Goal: Task Accomplishment & Management: Manage account settings

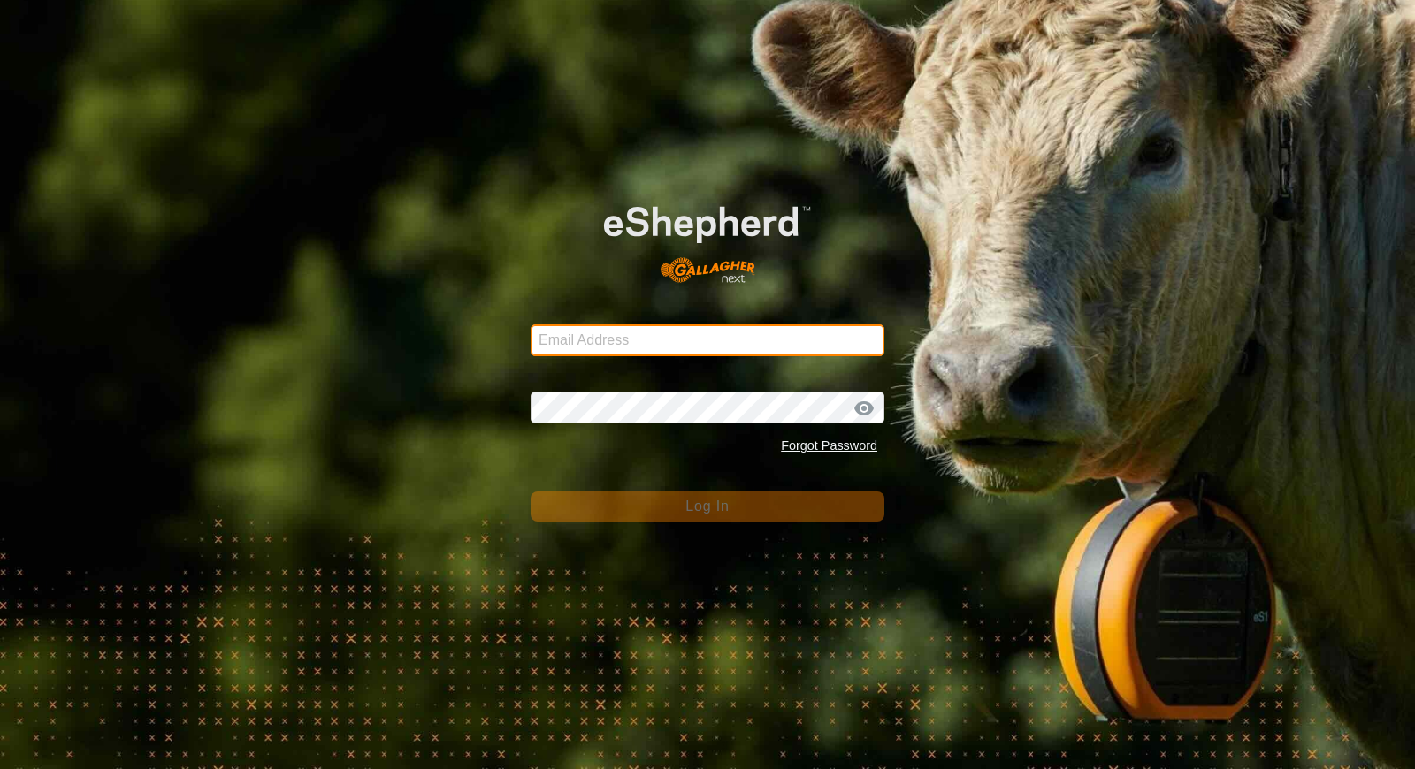
type input "[EMAIL_ADDRESS][DOMAIN_NAME]"
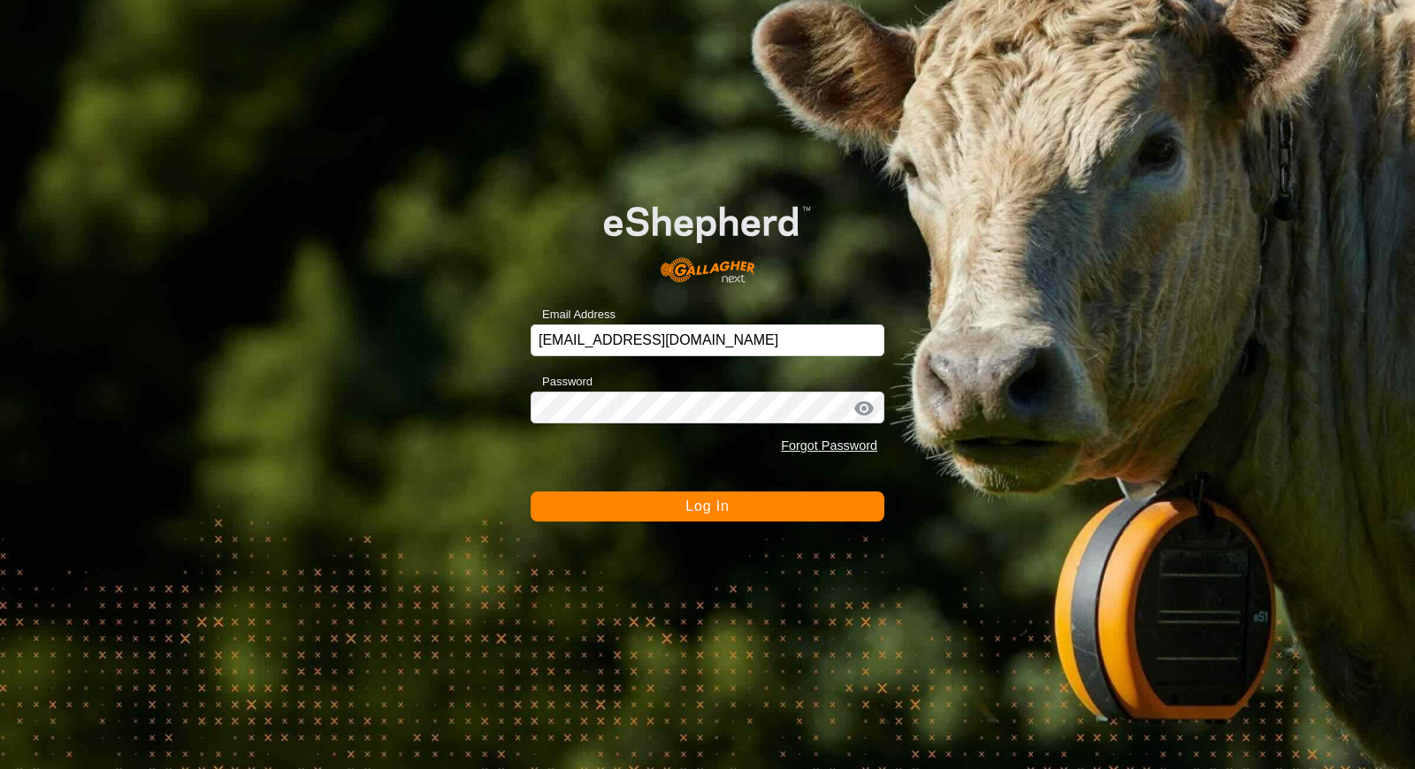
click at [643, 506] on button "Log In" at bounding box center [708, 507] width 354 height 30
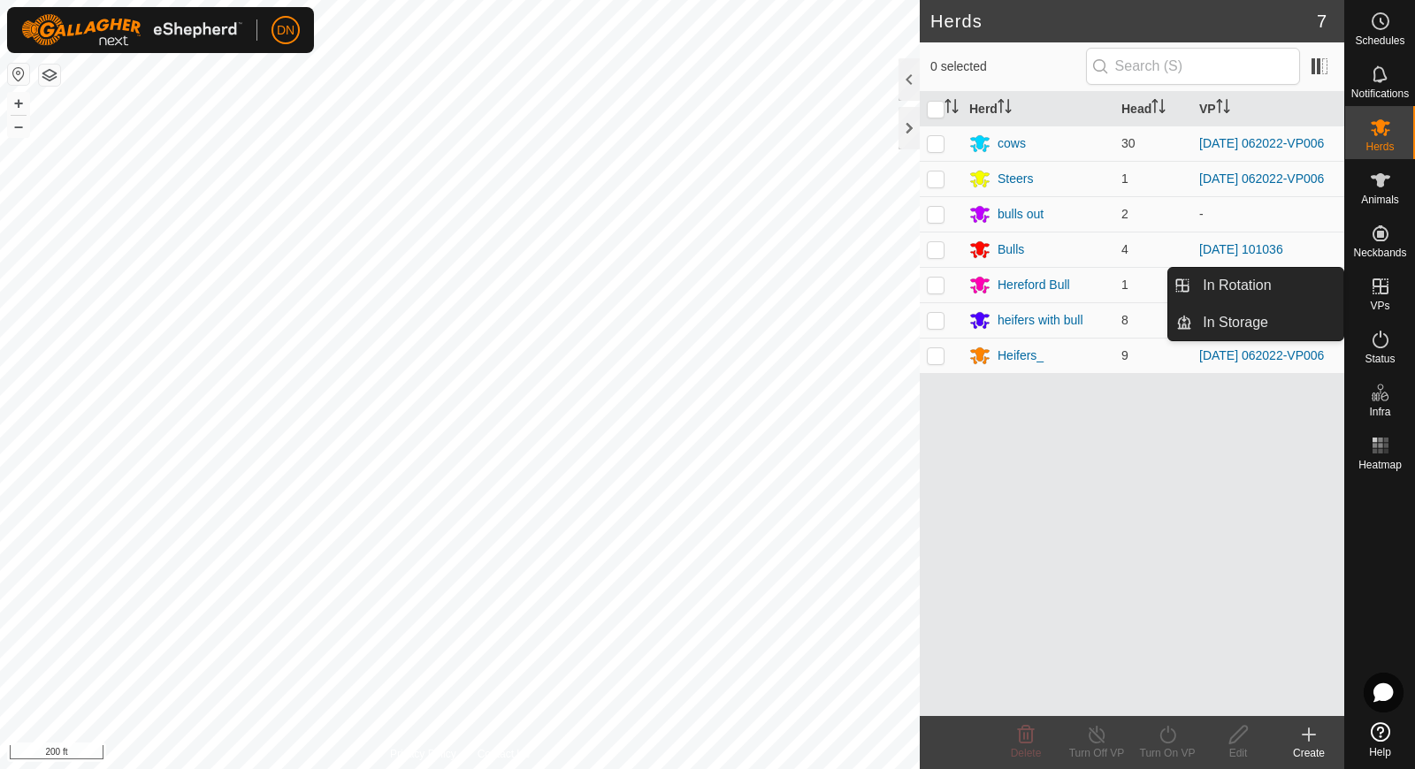
click at [1381, 287] on icon at bounding box center [1381, 287] width 16 height 16
click at [1283, 286] on link "In Rotation" at bounding box center [1267, 285] width 151 height 35
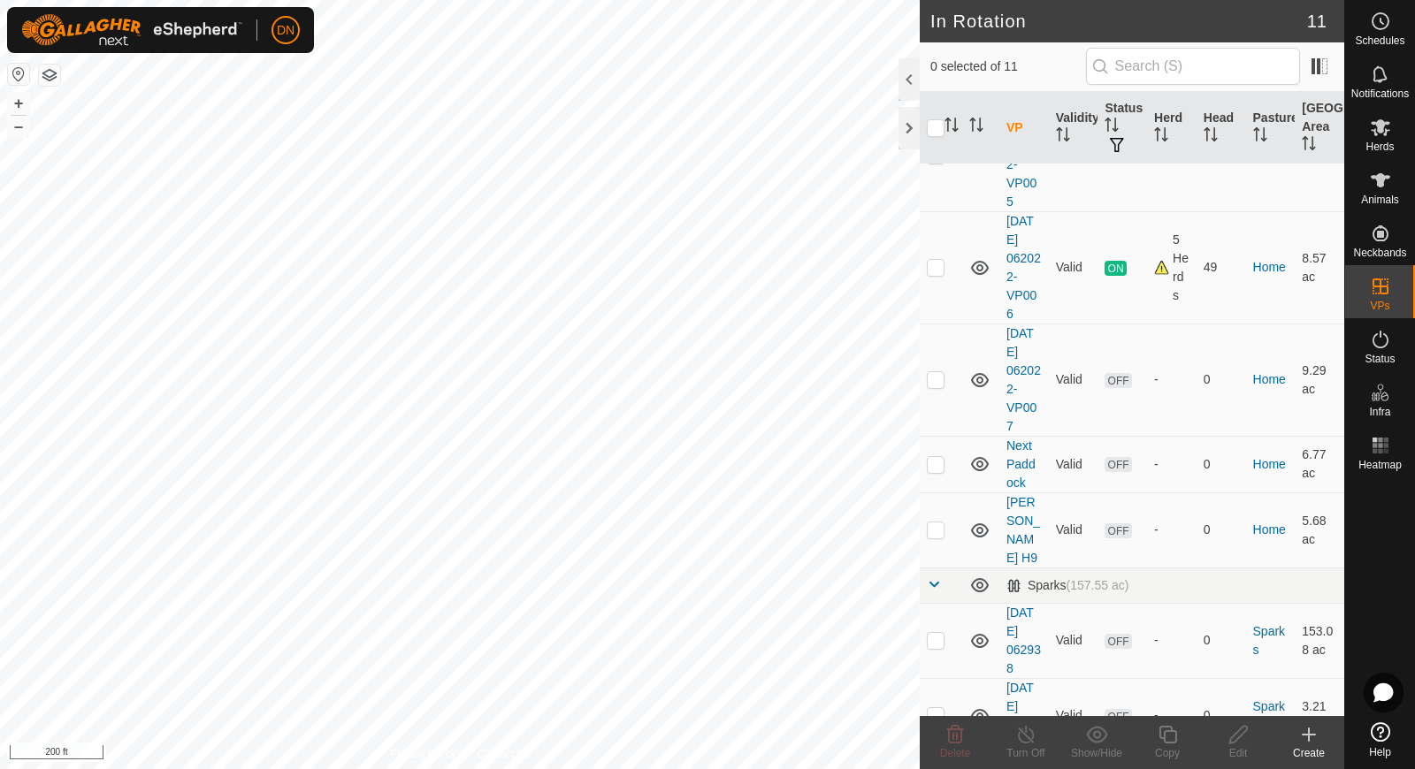
scroll to position [476, 0]
click at [928, 266] on p-checkbox at bounding box center [936, 266] width 18 height 14
checkbox input "true"
click at [1174, 738] on icon at bounding box center [1168, 734] width 22 height 21
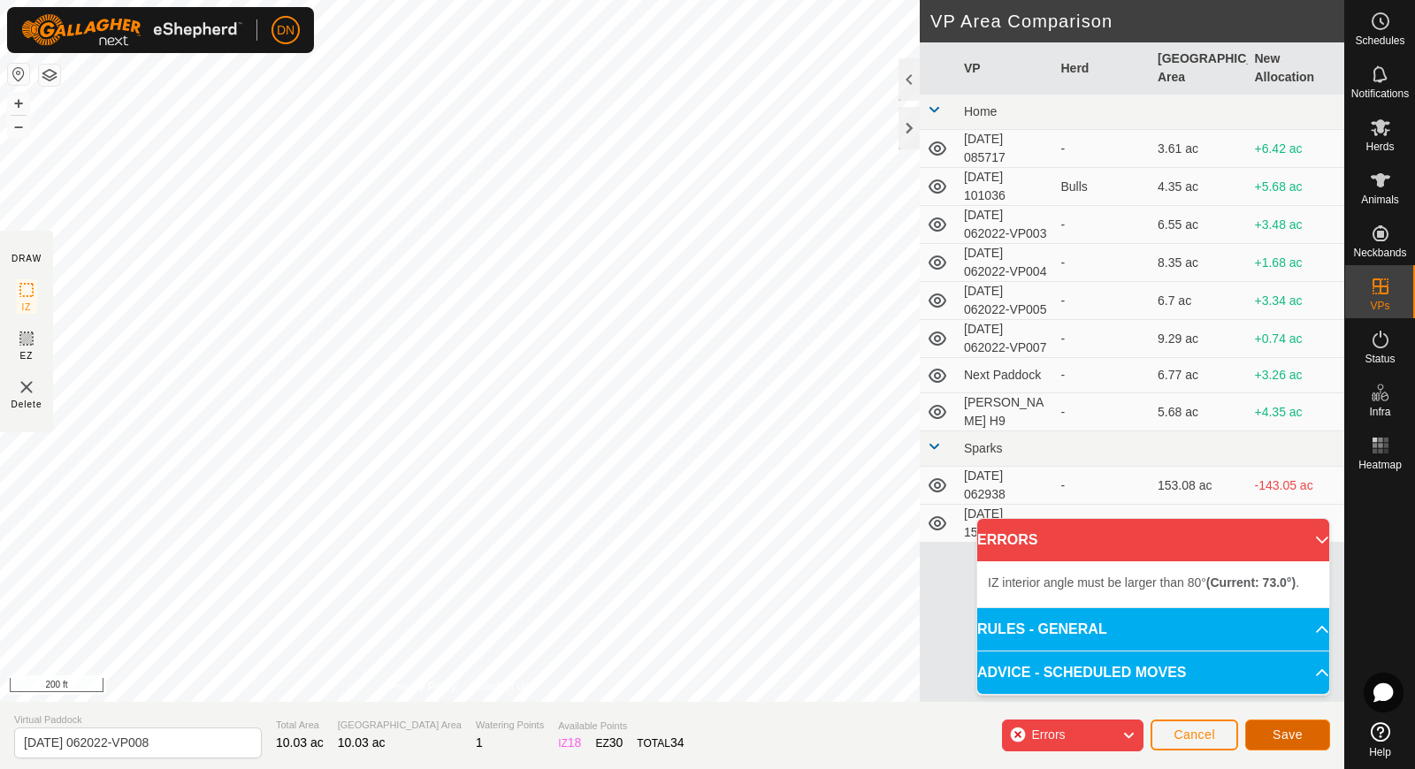
click at [1287, 727] on button "Save" at bounding box center [1287, 735] width 85 height 31
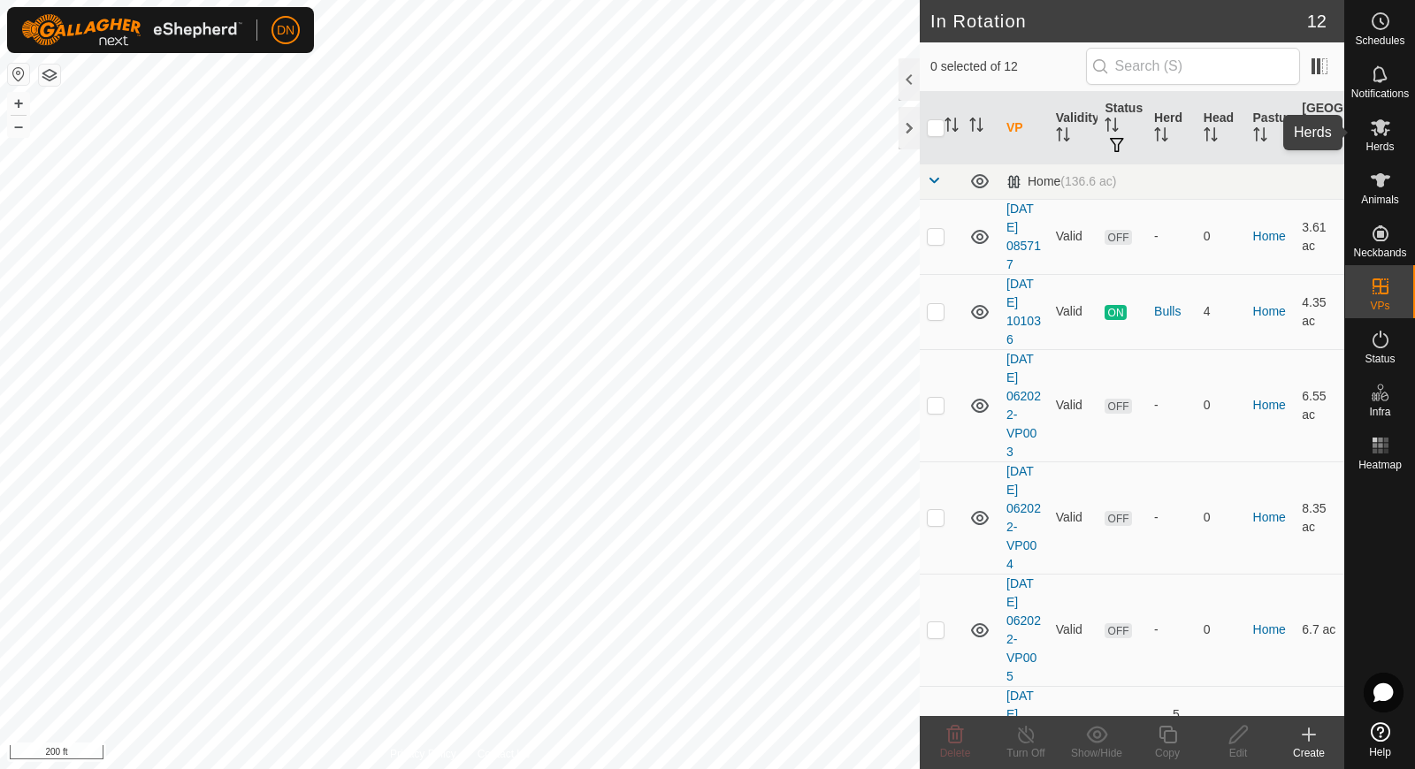
click at [1377, 123] on icon at bounding box center [1380, 127] width 19 height 17
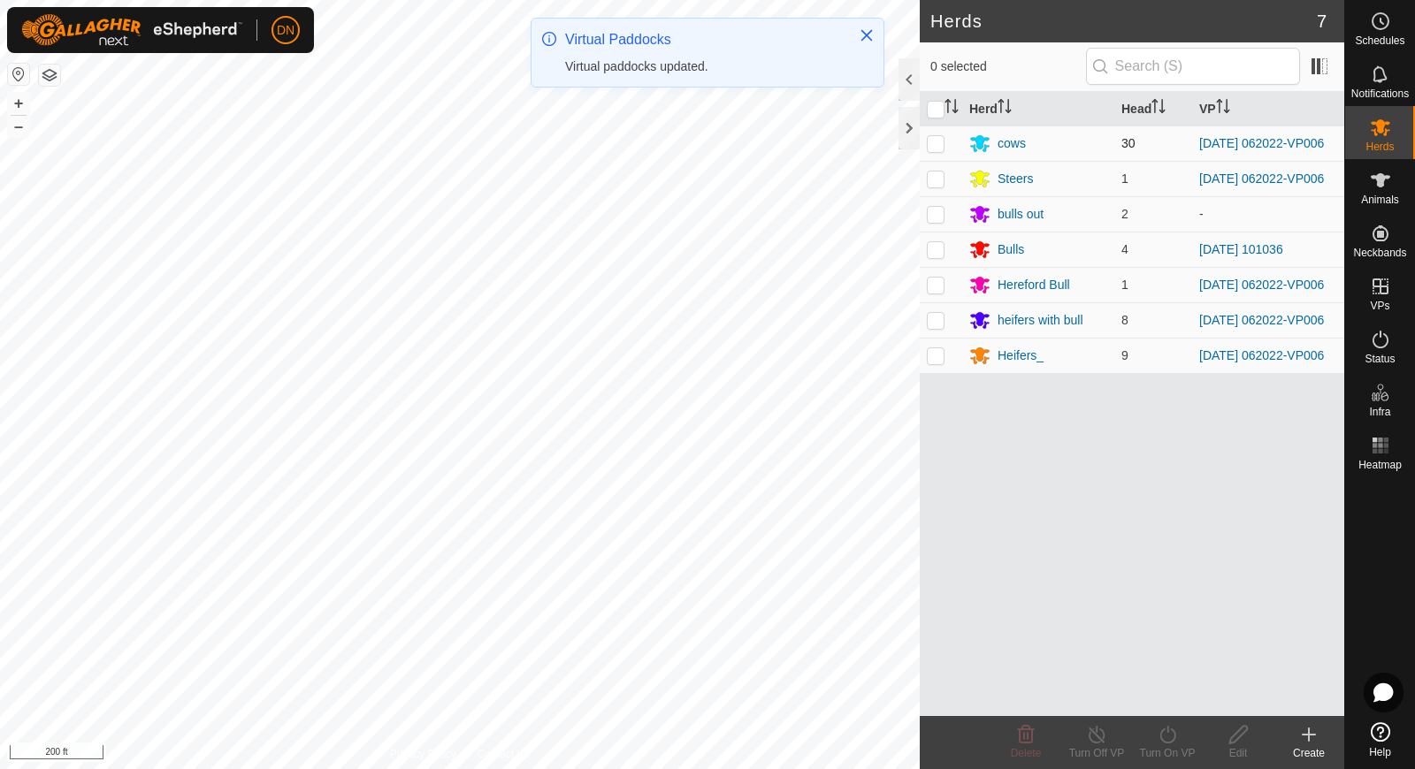
click at [931, 136] on td at bounding box center [941, 143] width 42 height 35
checkbox input "true"
click at [934, 178] on p-checkbox at bounding box center [936, 179] width 18 height 14
checkbox input "true"
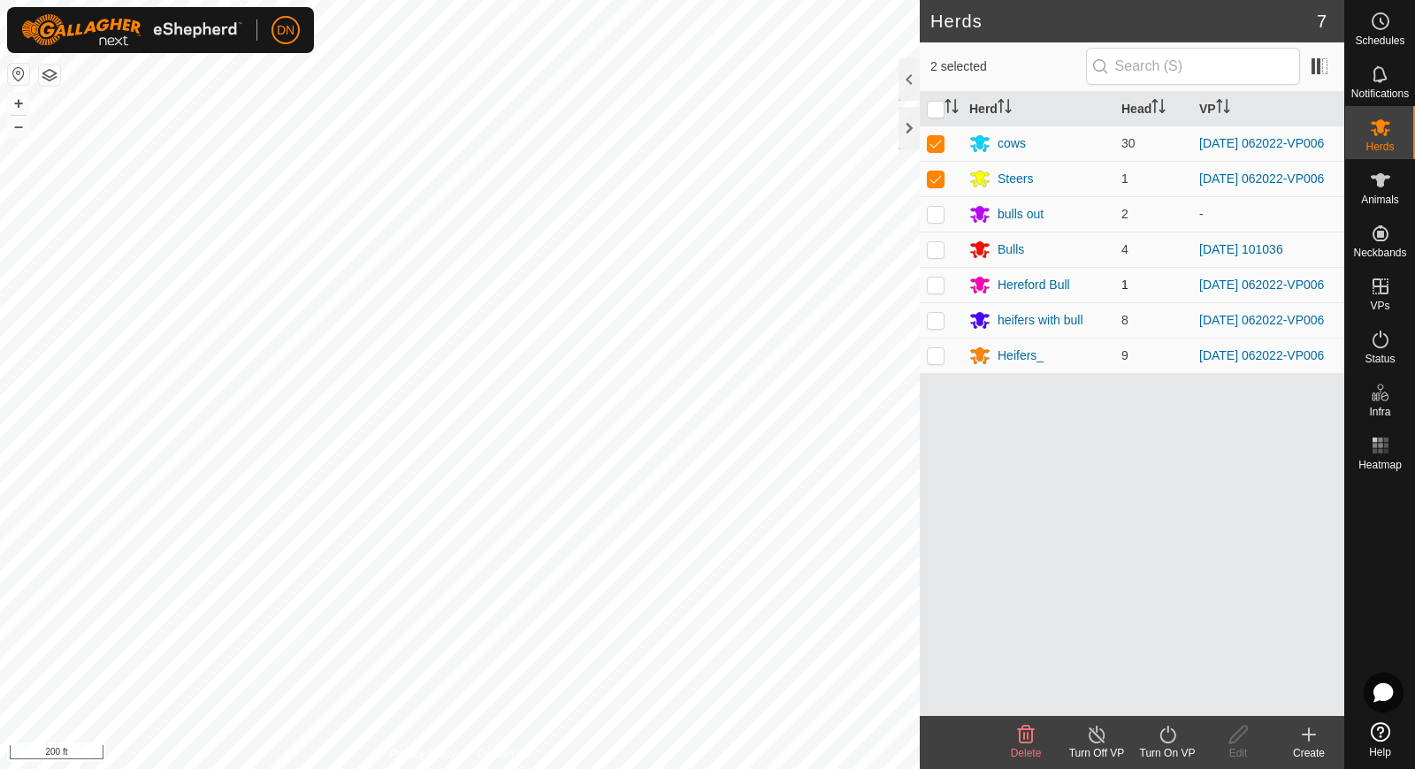
click at [926, 294] on td at bounding box center [941, 284] width 42 height 35
checkbox input "true"
click at [934, 327] on p-checkbox at bounding box center [936, 320] width 18 height 14
checkbox input "true"
click at [937, 363] on p-checkbox at bounding box center [936, 355] width 18 height 14
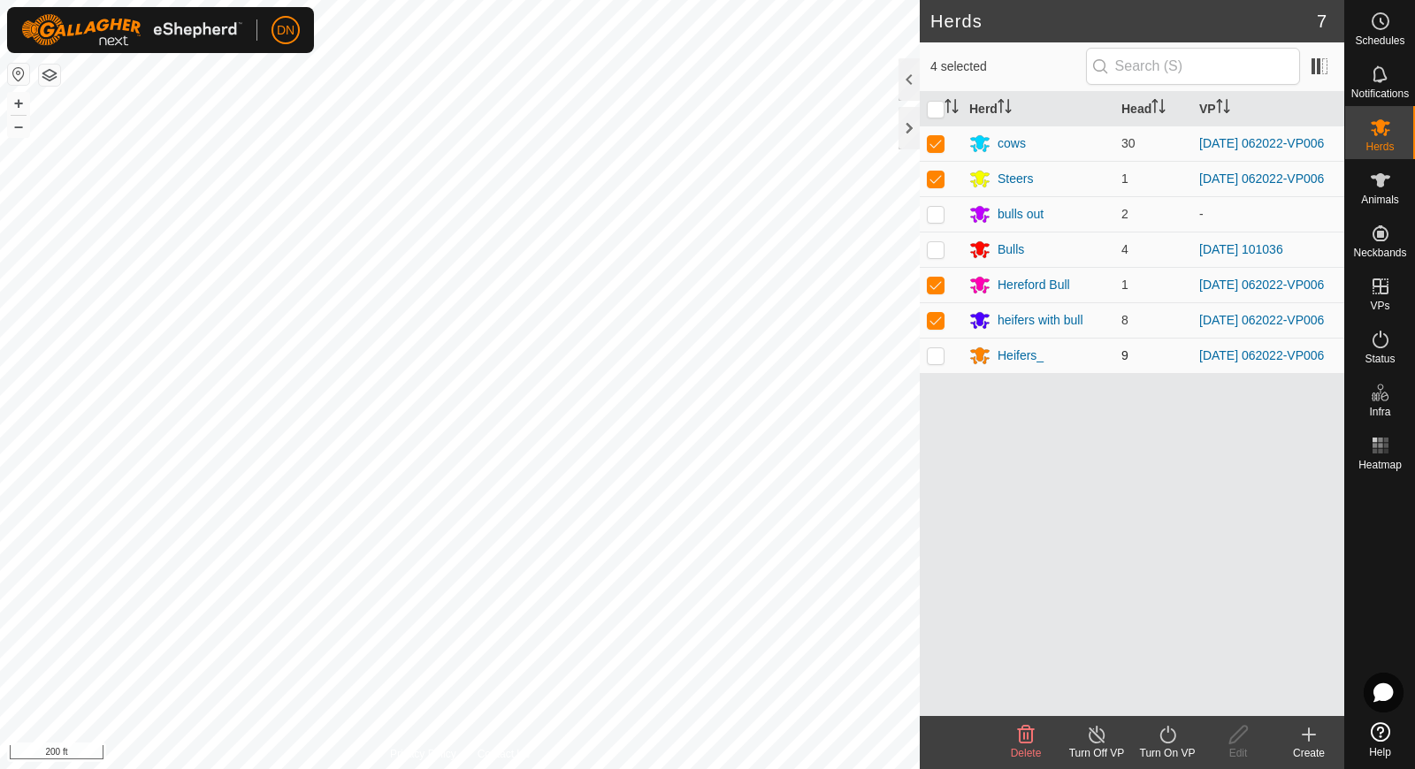
checkbox input "true"
click at [1167, 734] on icon at bounding box center [1168, 734] width 22 height 21
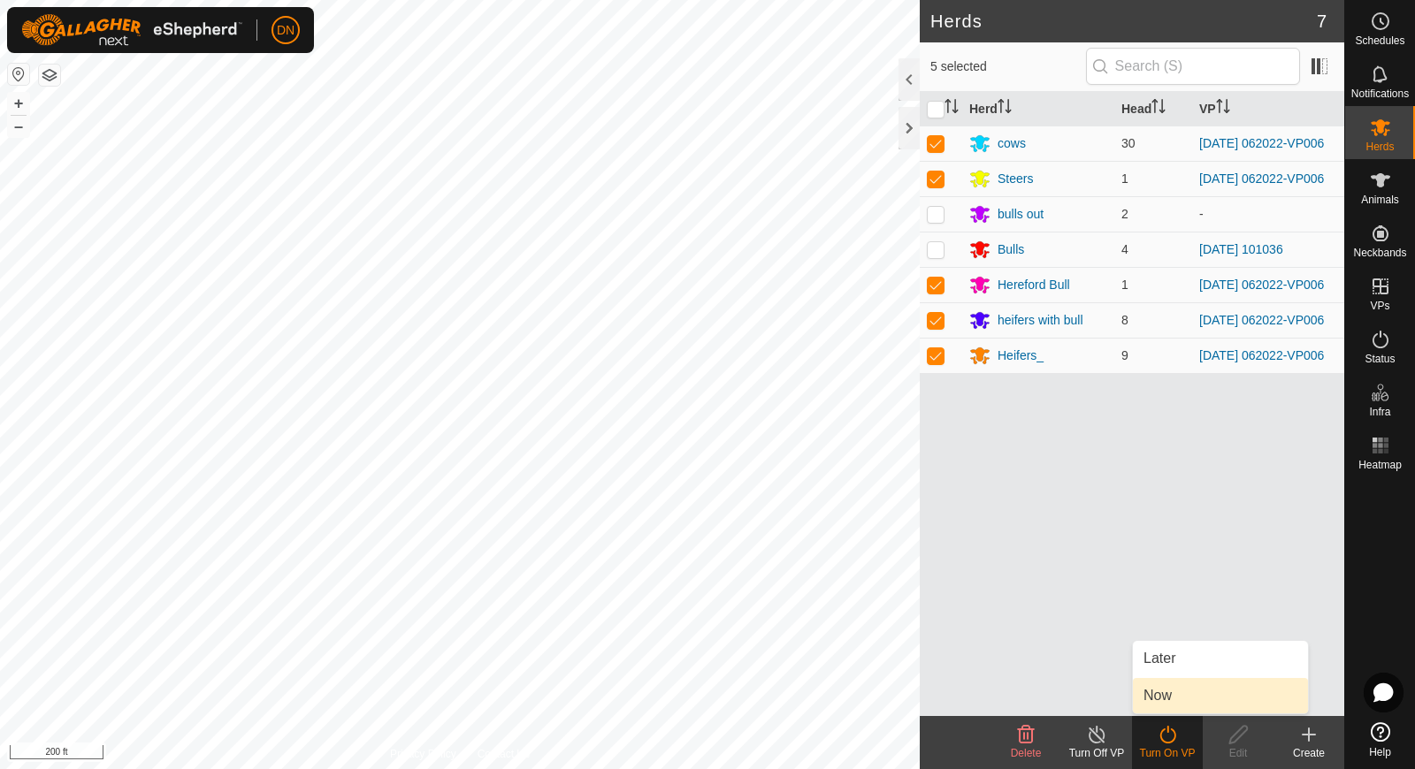
click at [1167, 698] on link "Now" at bounding box center [1220, 695] width 175 height 35
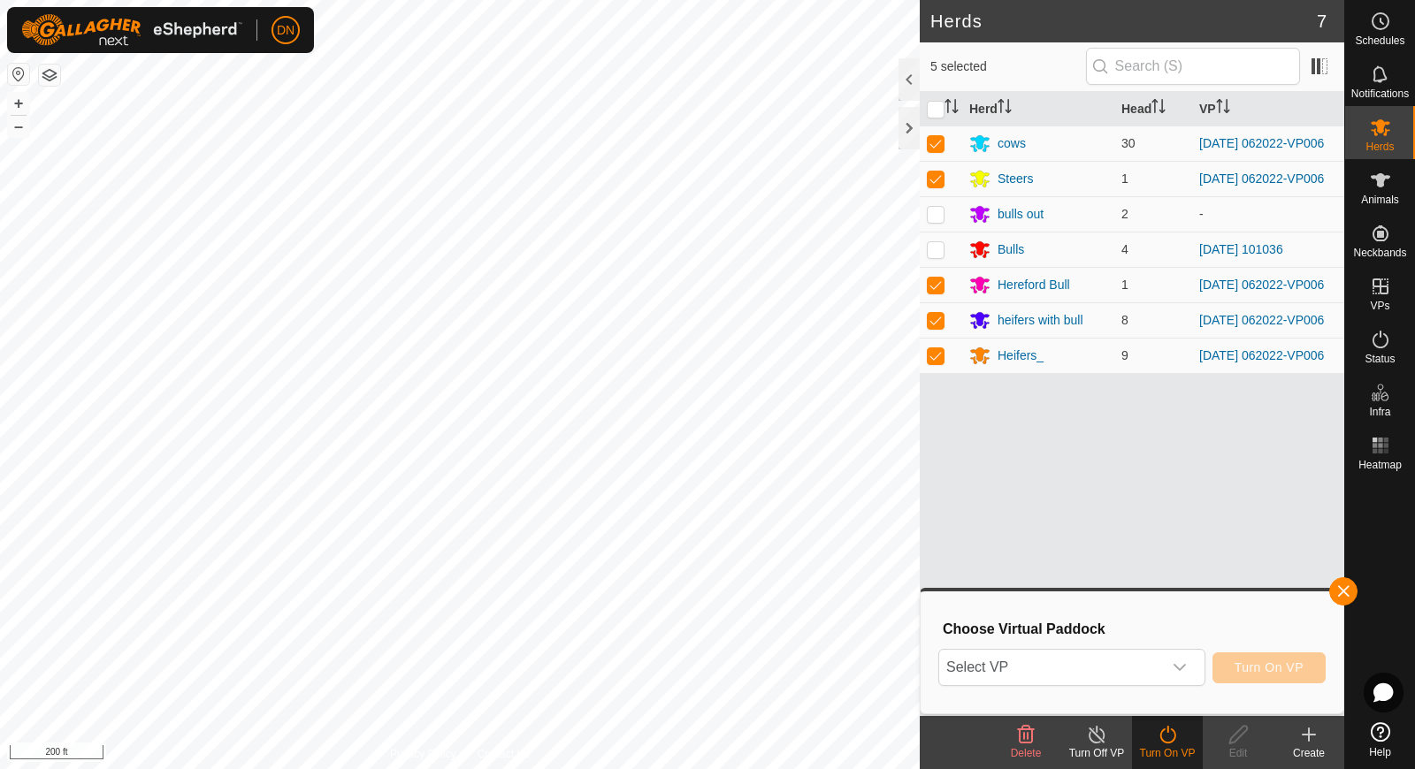
click at [1172, 742] on icon at bounding box center [1168, 735] width 16 height 18
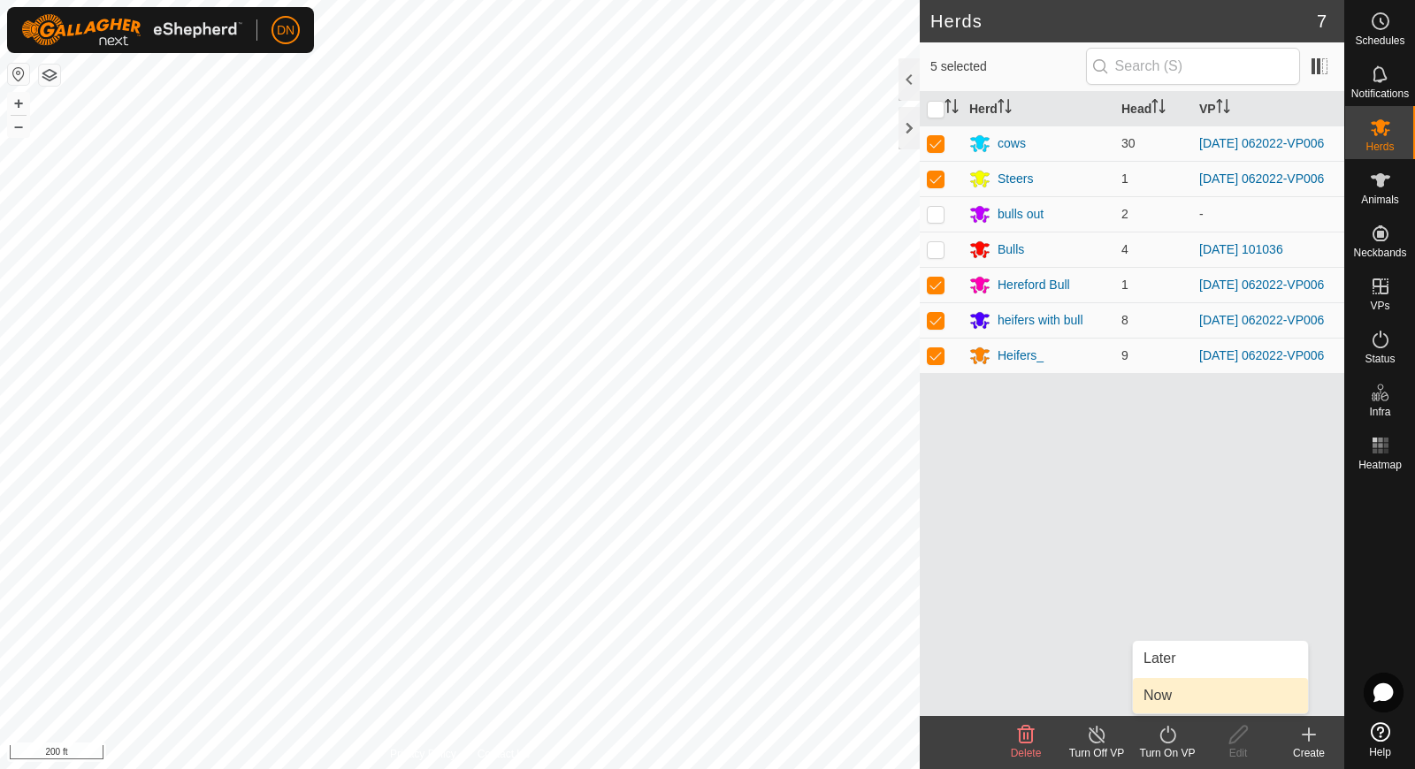
click at [1170, 694] on link "Now" at bounding box center [1220, 695] width 175 height 35
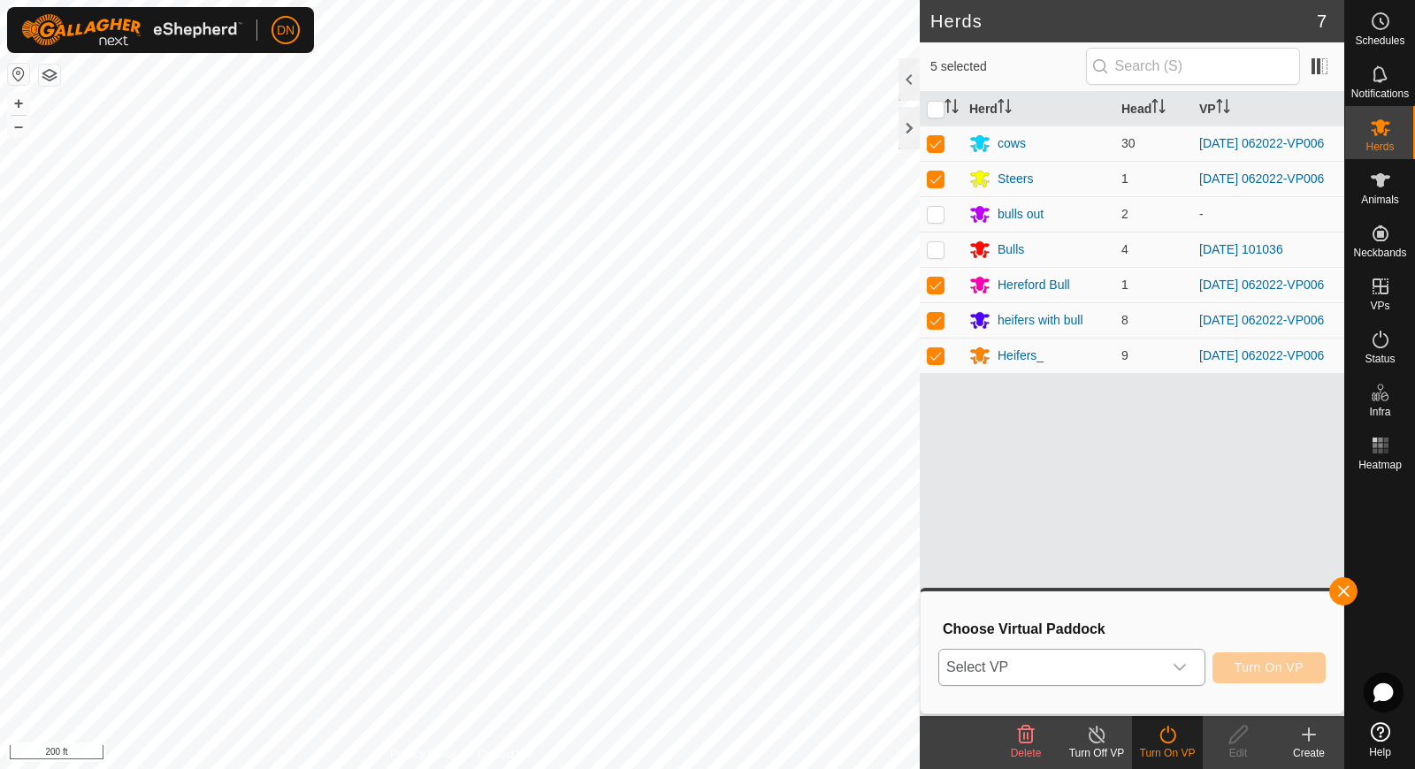
click at [1176, 668] on icon "dropdown trigger" at bounding box center [1180, 668] width 14 height 14
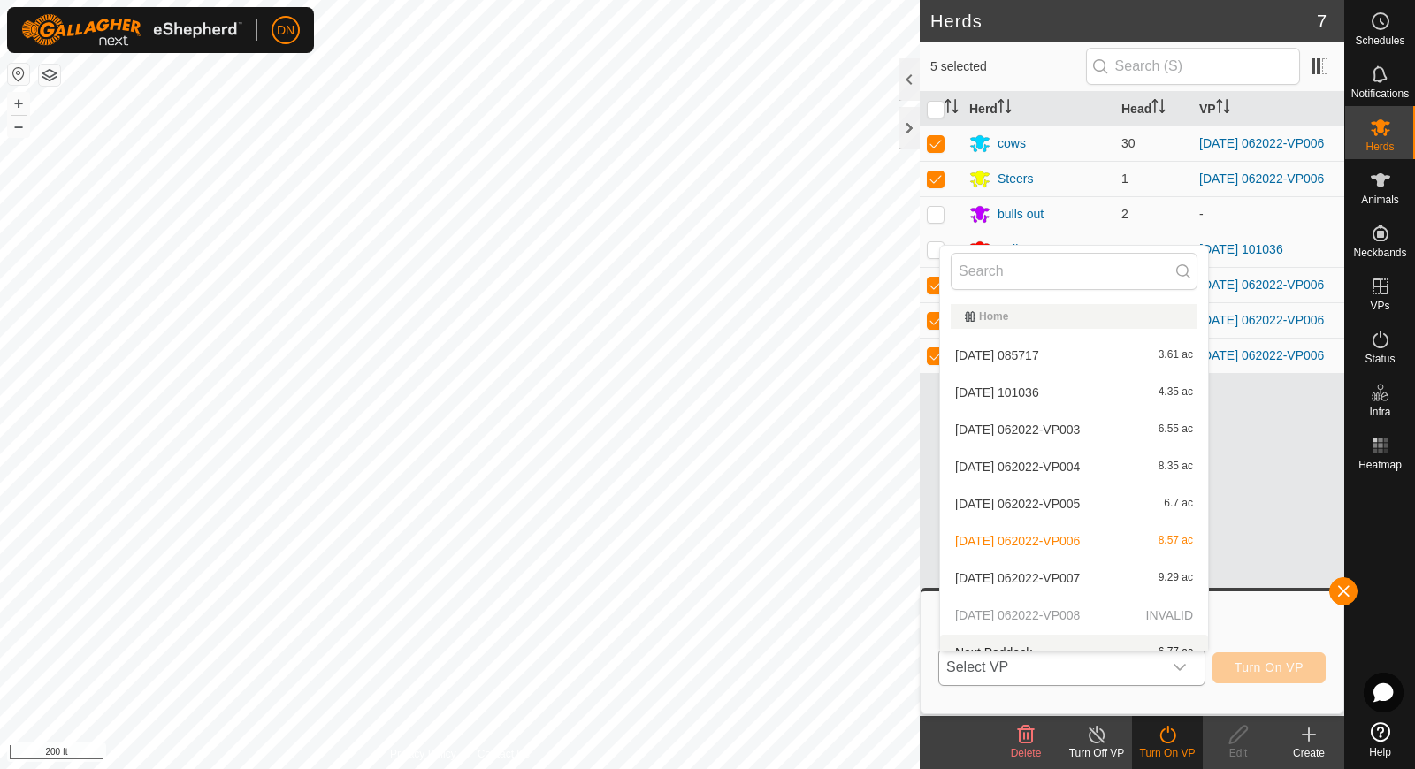
scroll to position [19, 0]
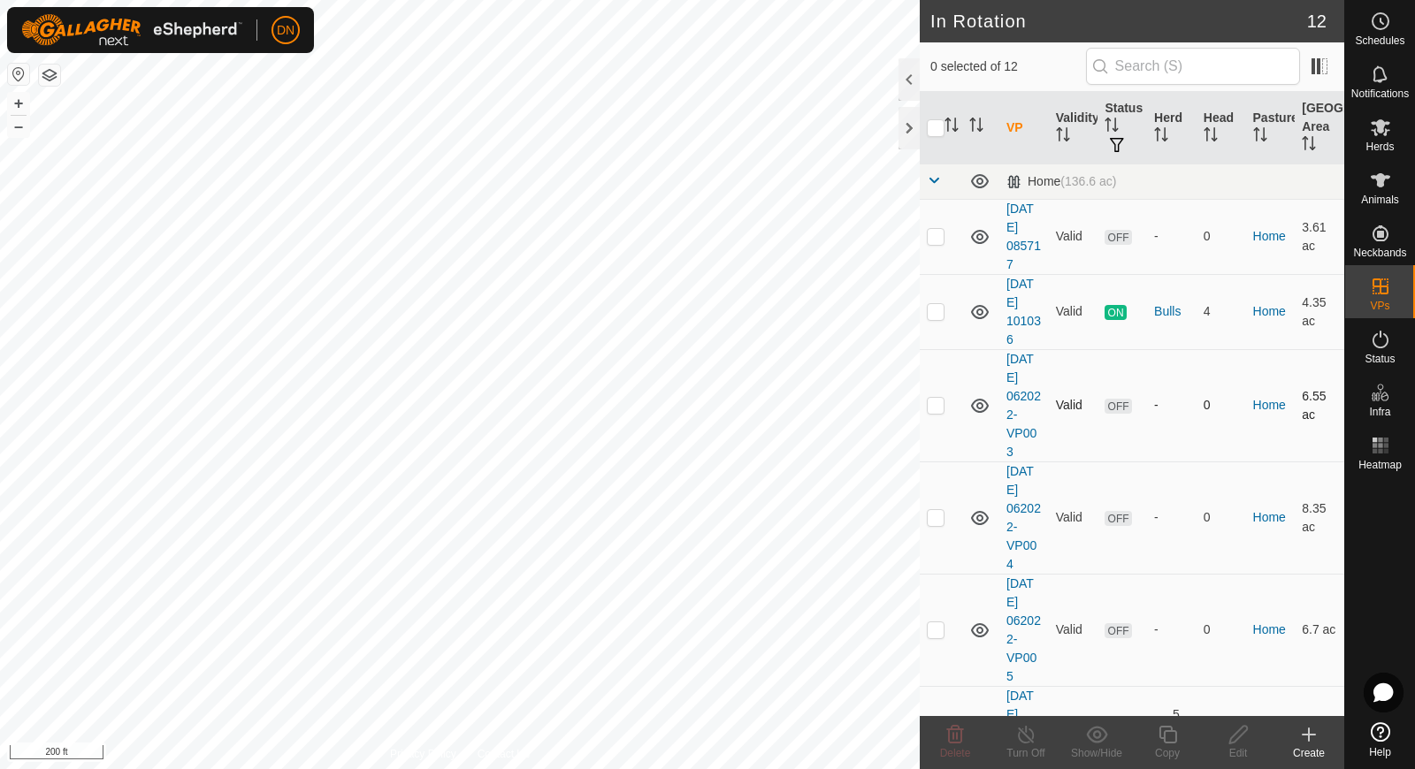
checkbox input "true"
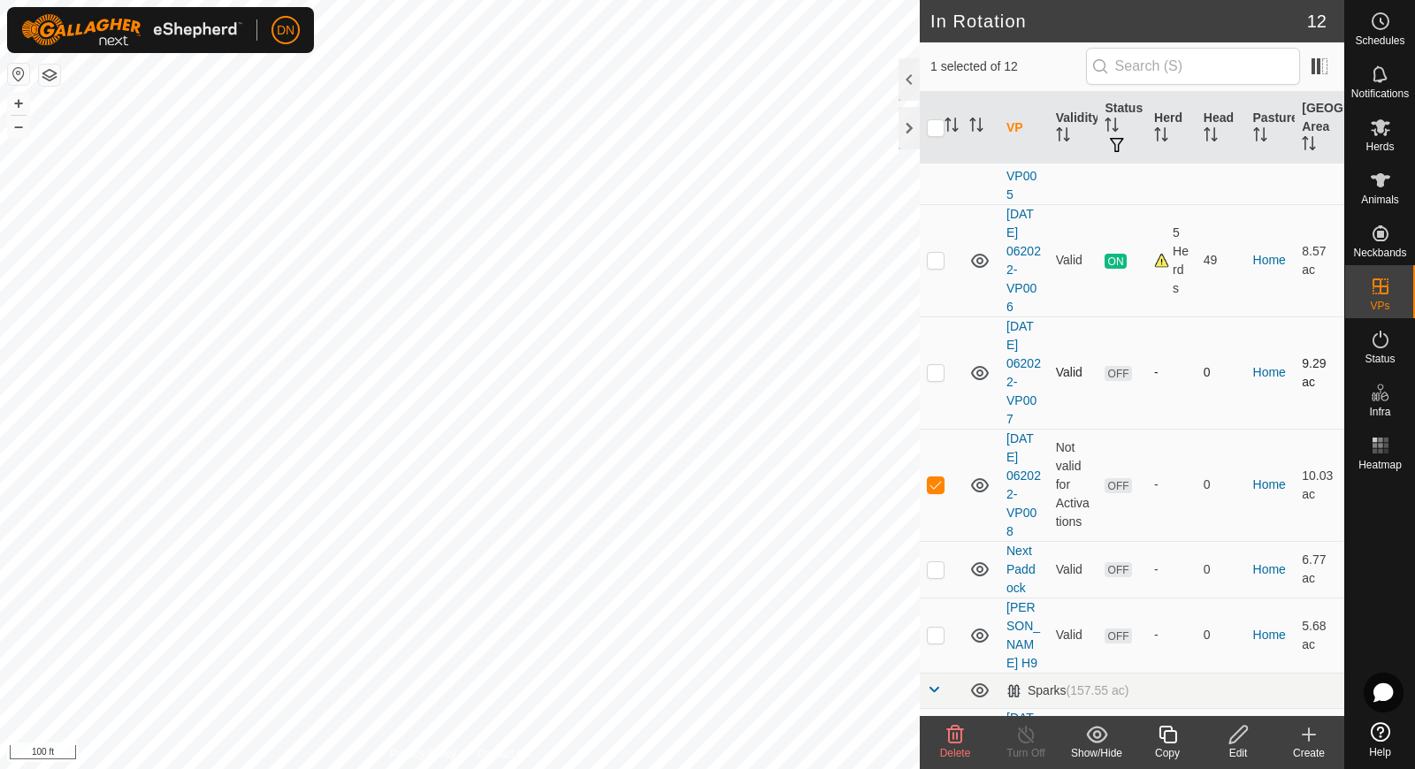
scroll to position [531, 0]
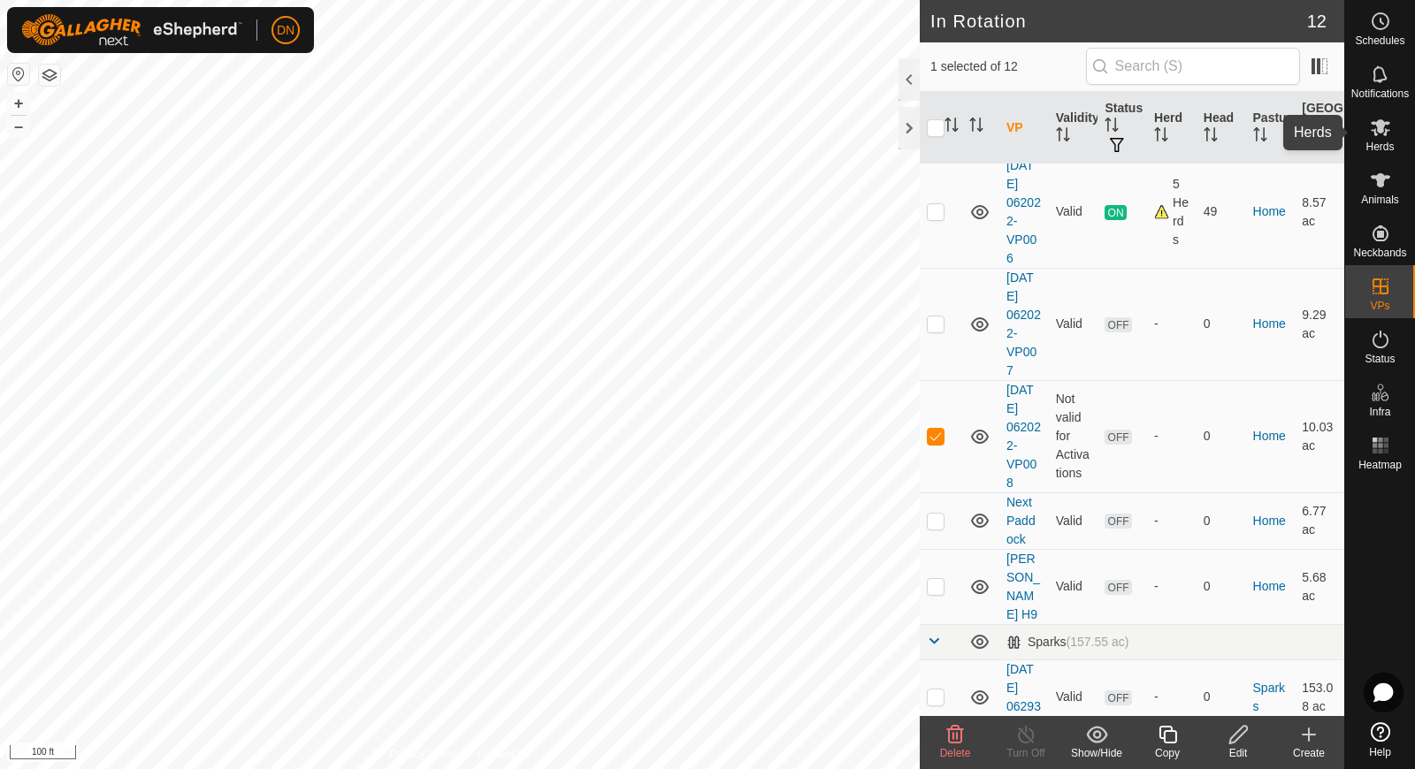
click at [1381, 127] on icon at bounding box center [1380, 127] width 19 height 17
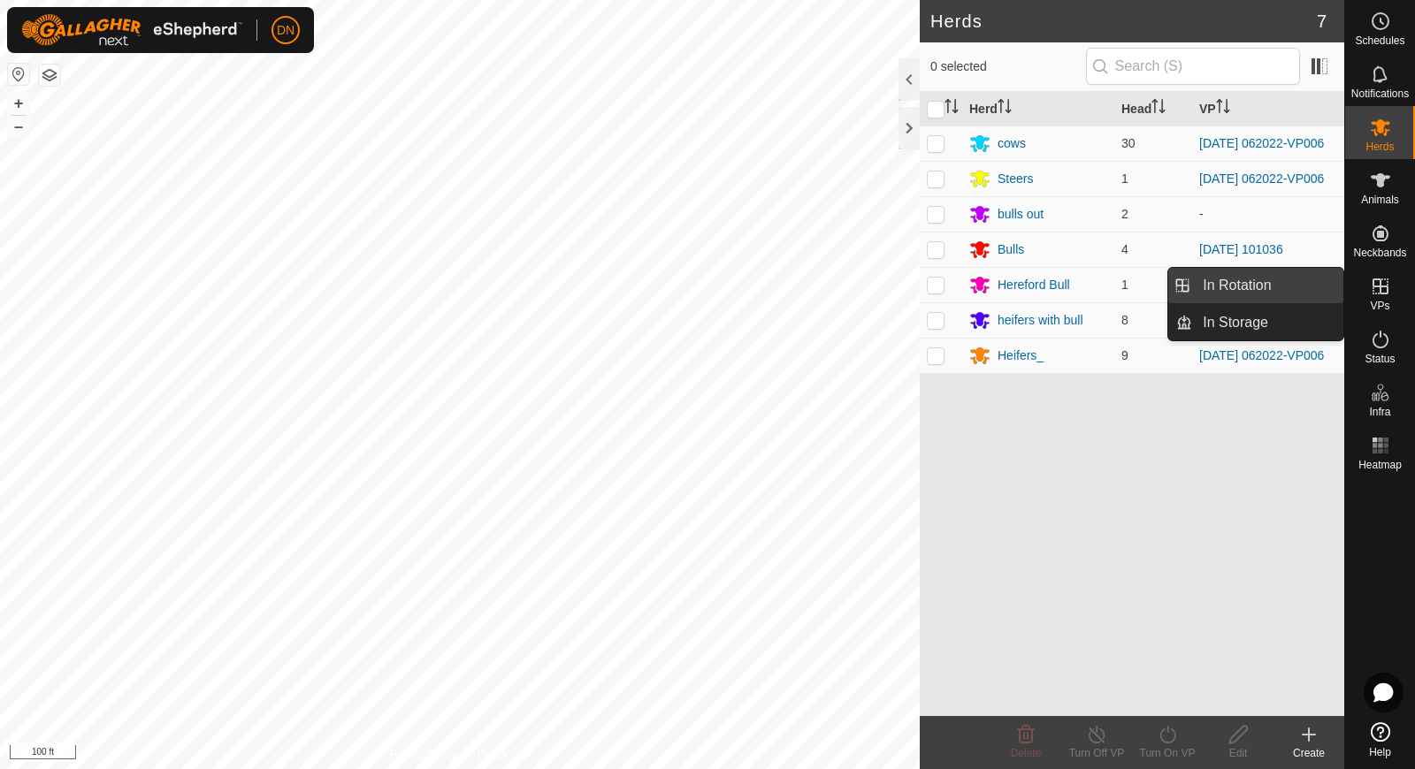
click at [1277, 287] on link "In Rotation" at bounding box center [1267, 285] width 151 height 35
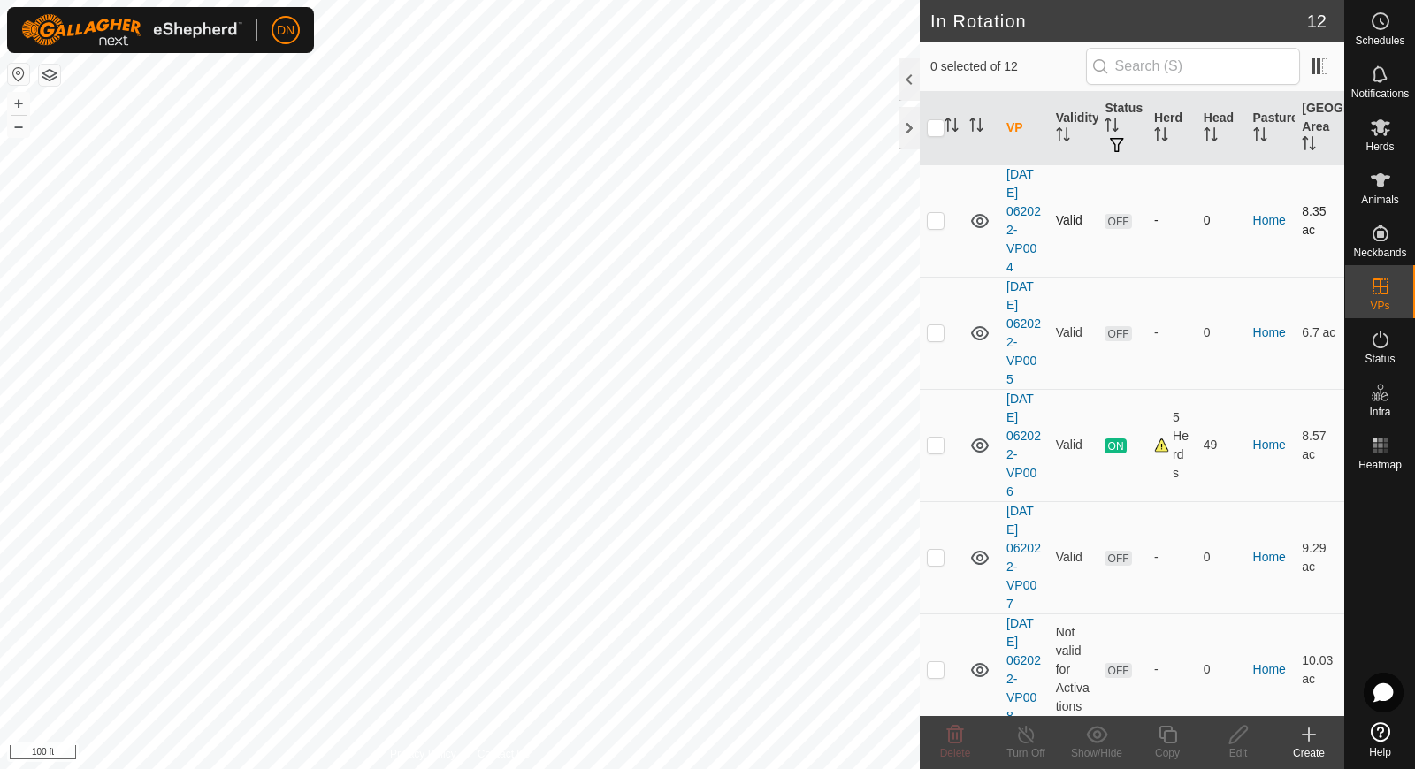
scroll to position [354, 0]
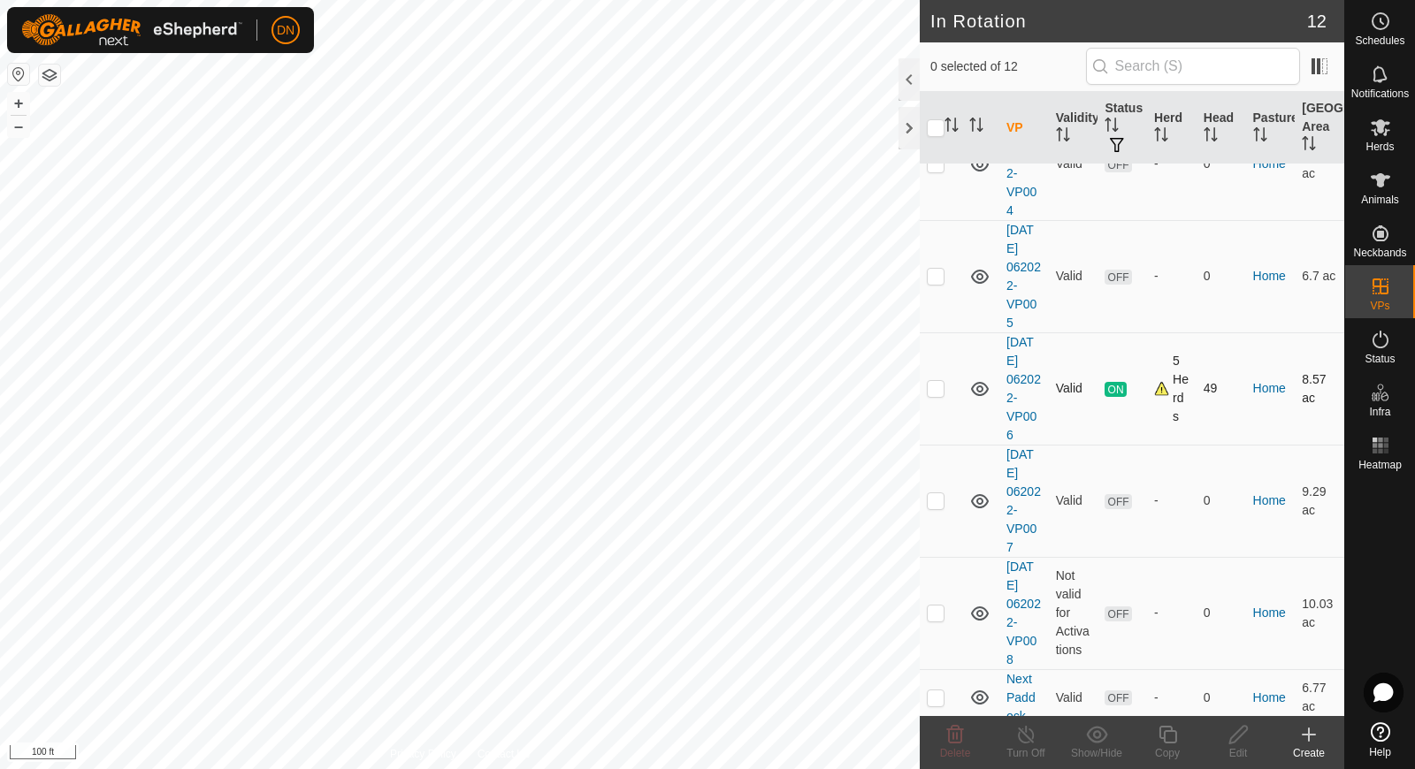
click at [927, 390] on p-checkbox at bounding box center [936, 388] width 18 height 14
checkbox input "true"
click at [1162, 733] on icon at bounding box center [1168, 734] width 22 height 21
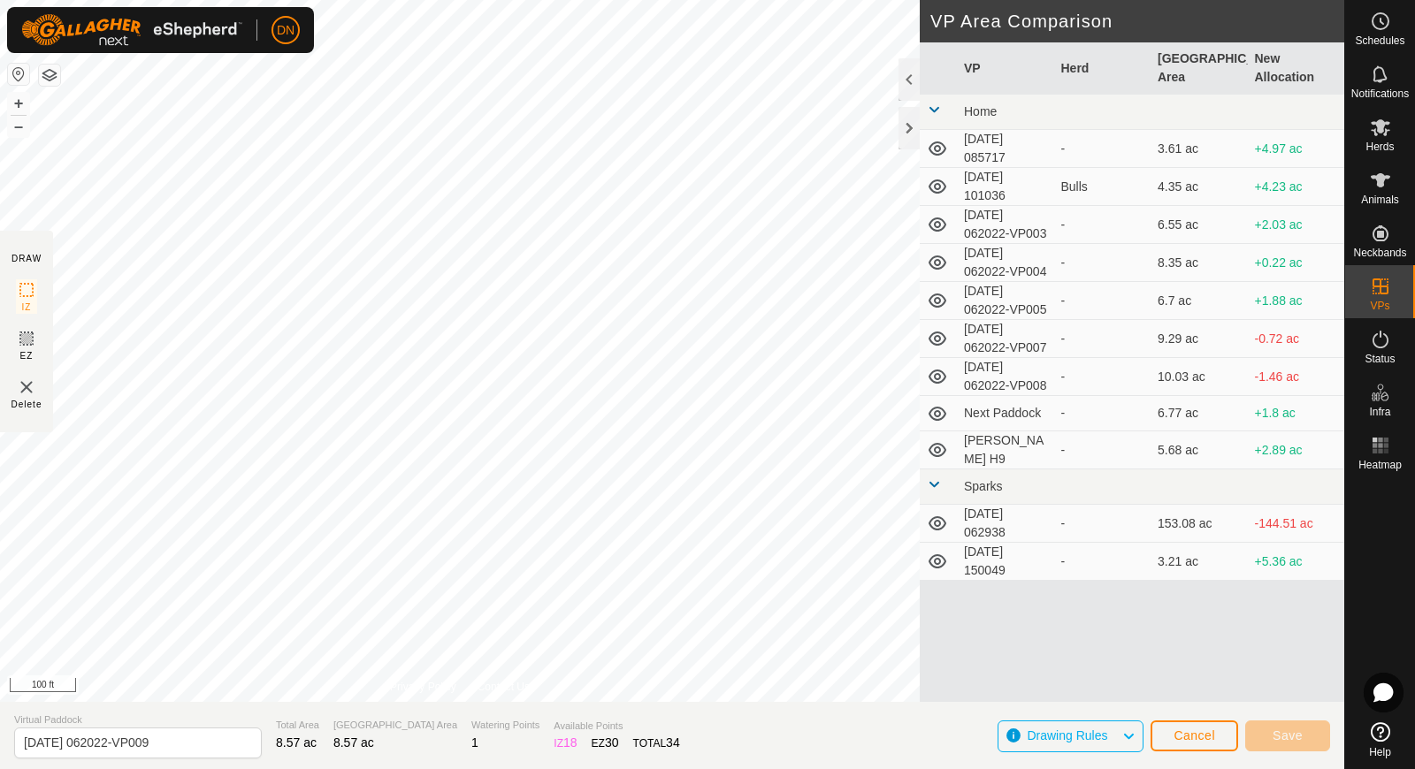
click at [374, 0] on html "DN Schedules Notifications Herds Animals Neckbands VPs Status Infra Heatmap Hel…" at bounding box center [707, 384] width 1415 height 769
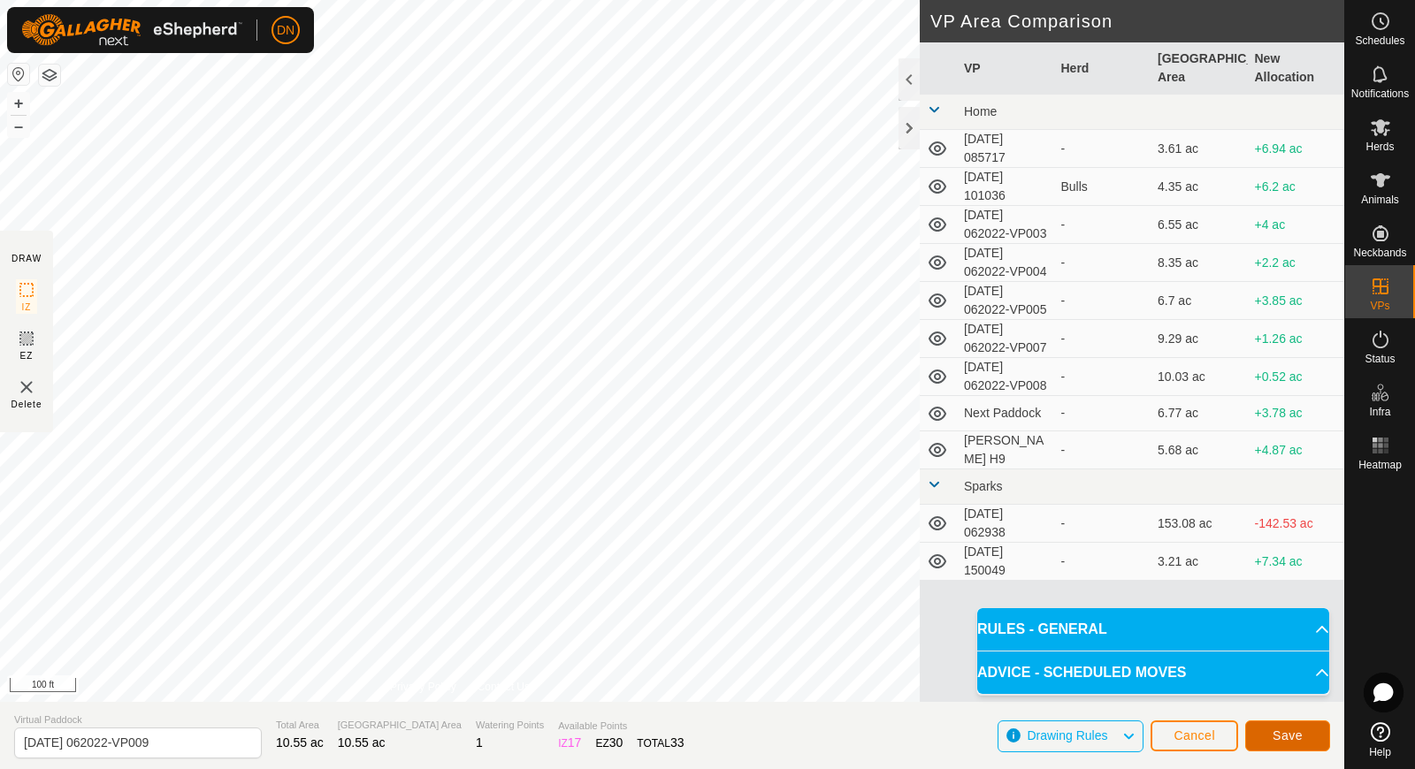
click at [1283, 736] on span "Save" at bounding box center [1288, 736] width 30 height 14
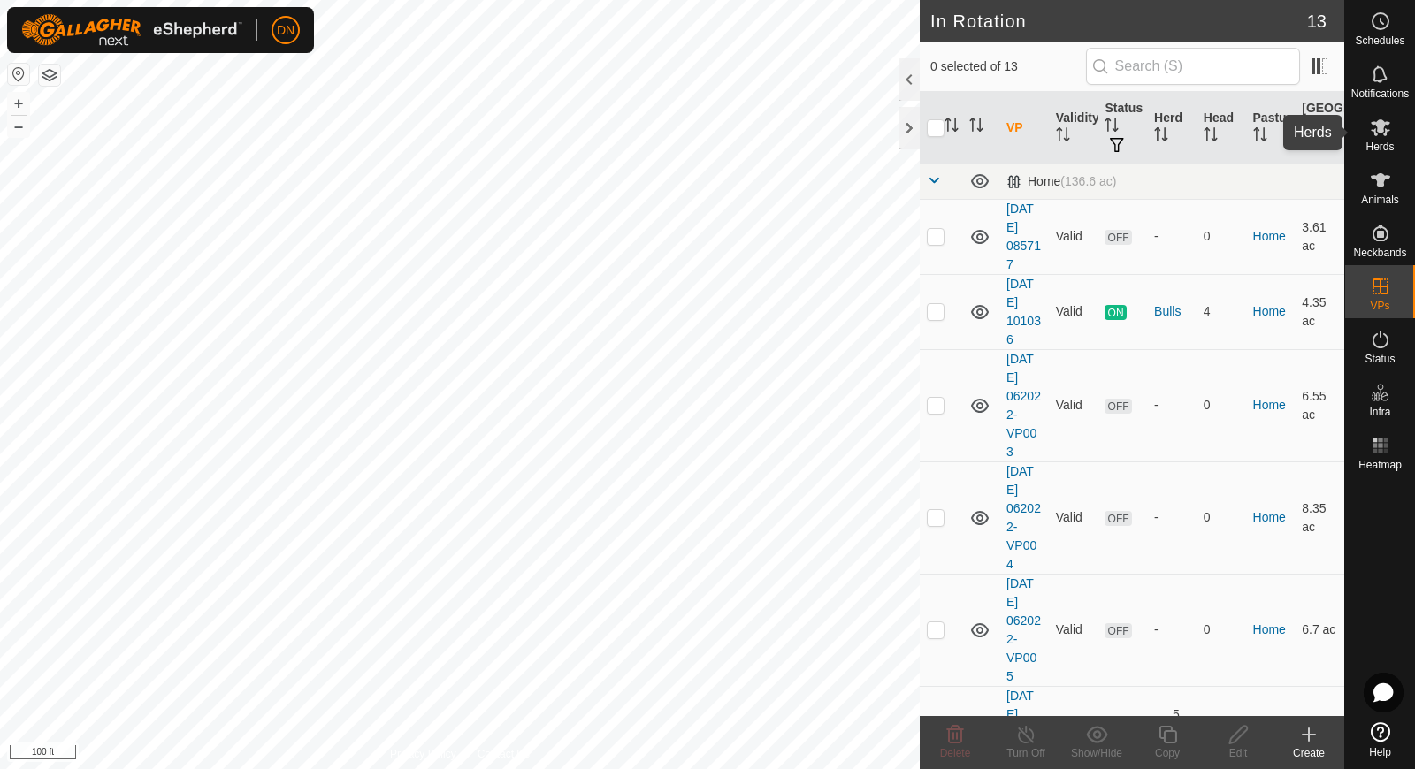
click at [1383, 138] on es-mob-svg-icon at bounding box center [1381, 127] width 32 height 28
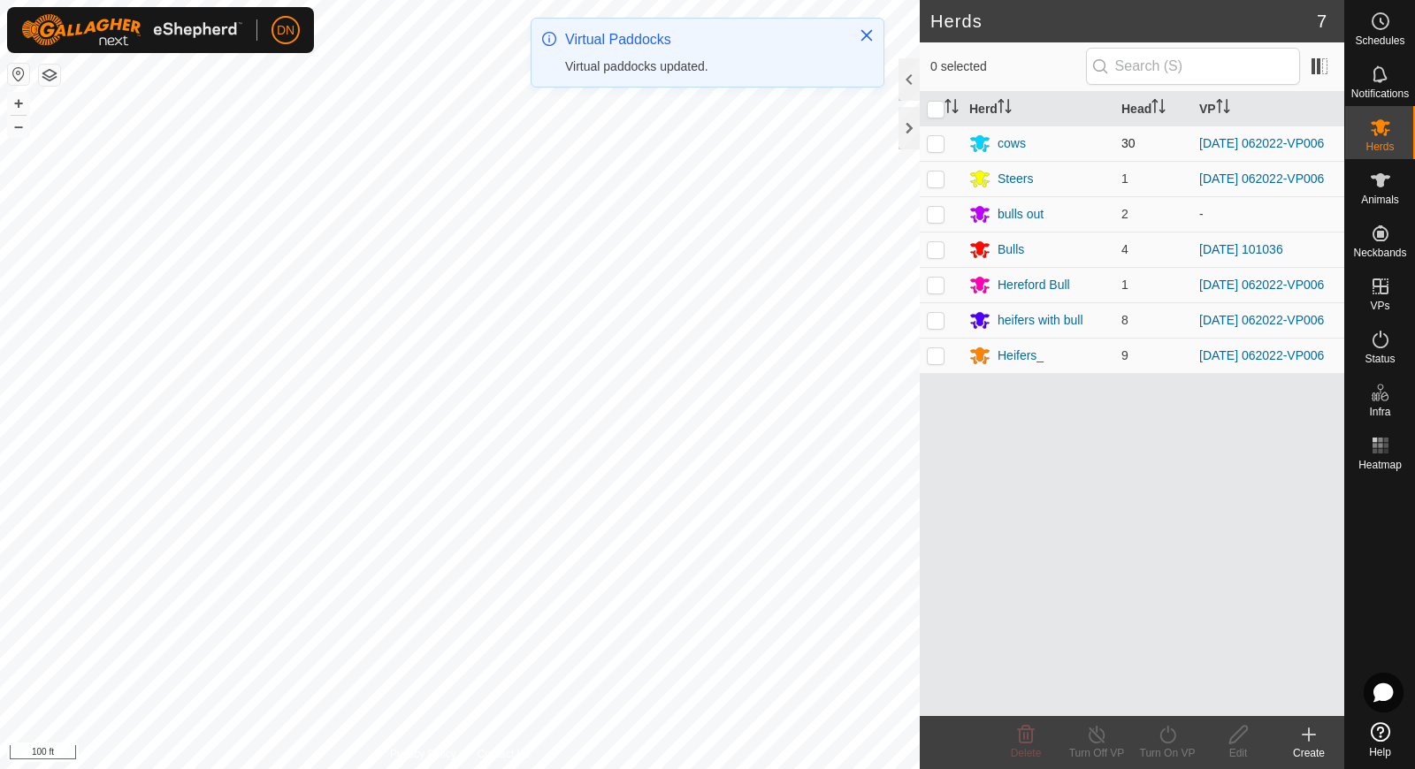
click at [942, 143] on p-checkbox at bounding box center [936, 143] width 18 height 14
checkbox input "true"
click at [937, 183] on p-checkbox at bounding box center [936, 179] width 18 height 14
checkbox input "true"
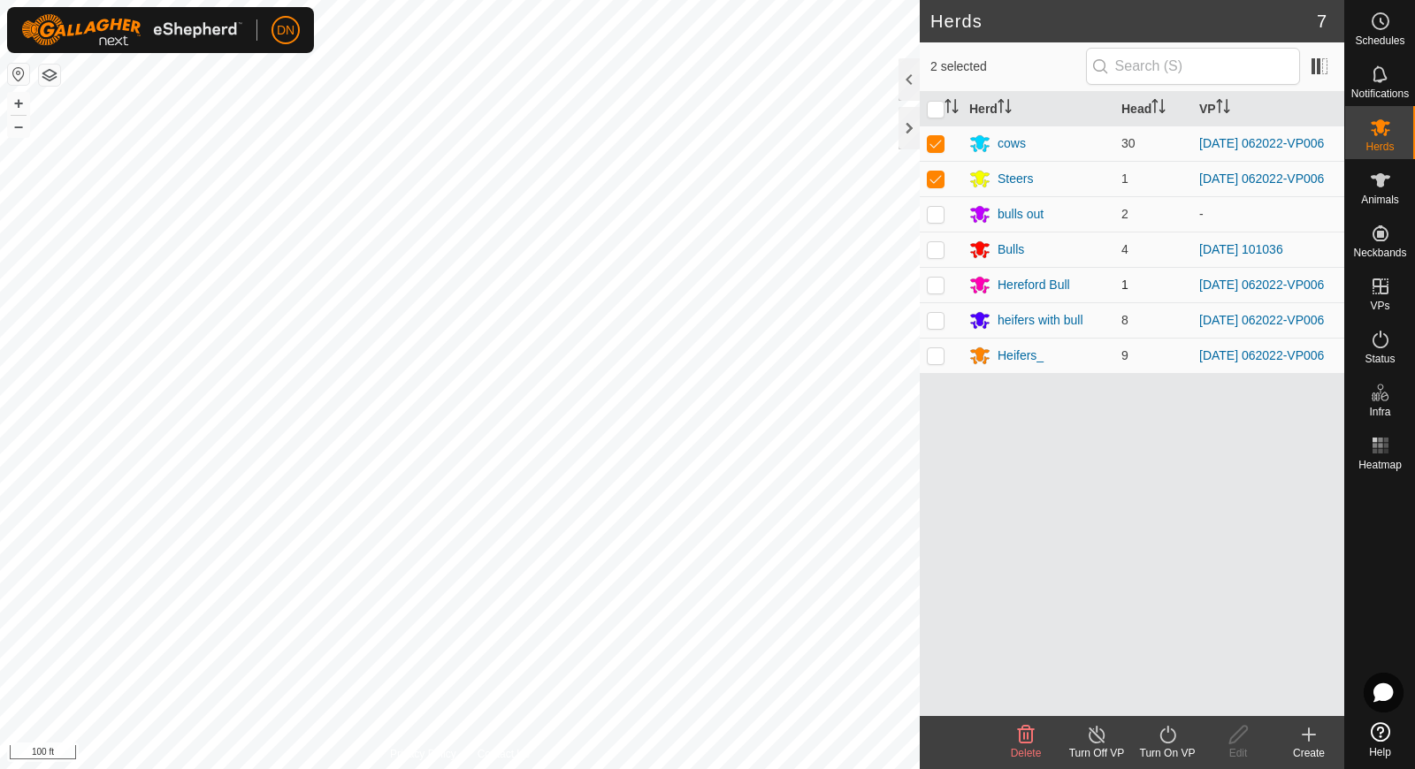
click at [930, 289] on p-checkbox at bounding box center [936, 285] width 18 height 14
checkbox input "true"
click at [933, 327] on p-checkbox at bounding box center [936, 320] width 18 height 14
checkbox input "true"
click at [930, 363] on p-checkbox at bounding box center [936, 355] width 18 height 14
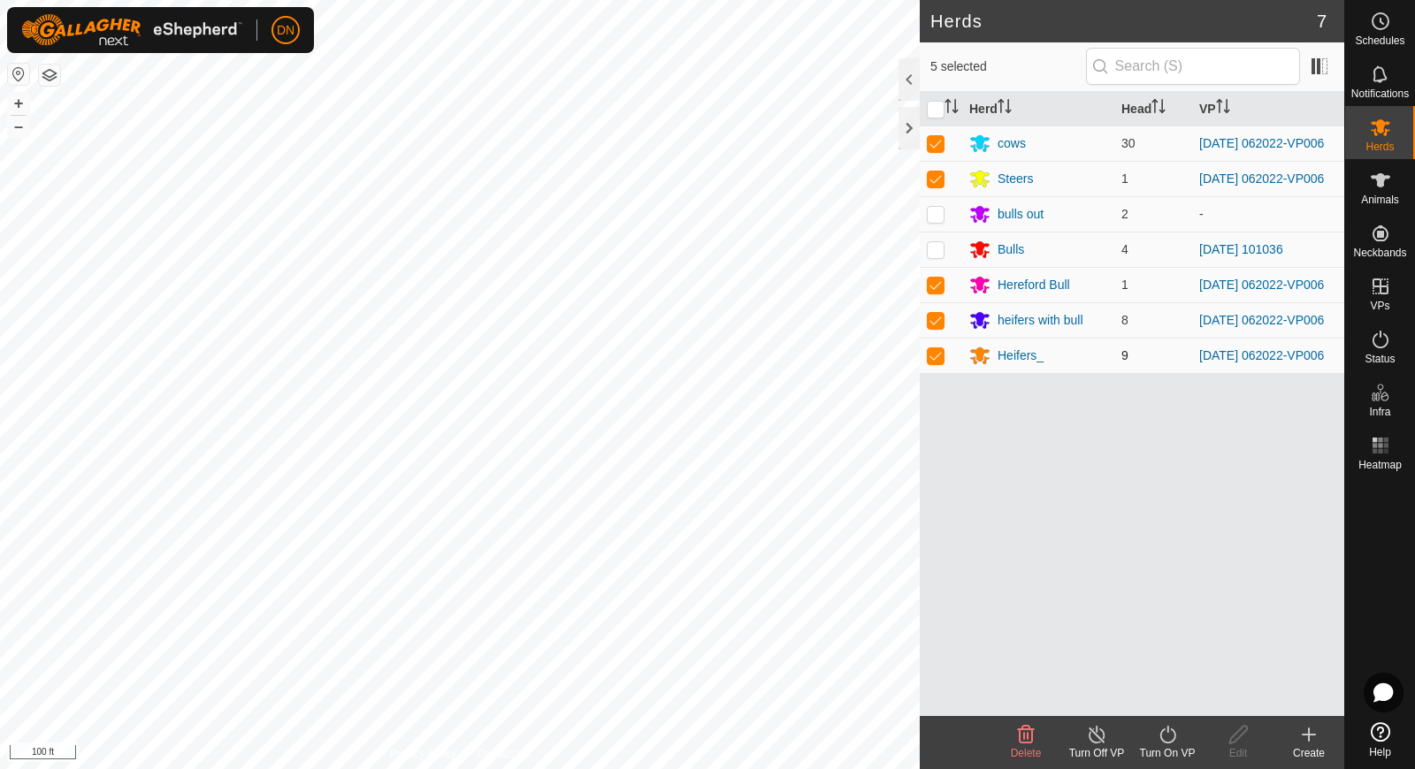
checkbox input "true"
click at [1161, 732] on icon at bounding box center [1168, 735] width 16 height 18
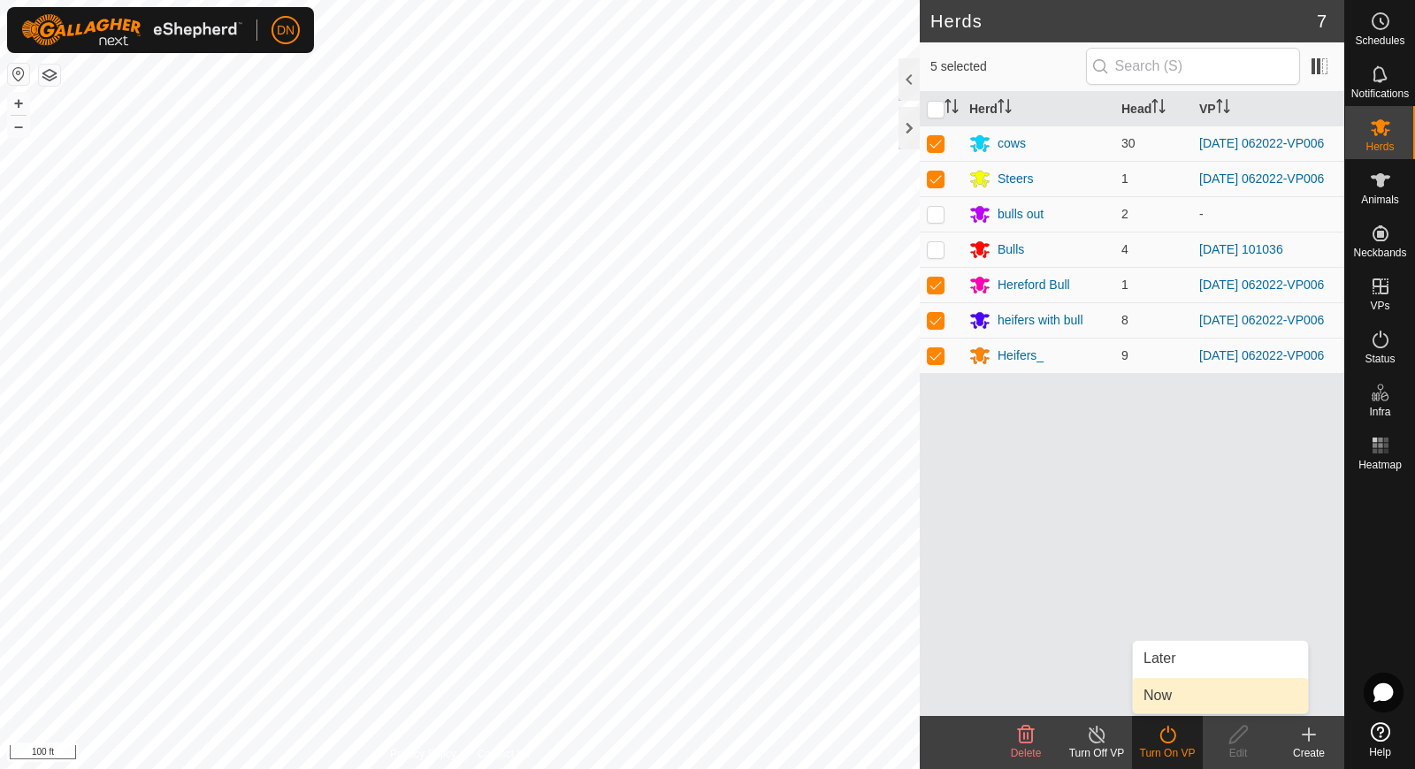
click at [1169, 698] on link "Now" at bounding box center [1220, 695] width 175 height 35
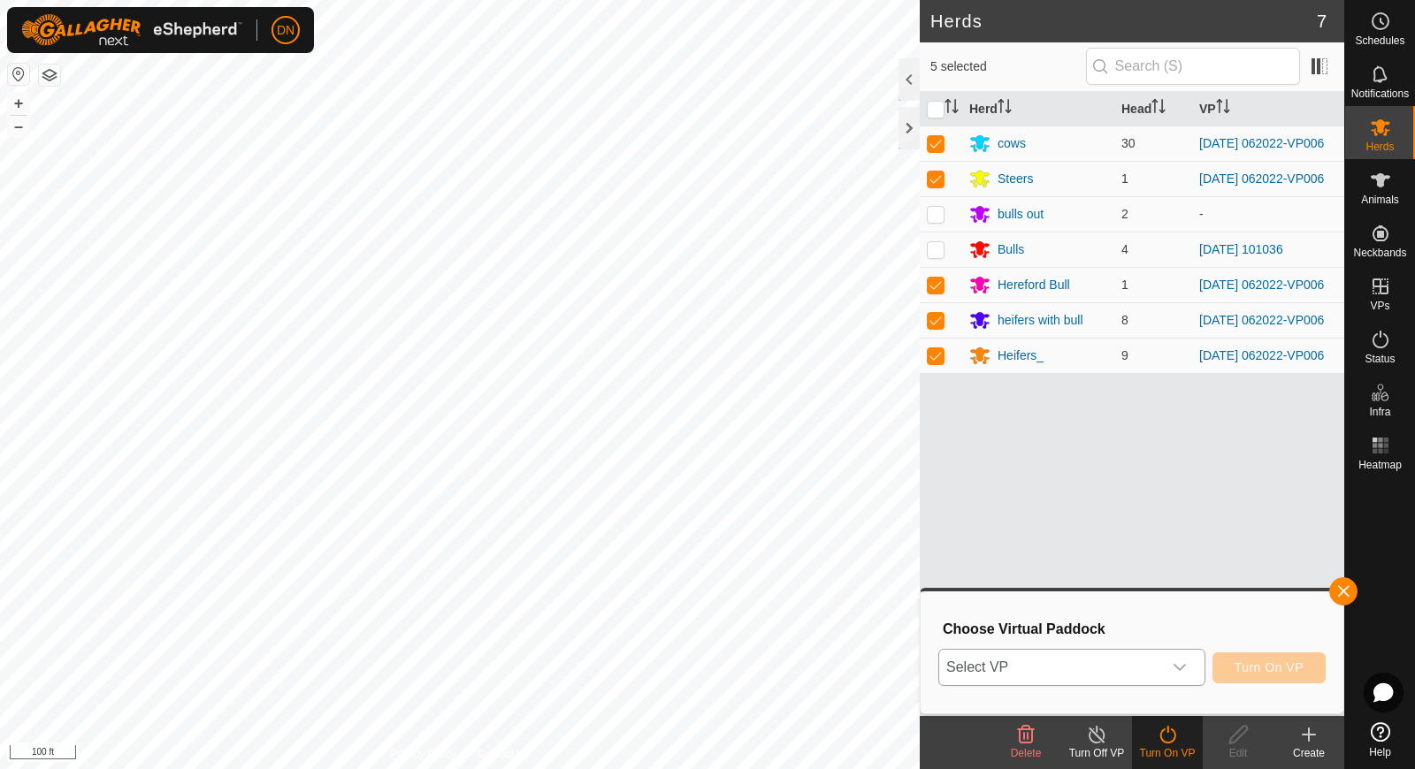
click at [1177, 663] on icon "dropdown trigger" at bounding box center [1180, 668] width 14 height 14
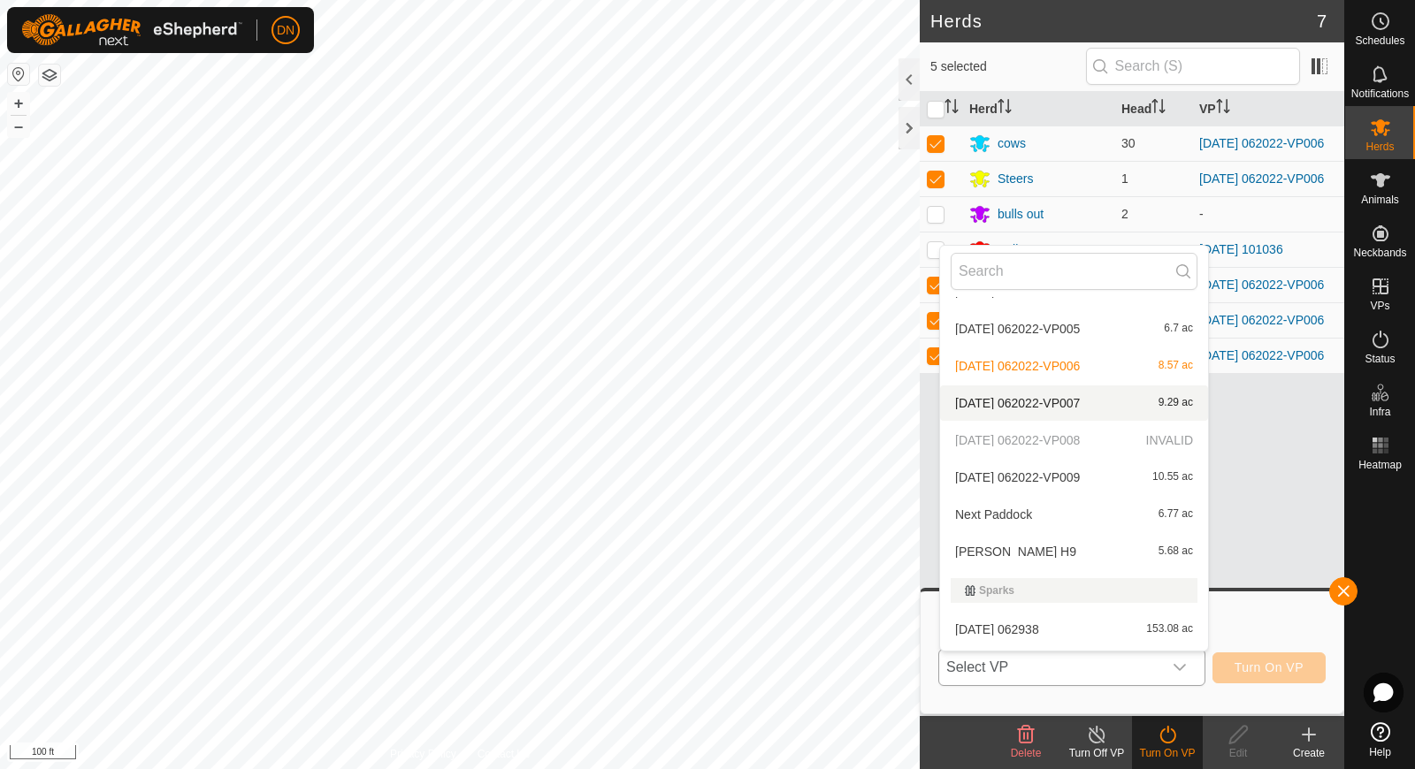
scroll to position [196, 0]
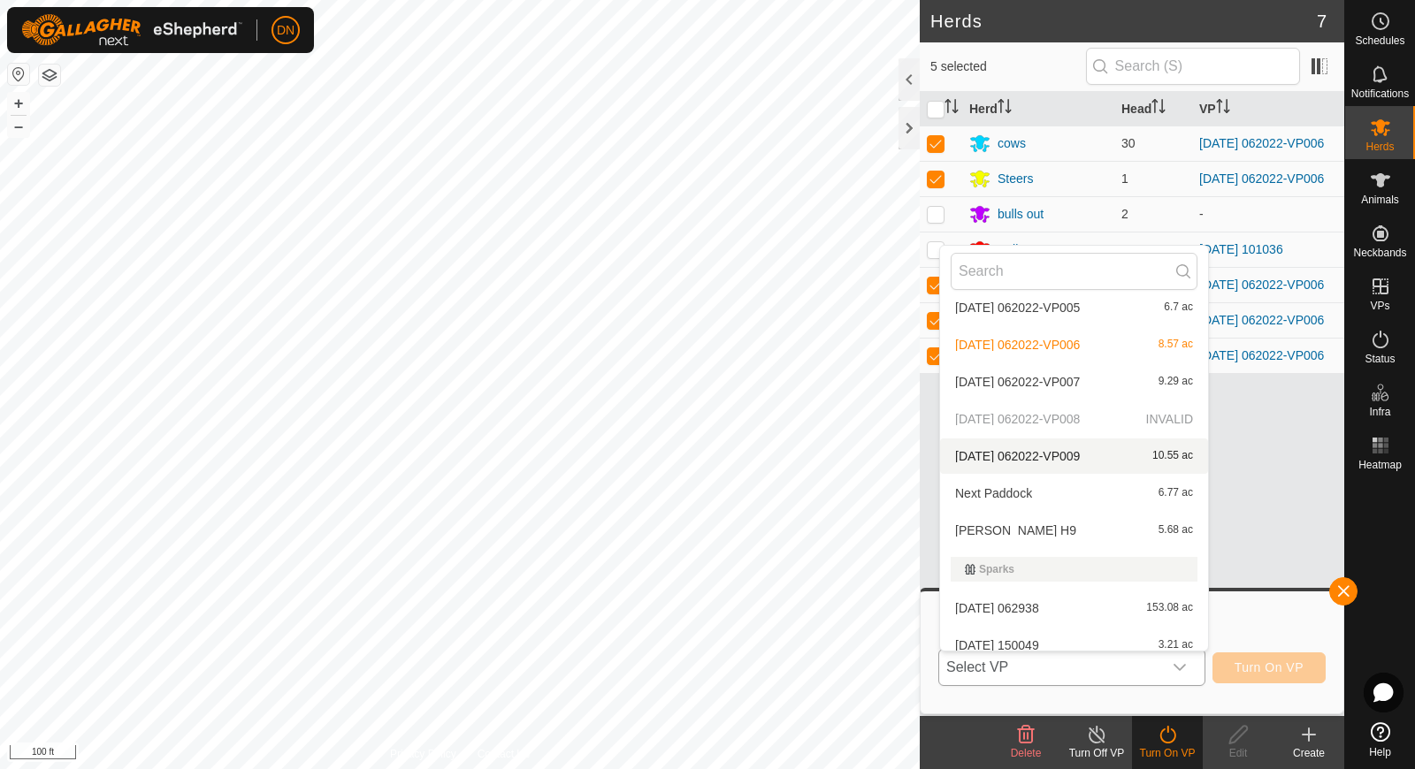
click at [1060, 455] on li "[DATE] 062022-VP009 10.55 ac" at bounding box center [1074, 456] width 268 height 35
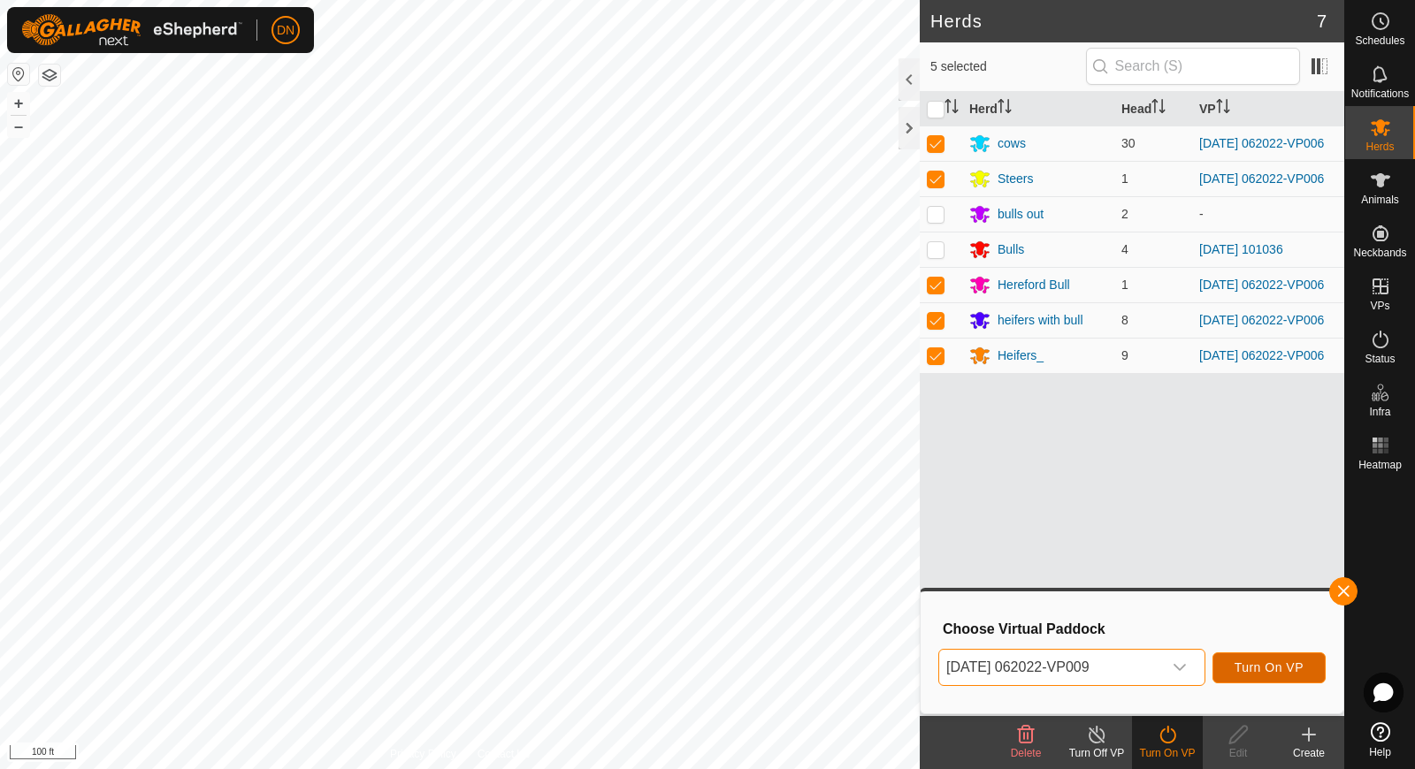
click at [1251, 662] on span "Turn On VP" at bounding box center [1269, 668] width 69 height 14
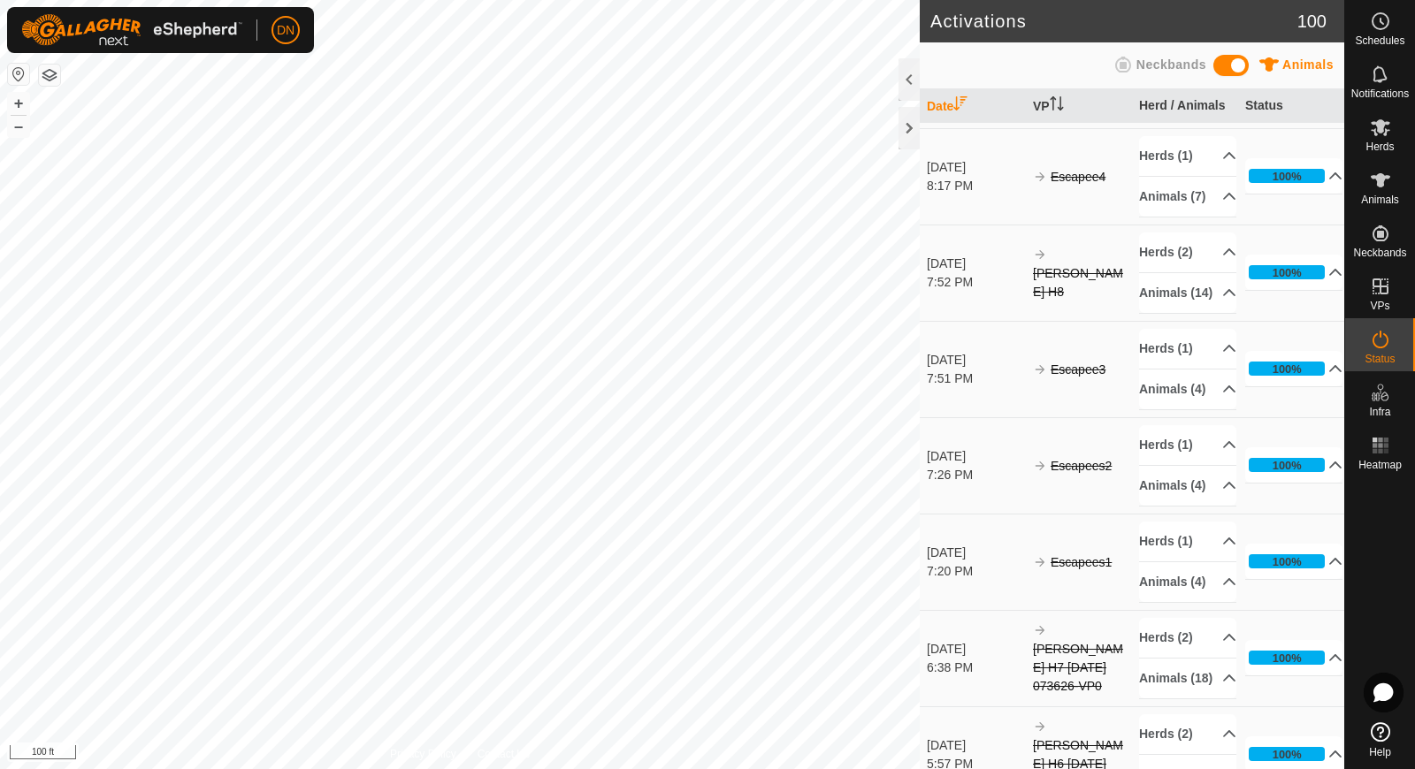
scroll to position [2476, 0]
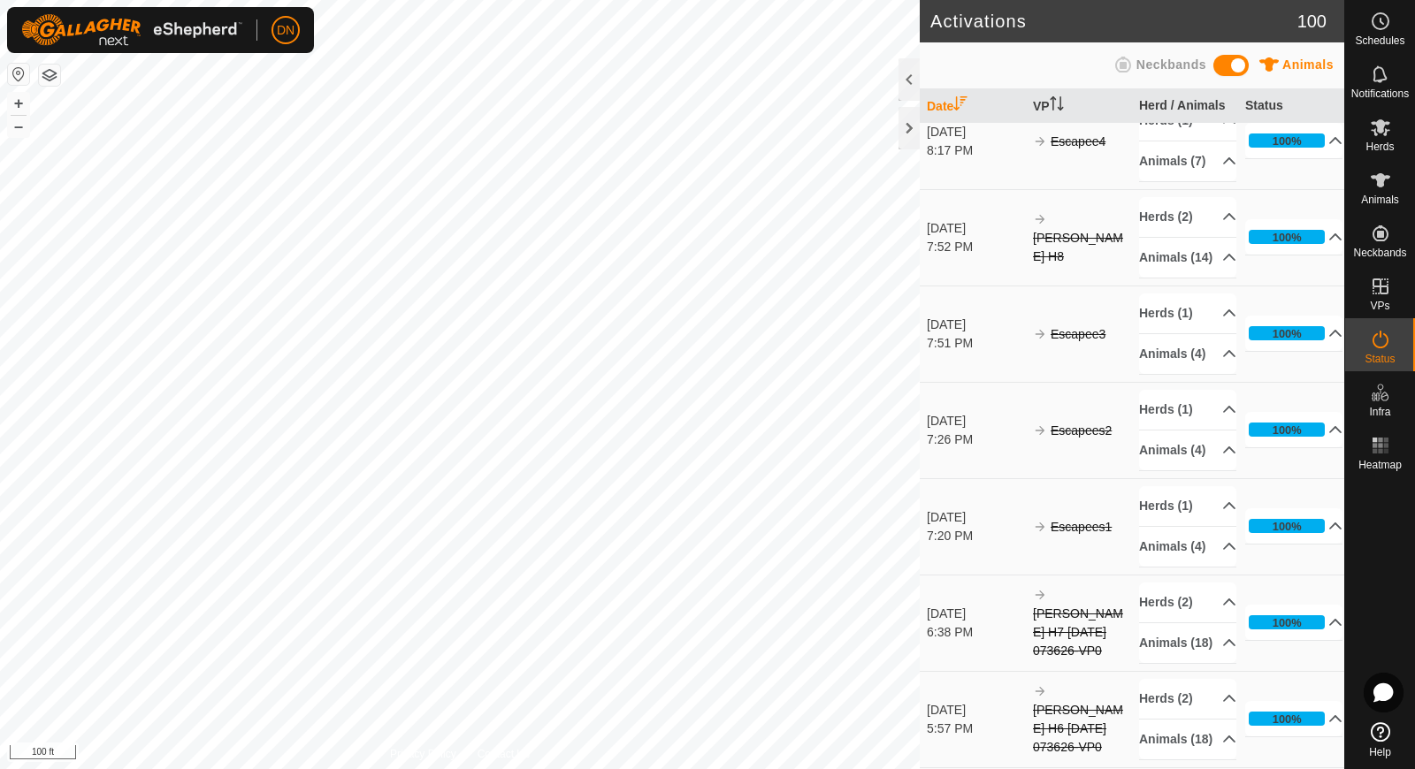
click at [1074, 71] on link "[PERSON_NAME] H9" at bounding box center [1078, 54] width 90 height 33
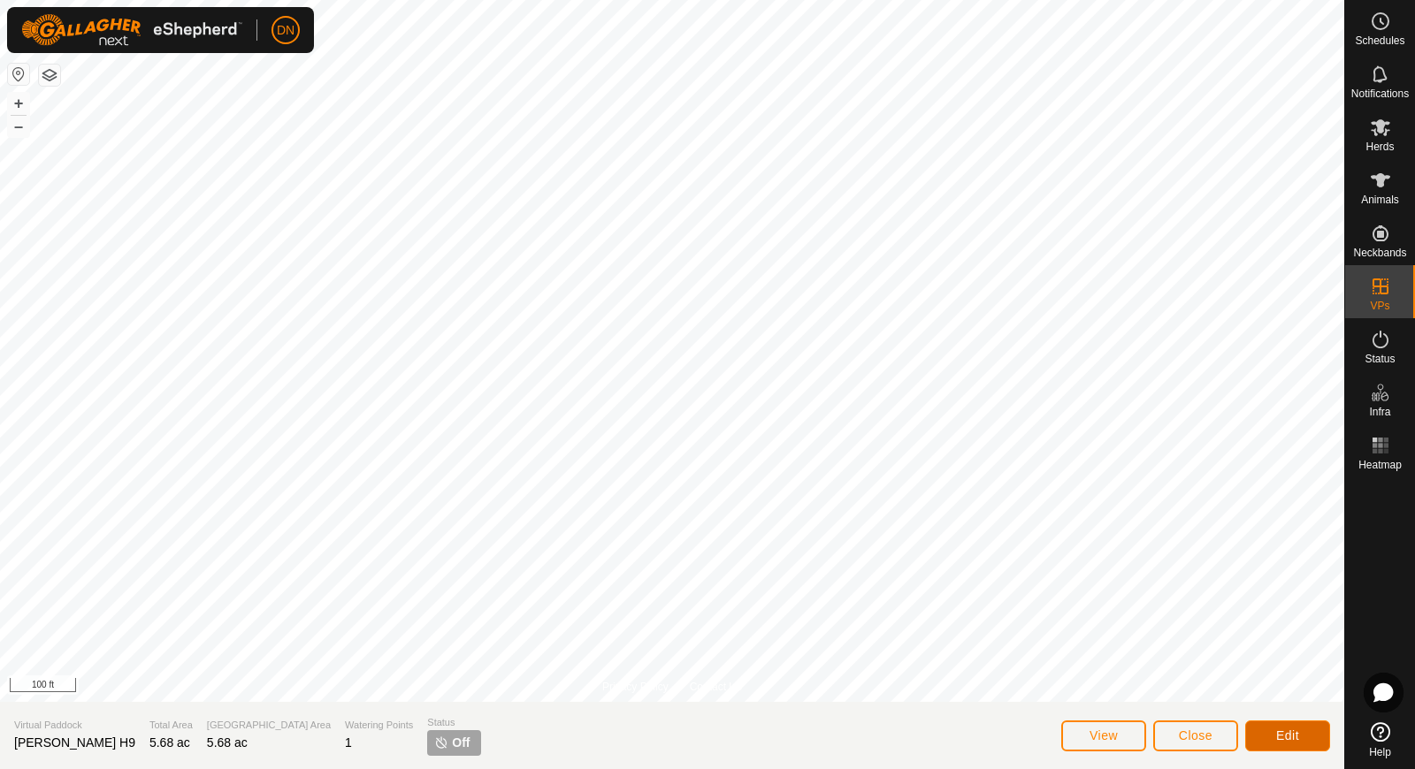
click at [1264, 740] on button "Edit" at bounding box center [1287, 736] width 85 height 31
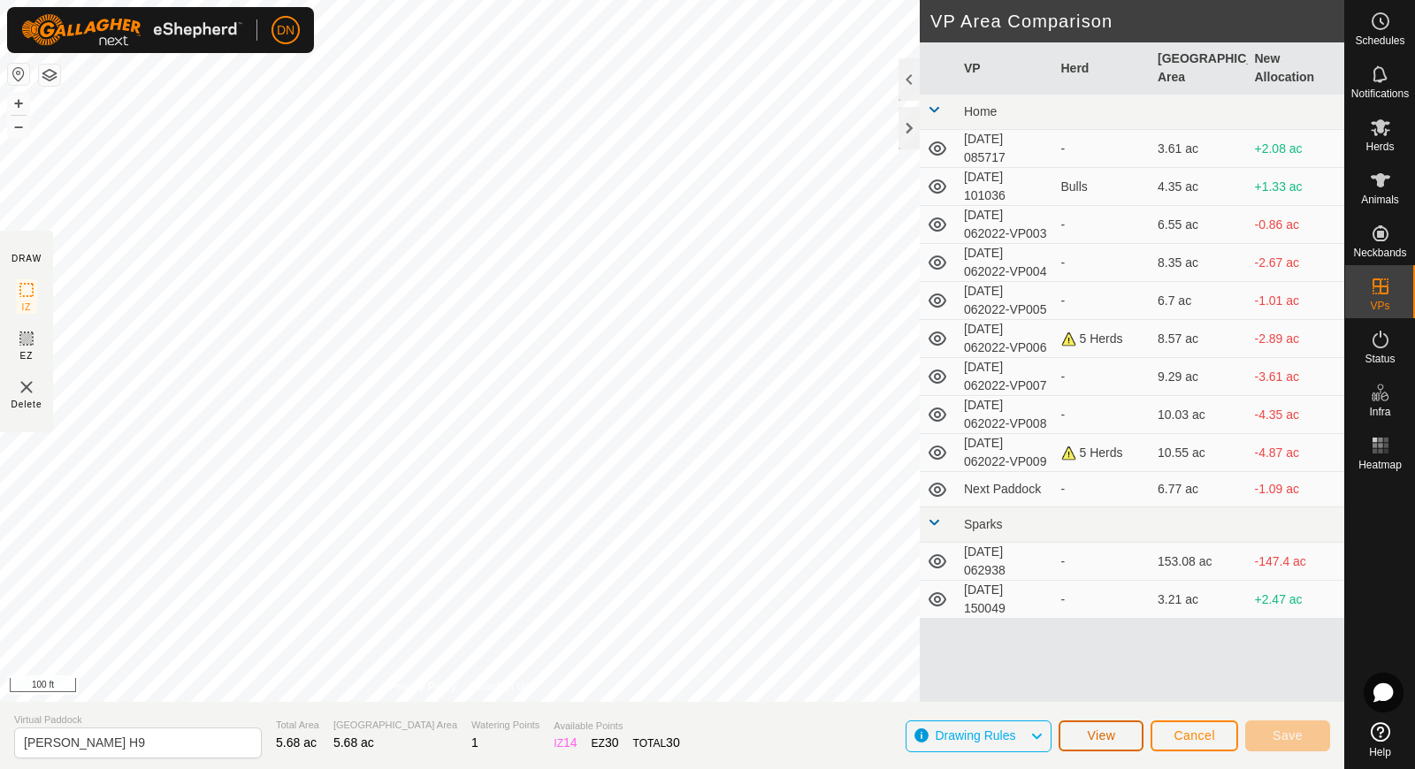
click at [1099, 733] on span "View" at bounding box center [1101, 736] width 28 height 14
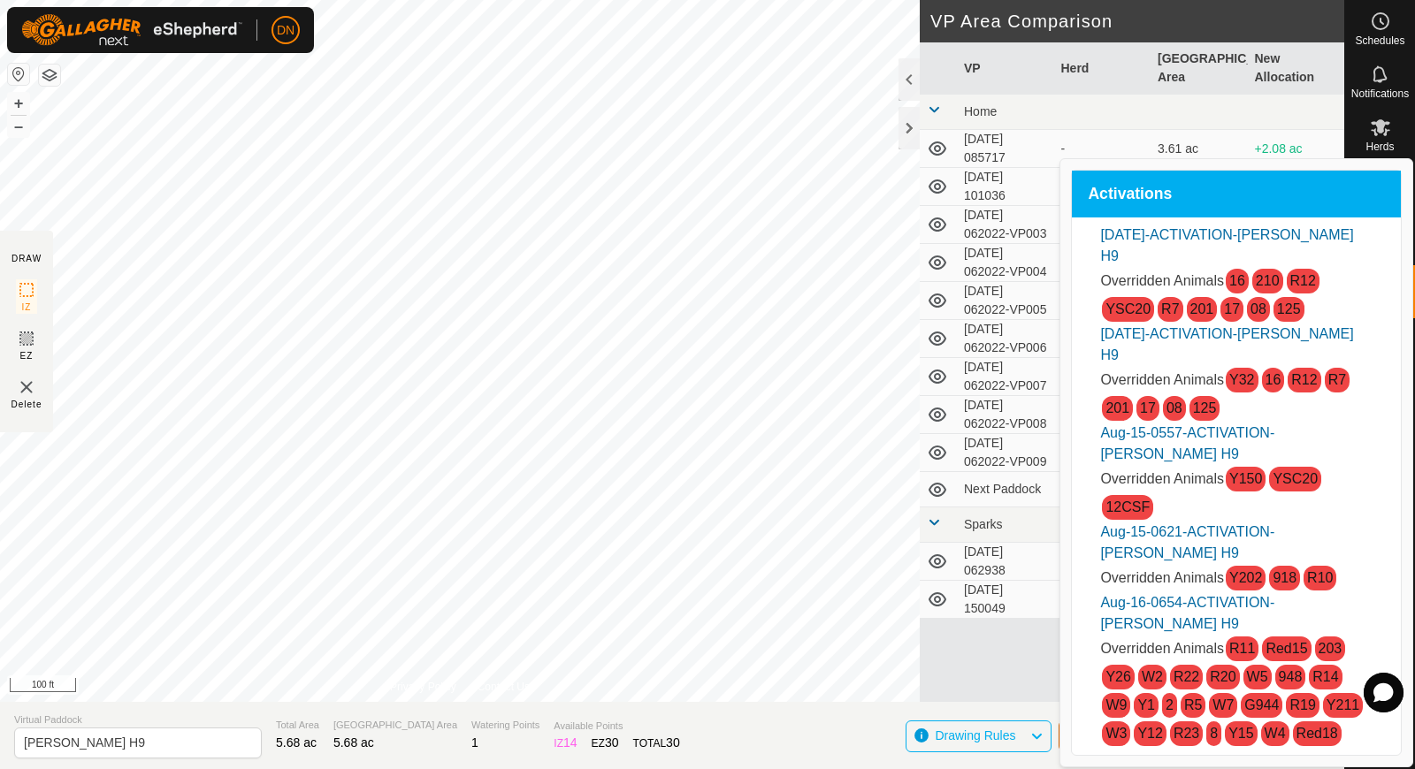
scroll to position [4, 0]
click at [1195, 731] on span "Cancel" at bounding box center [1195, 736] width 42 height 14
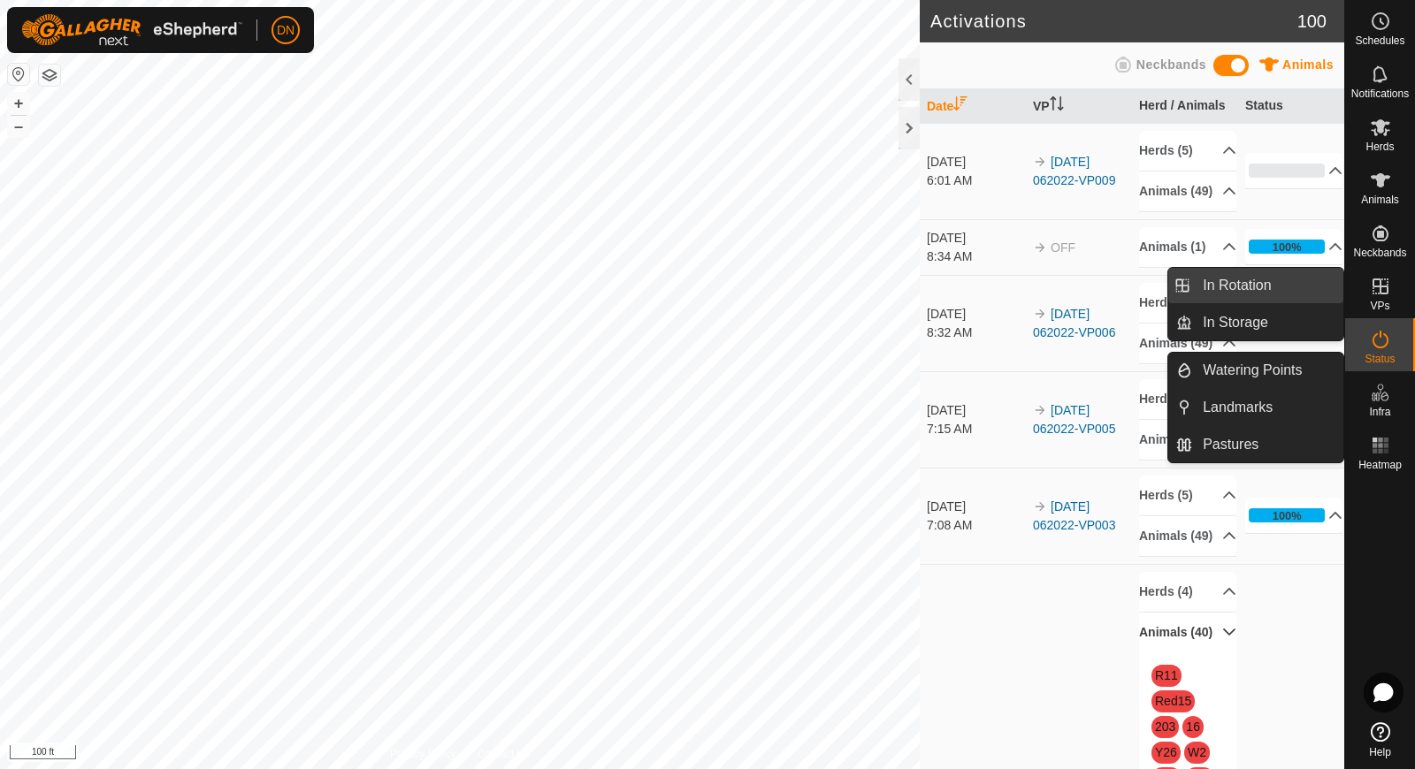
click at [1251, 276] on link "In Rotation" at bounding box center [1267, 285] width 151 height 35
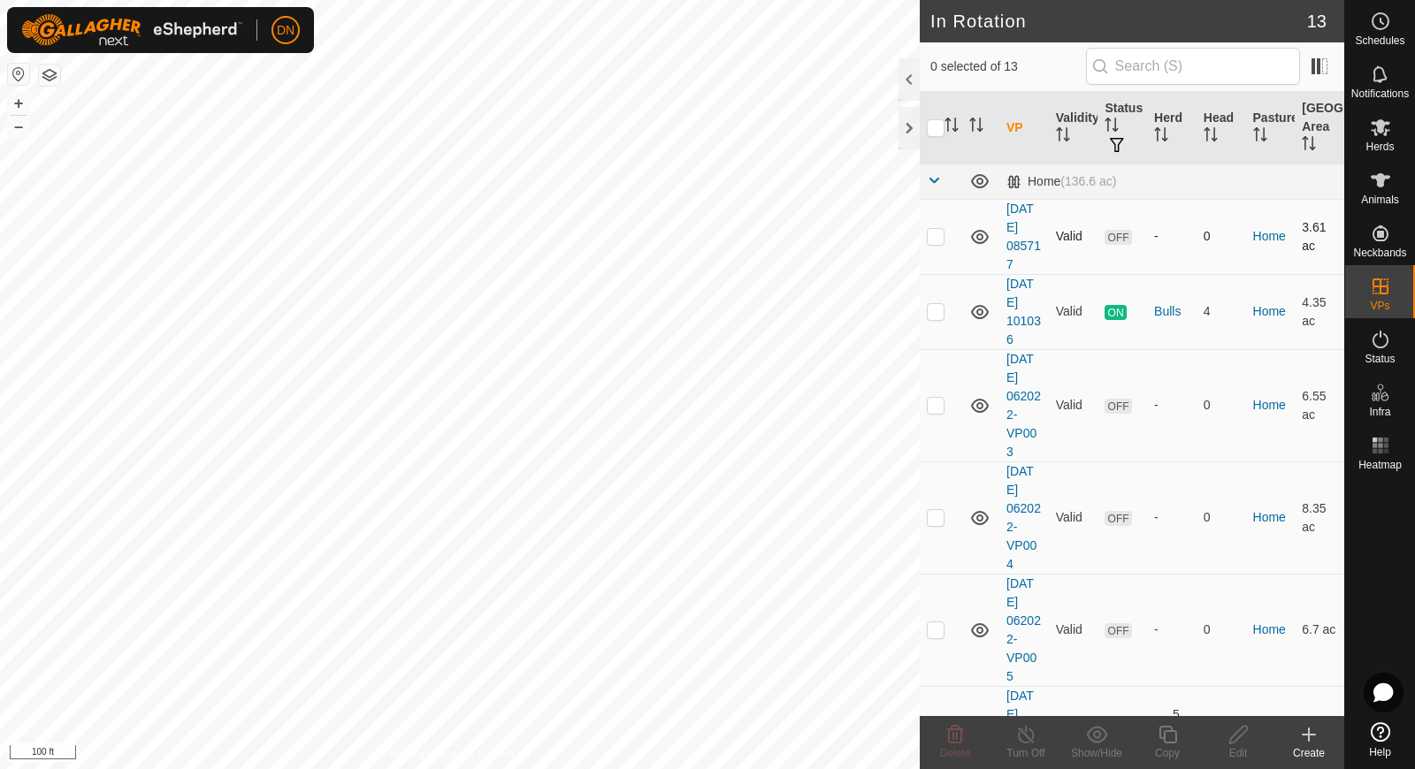
click at [926, 238] on td at bounding box center [941, 236] width 42 height 75
click at [955, 730] on icon at bounding box center [955, 735] width 17 height 18
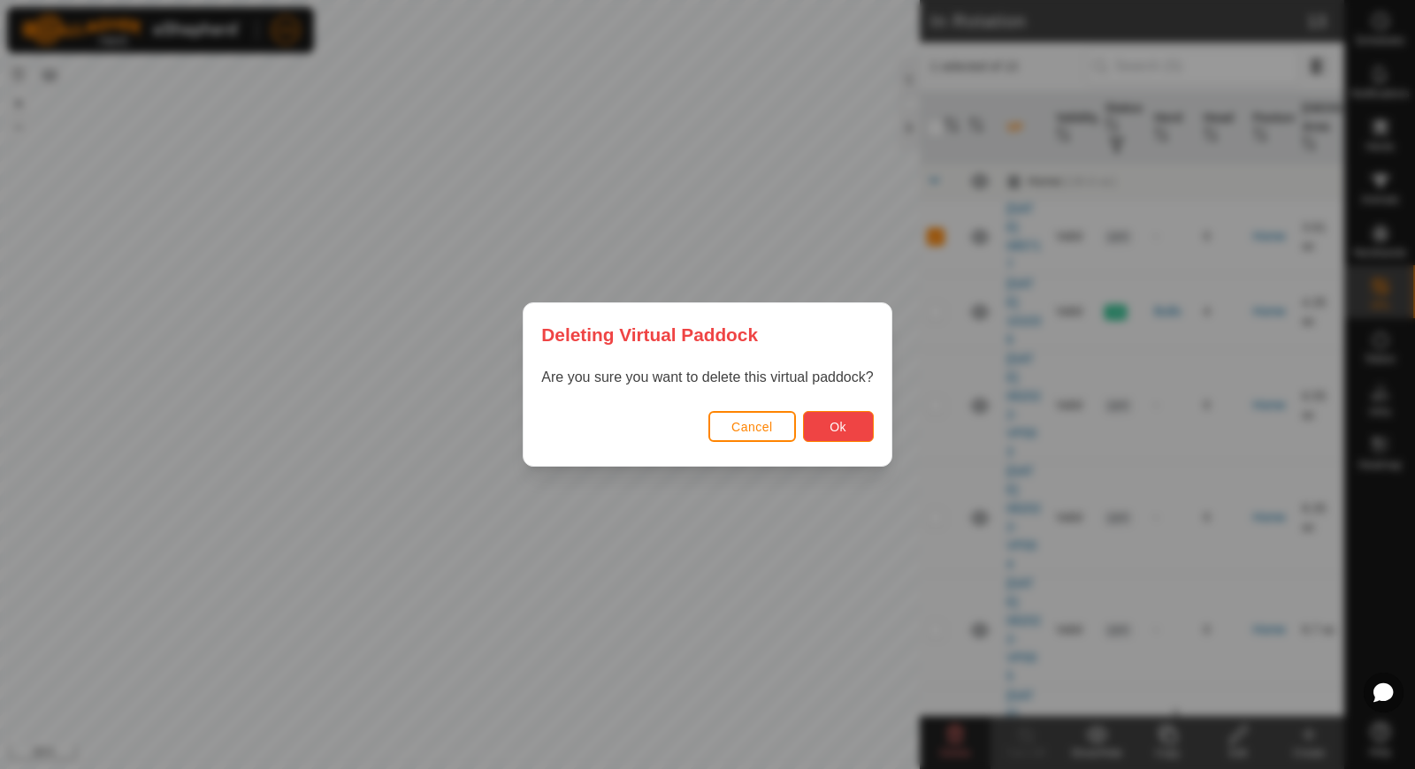
click at [842, 421] on span "Ok" at bounding box center [838, 427] width 17 height 14
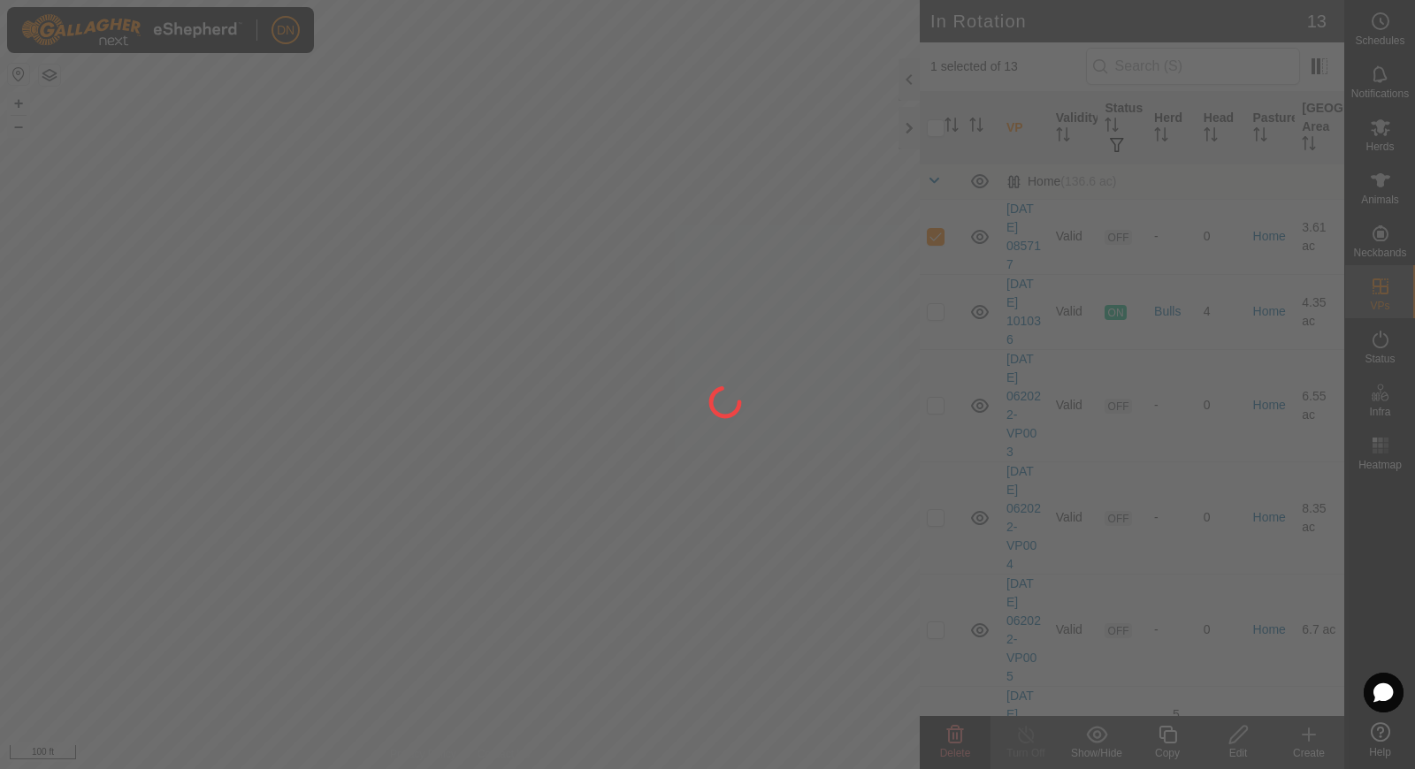
checkbox input "false"
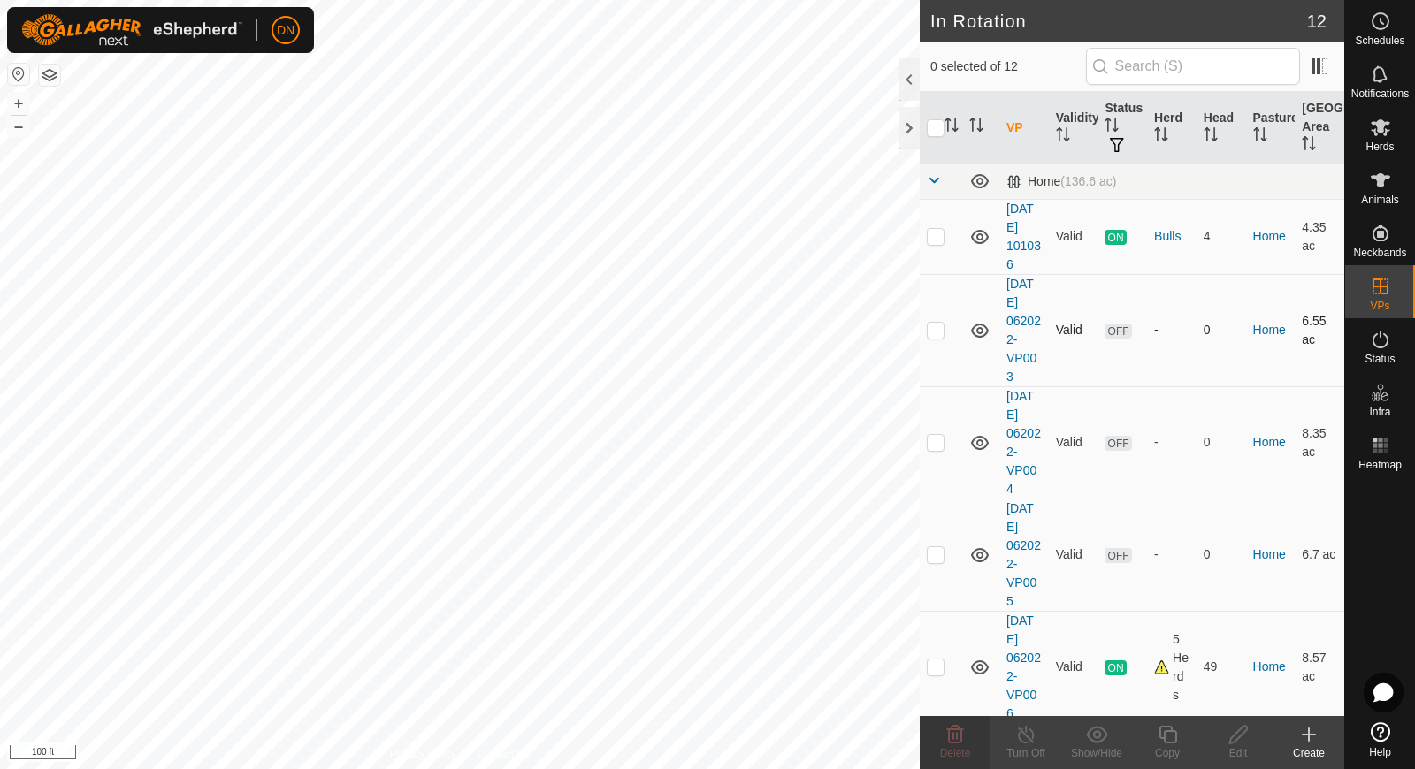
click at [938, 336] on p-checkbox at bounding box center [936, 330] width 18 height 14
checkbox input "true"
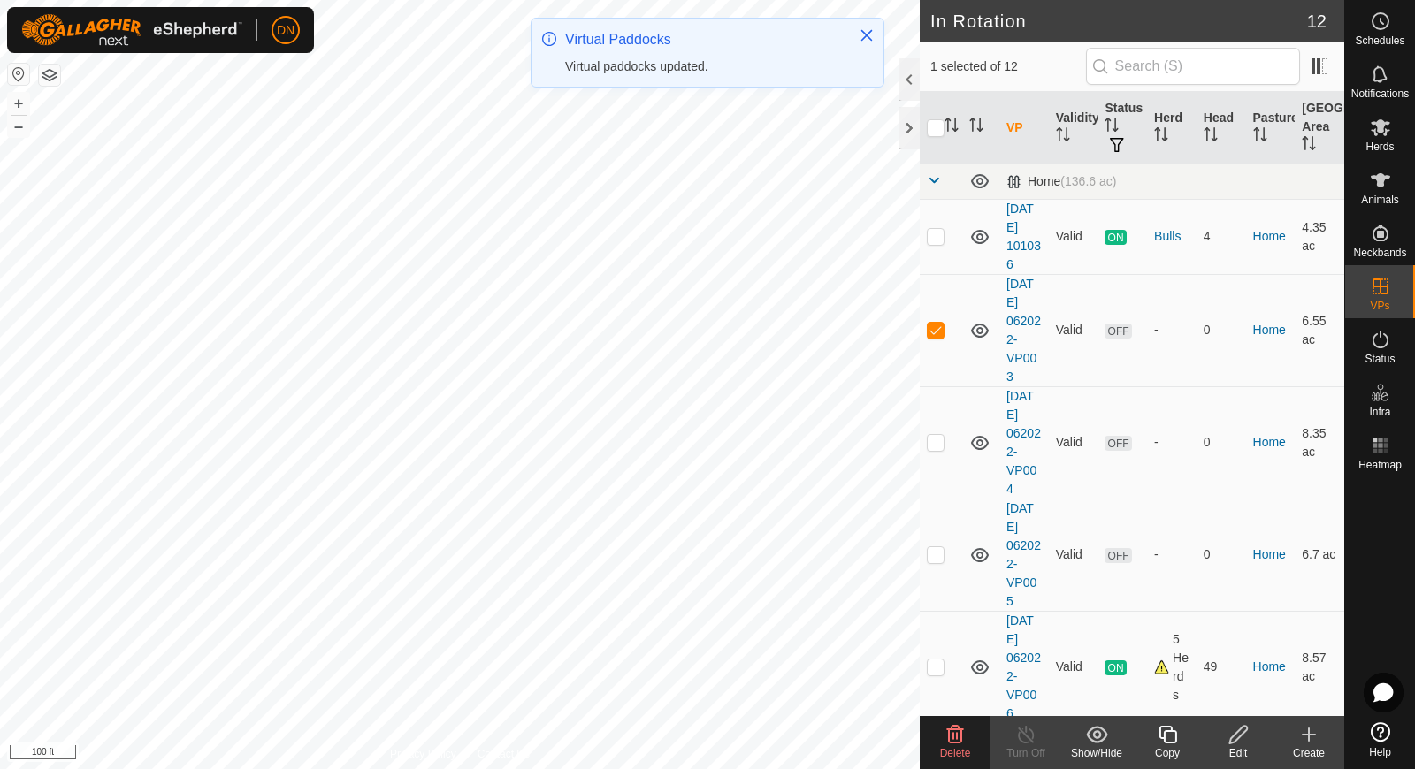
click at [955, 741] on icon at bounding box center [955, 734] width 21 height 21
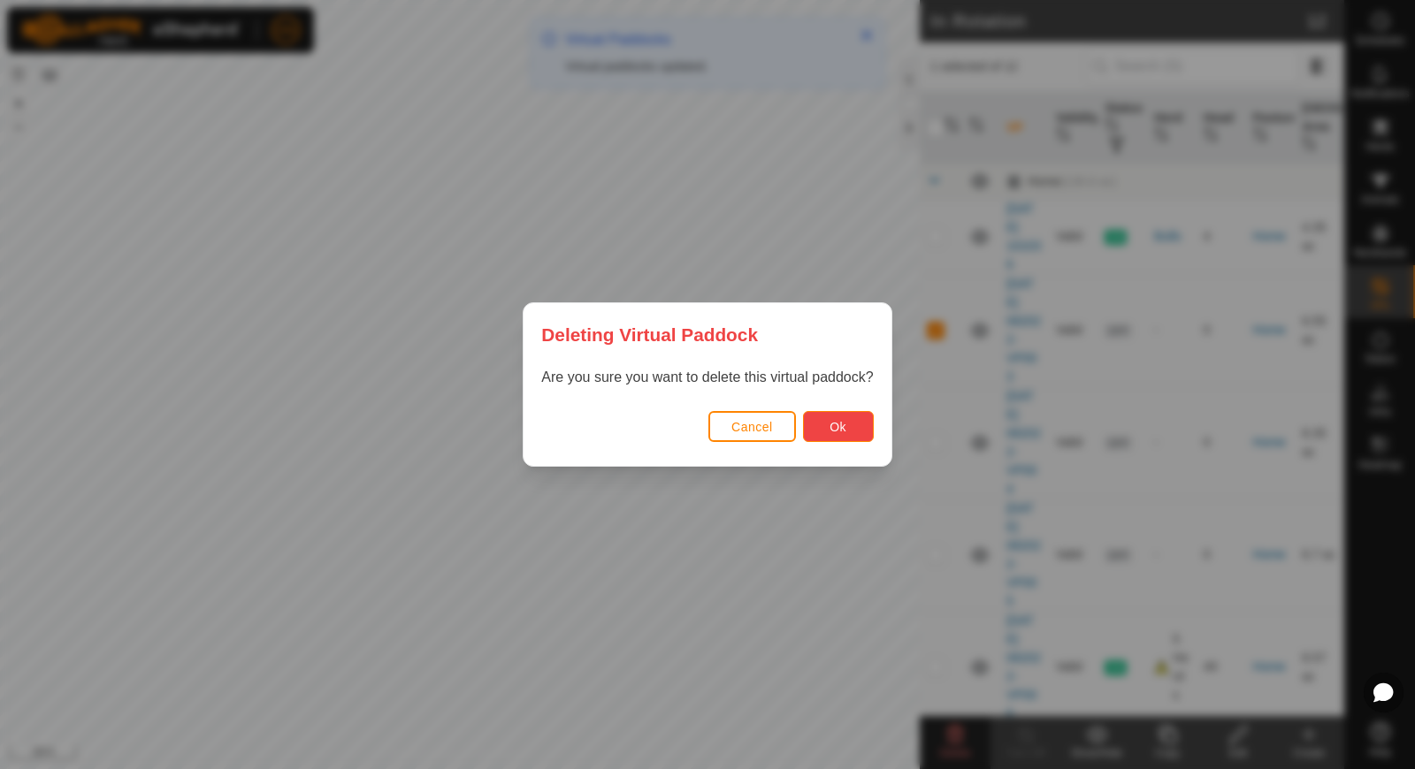
click at [855, 428] on button "Ok" at bounding box center [838, 426] width 71 height 31
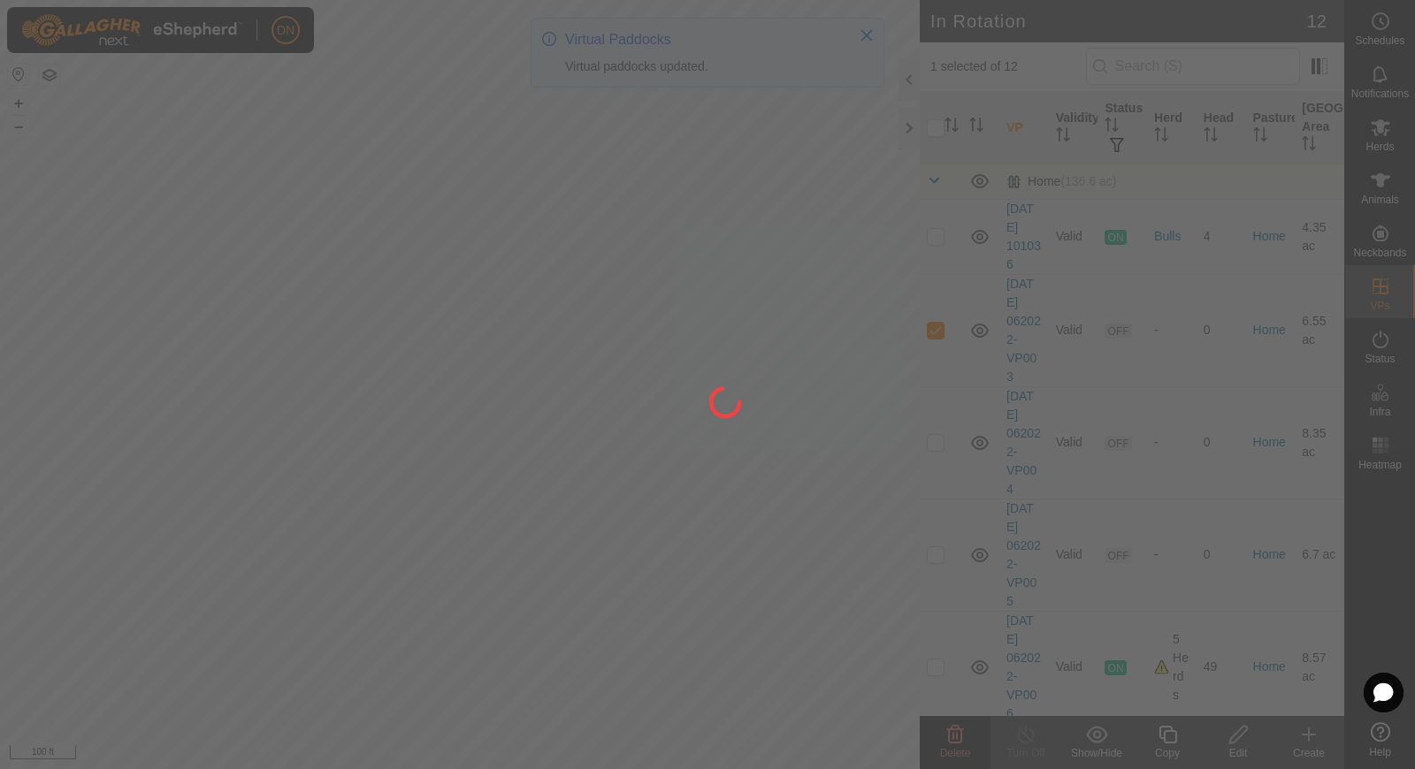
checkbox input "false"
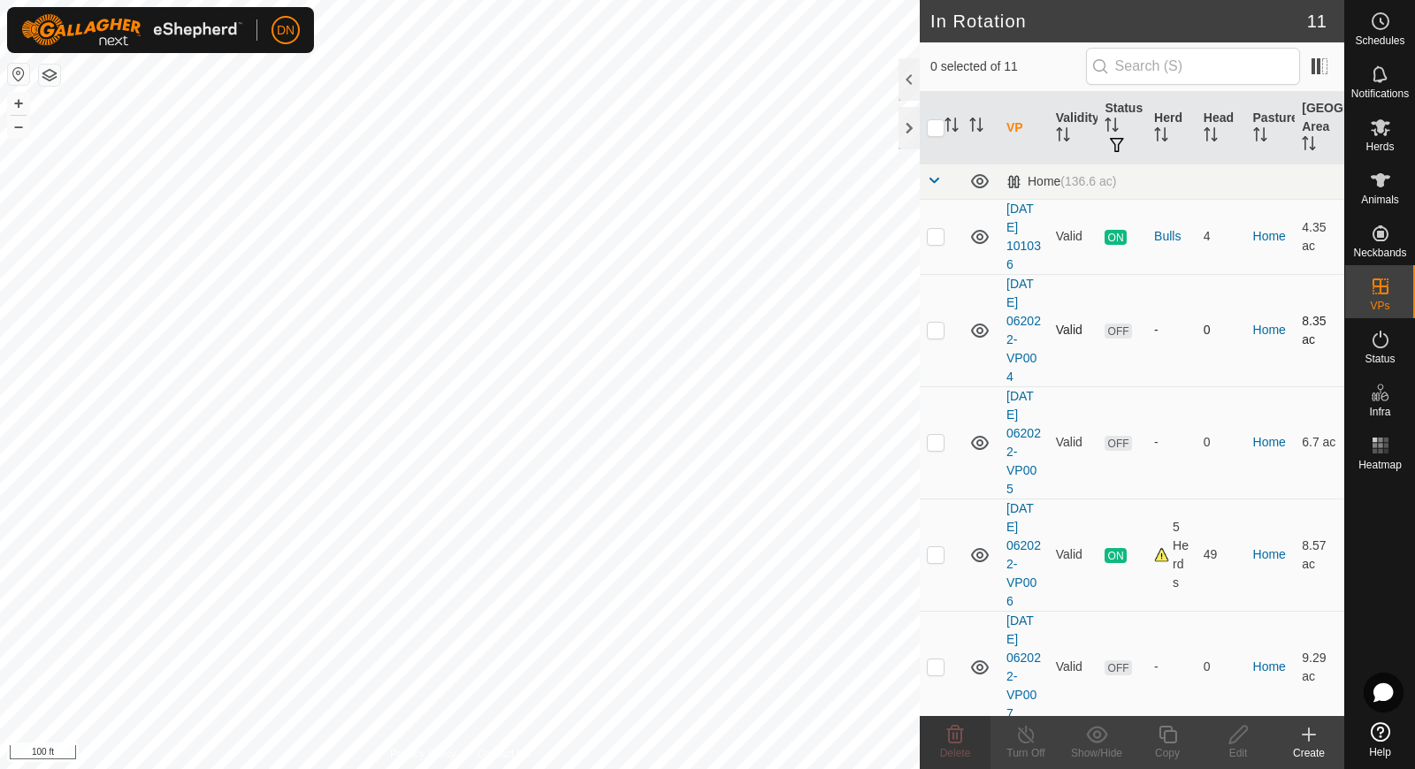
click at [936, 333] on p-checkbox at bounding box center [936, 330] width 18 height 14
checkbox input "true"
click at [956, 731] on icon at bounding box center [955, 735] width 17 height 18
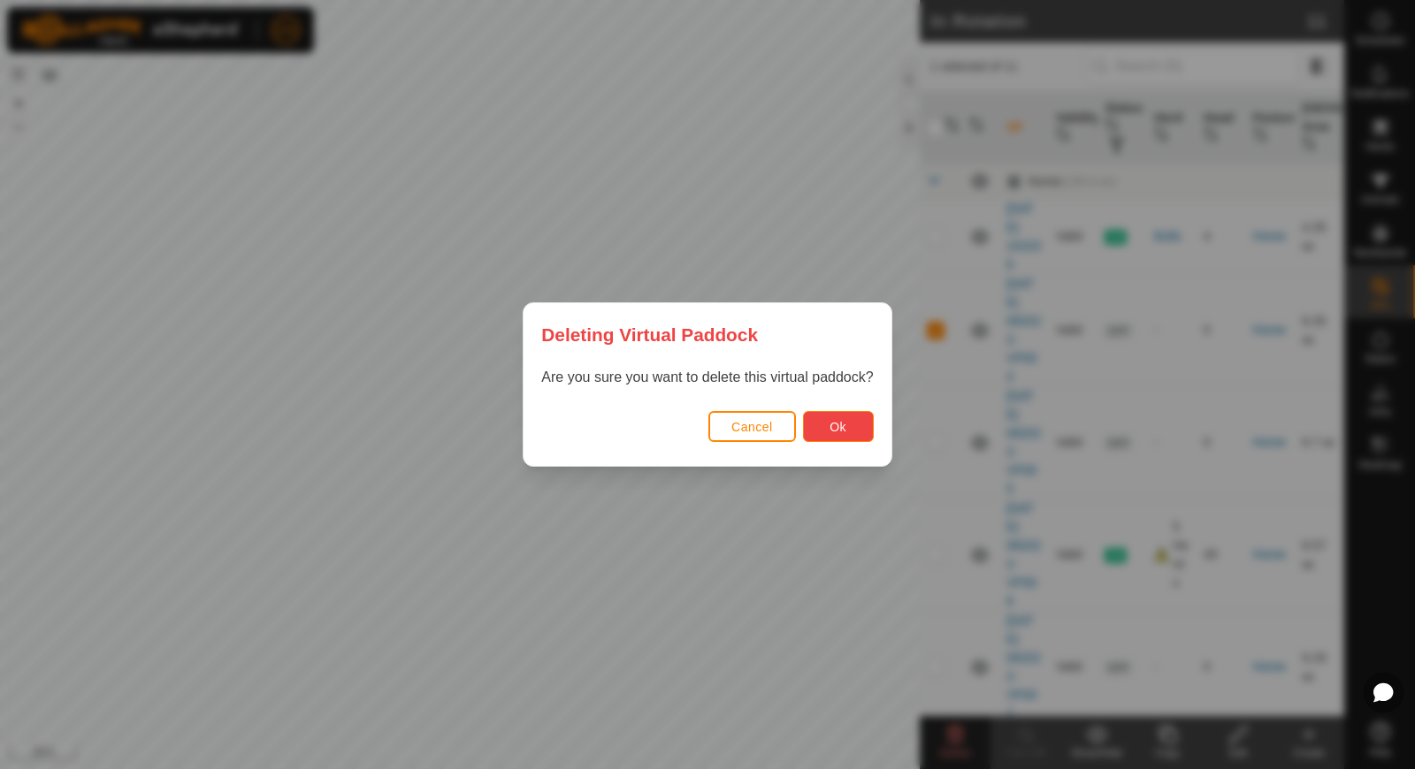
click at [823, 432] on button "Ok" at bounding box center [838, 426] width 71 height 31
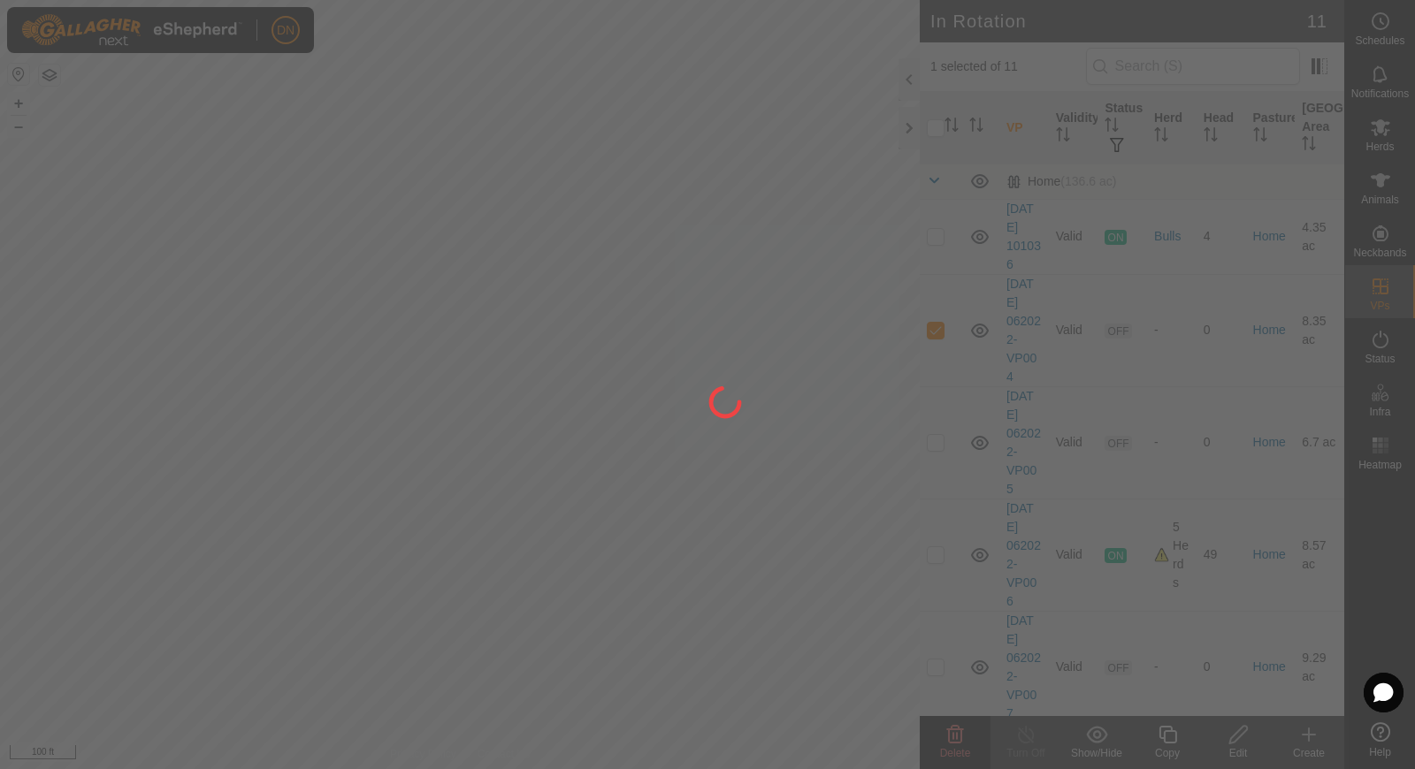
checkbox input "false"
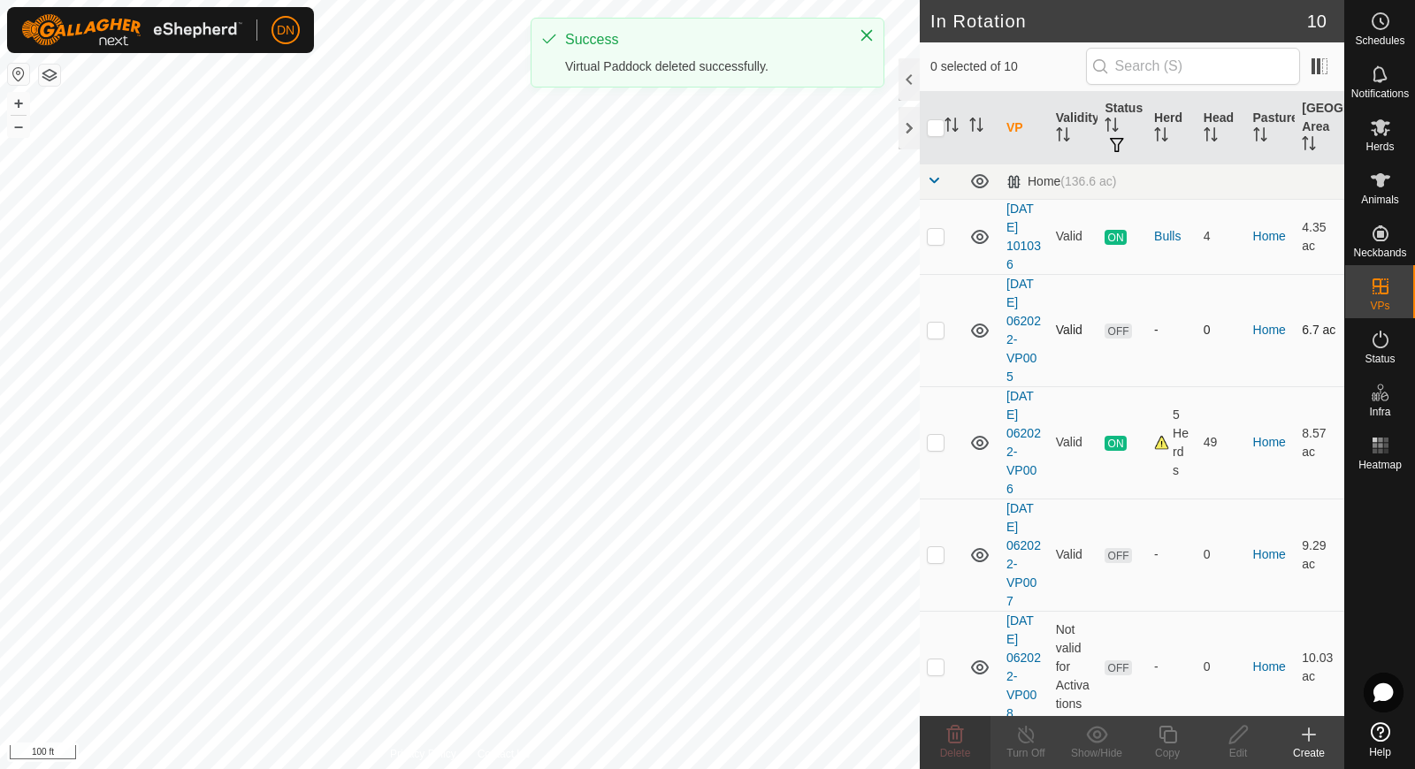
click at [933, 331] on p-checkbox at bounding box center [936, 330] width 18 height 14
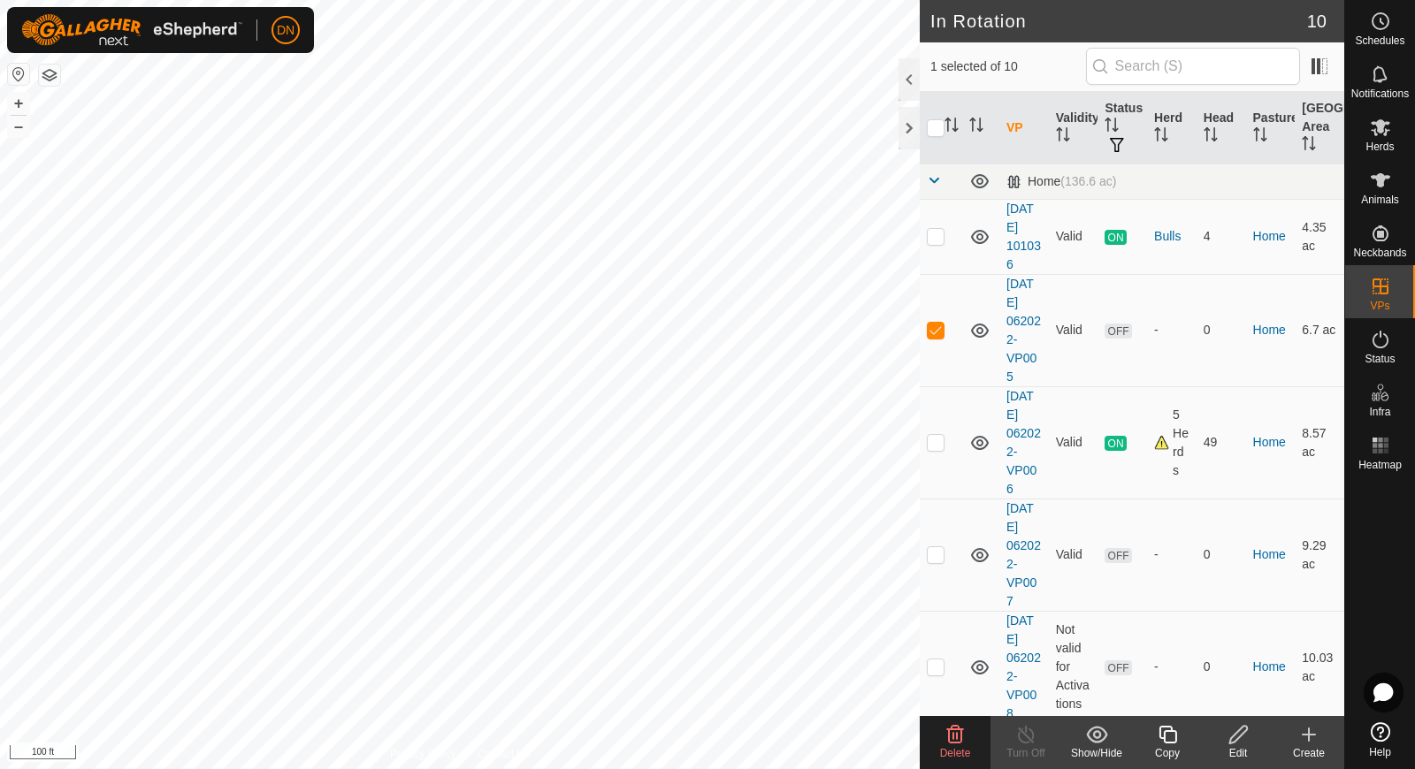
click at [956, 746] on div "Delete" at bounding box center [955, 754] width 71 height 16
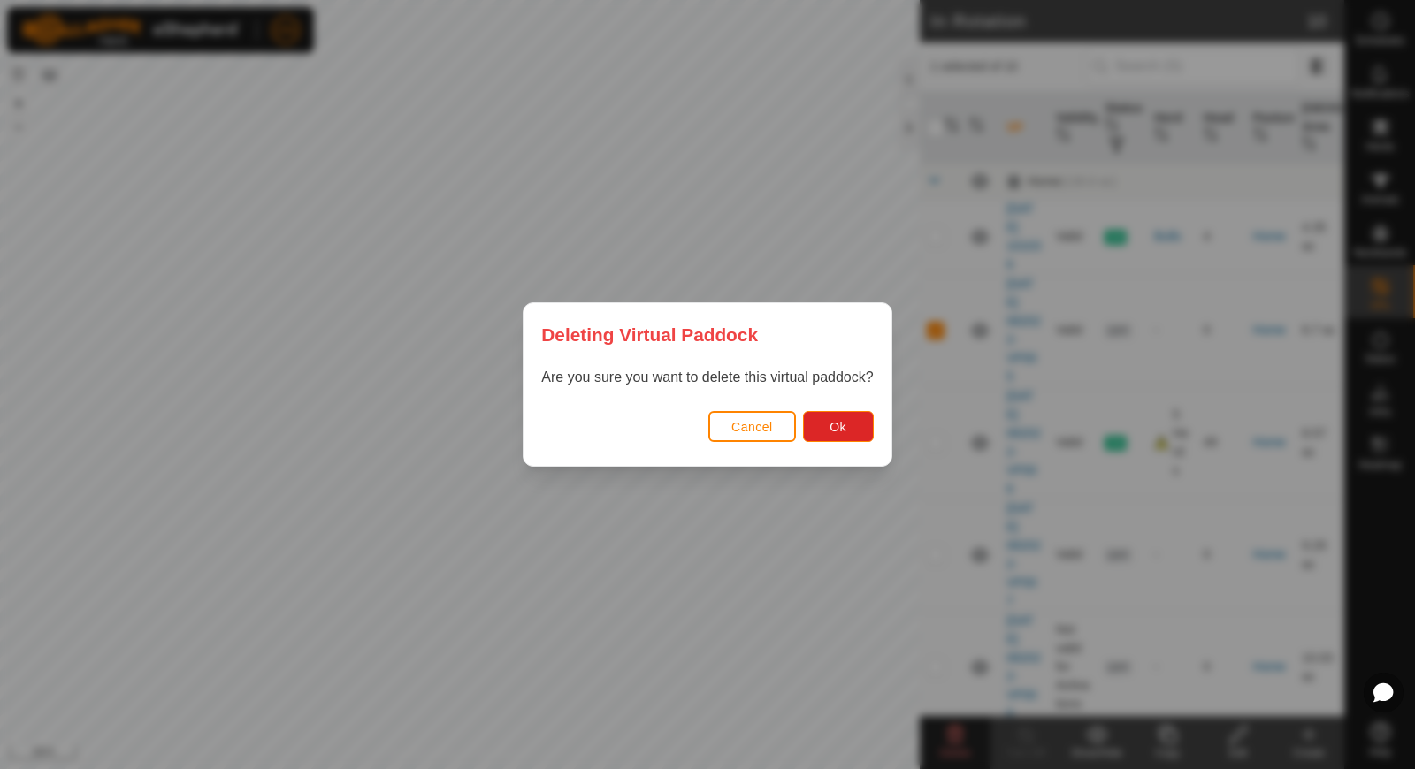
click at [876, 424] on div "Cancel Ok" at bounding box center [707, 436] width 367 height 60
click at [865, 424] on button "Ok" at bounding box center [838, 426] width 71 height 31
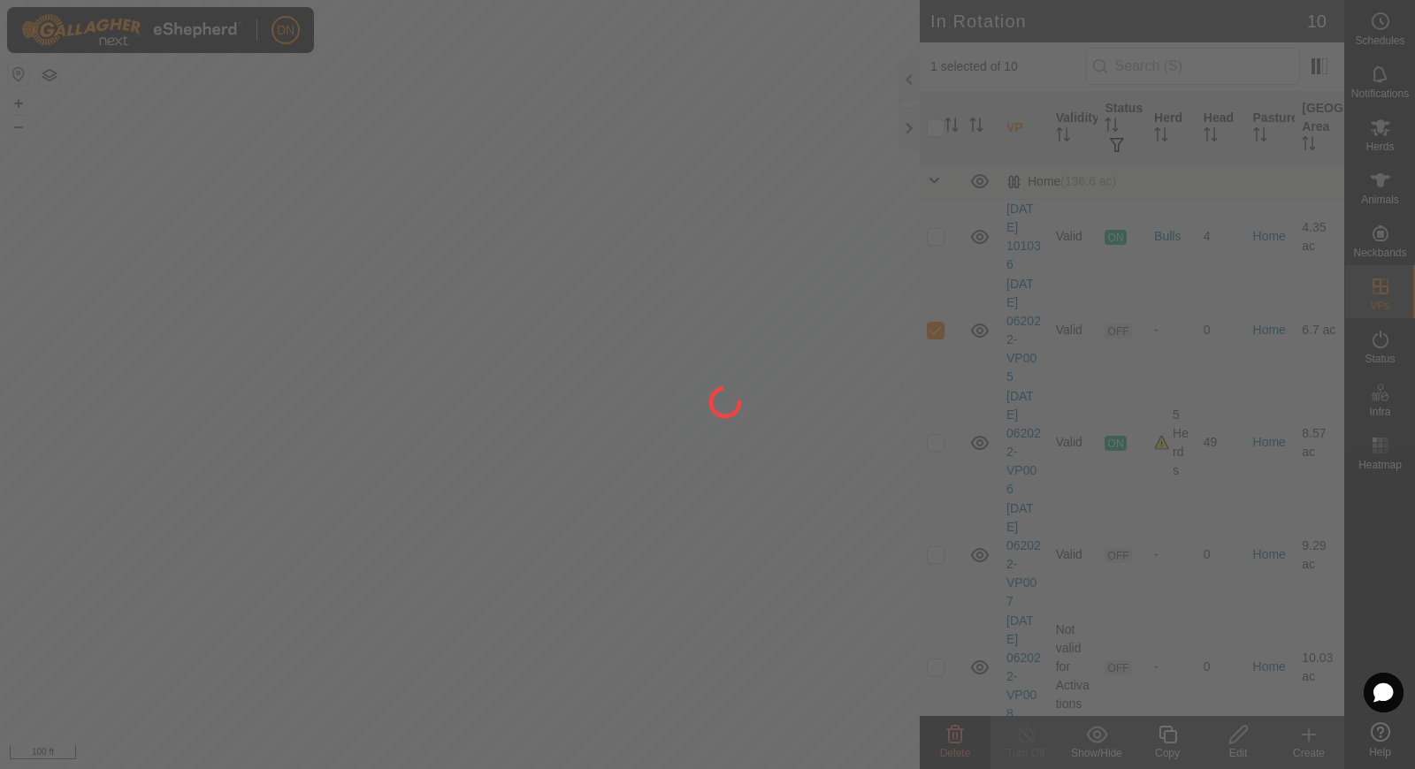
checkbox input "false"
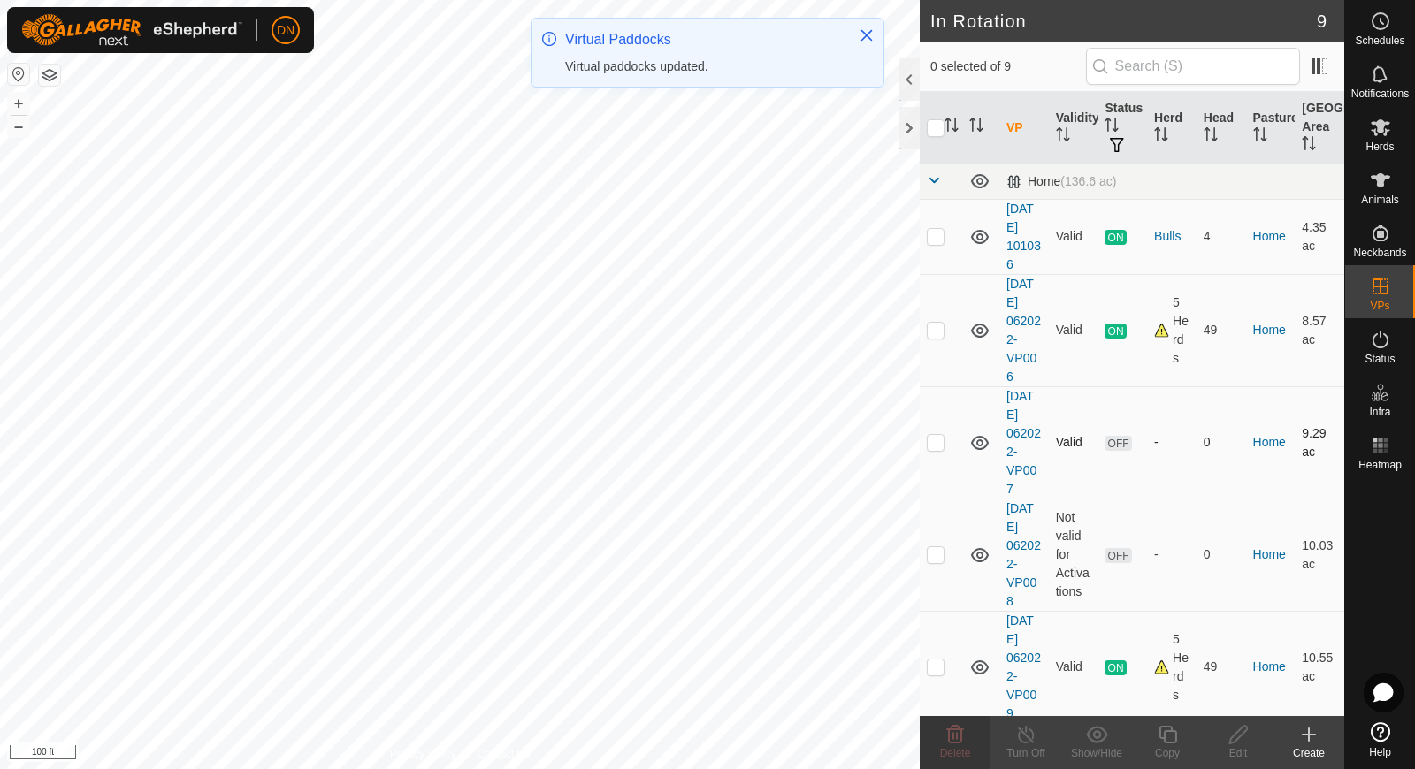
click at [934, 448] on p-checkbox at bounding box center [936, 442] width 18 height 14
checkbox input "true"
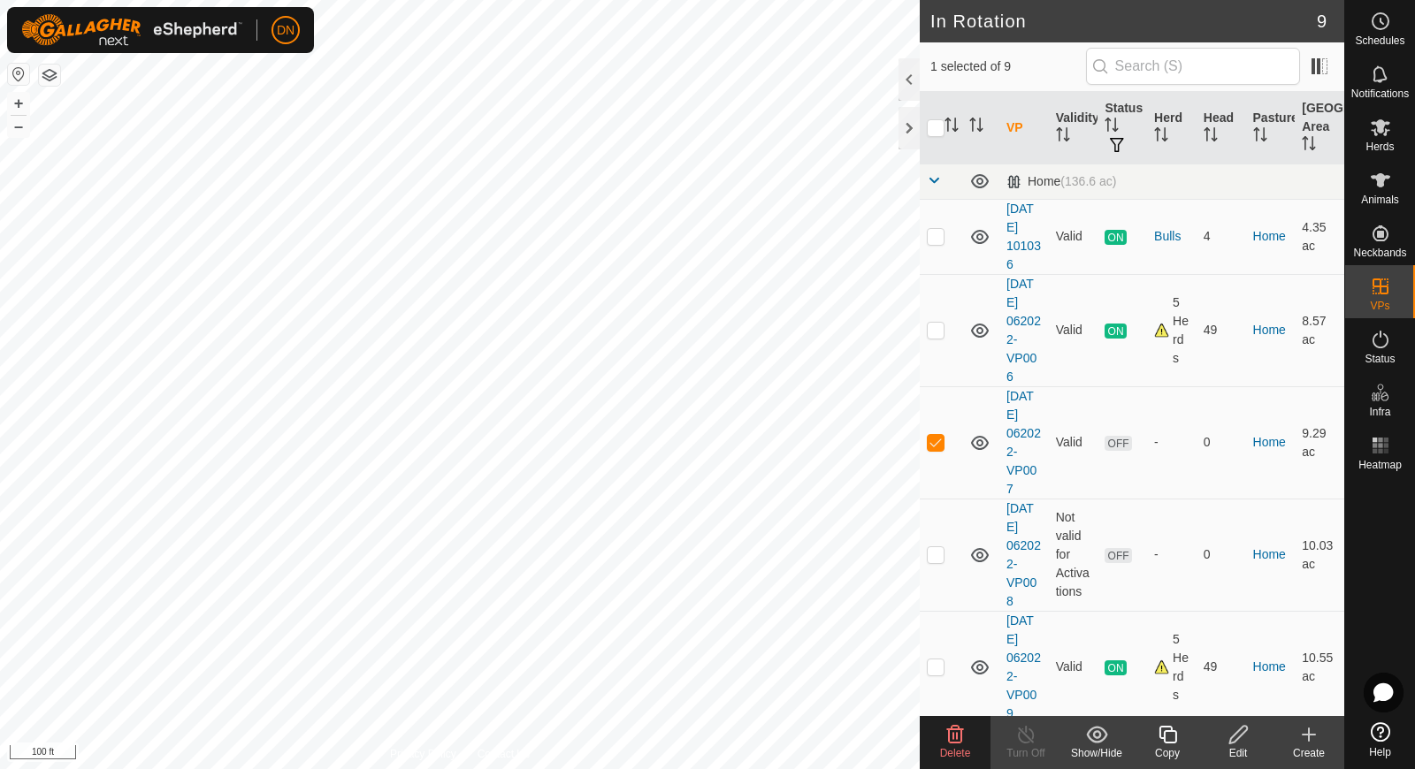
click at [958, 732] on icon at bounding box center [955, 734] width 21 height 21
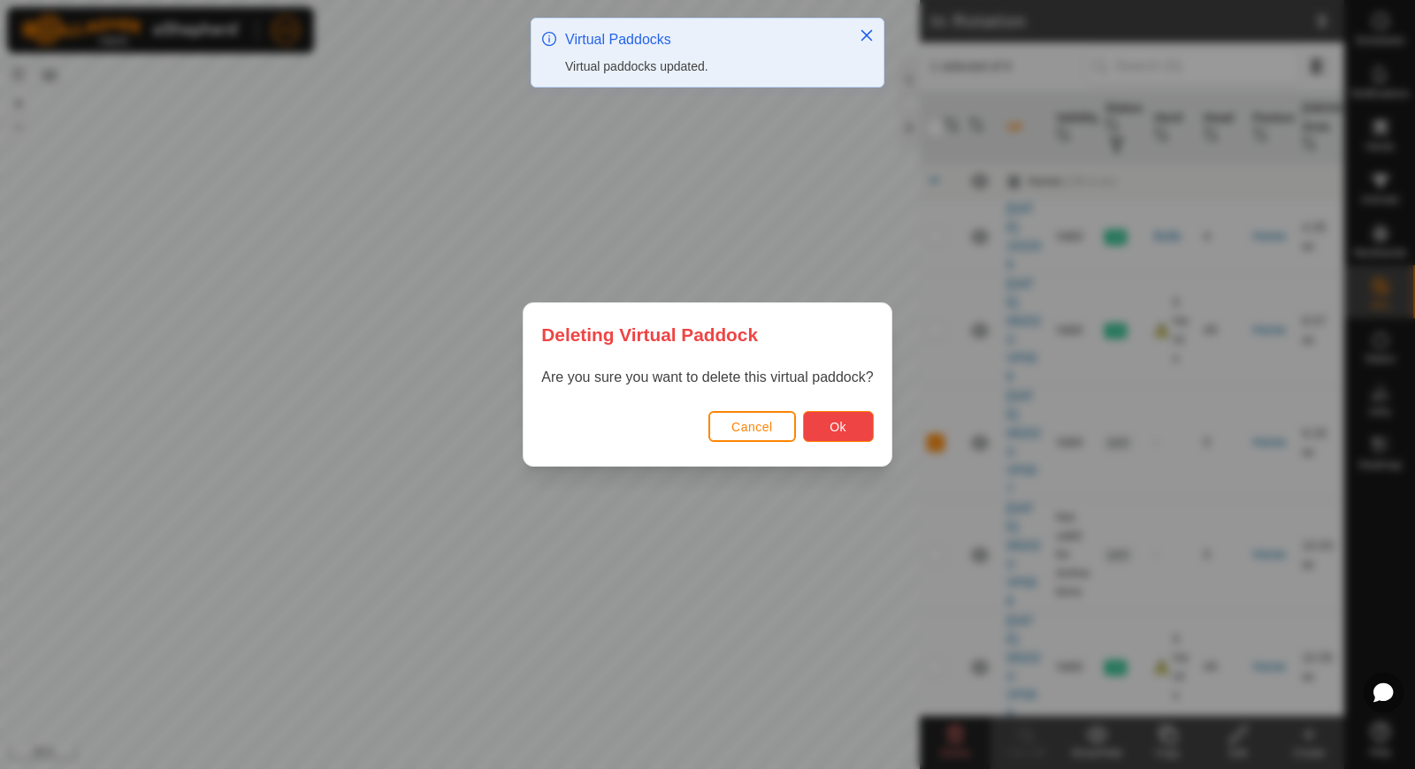
click at [832, 416] on button "Ok" at bounding box center [838, 426] width 71 height 31
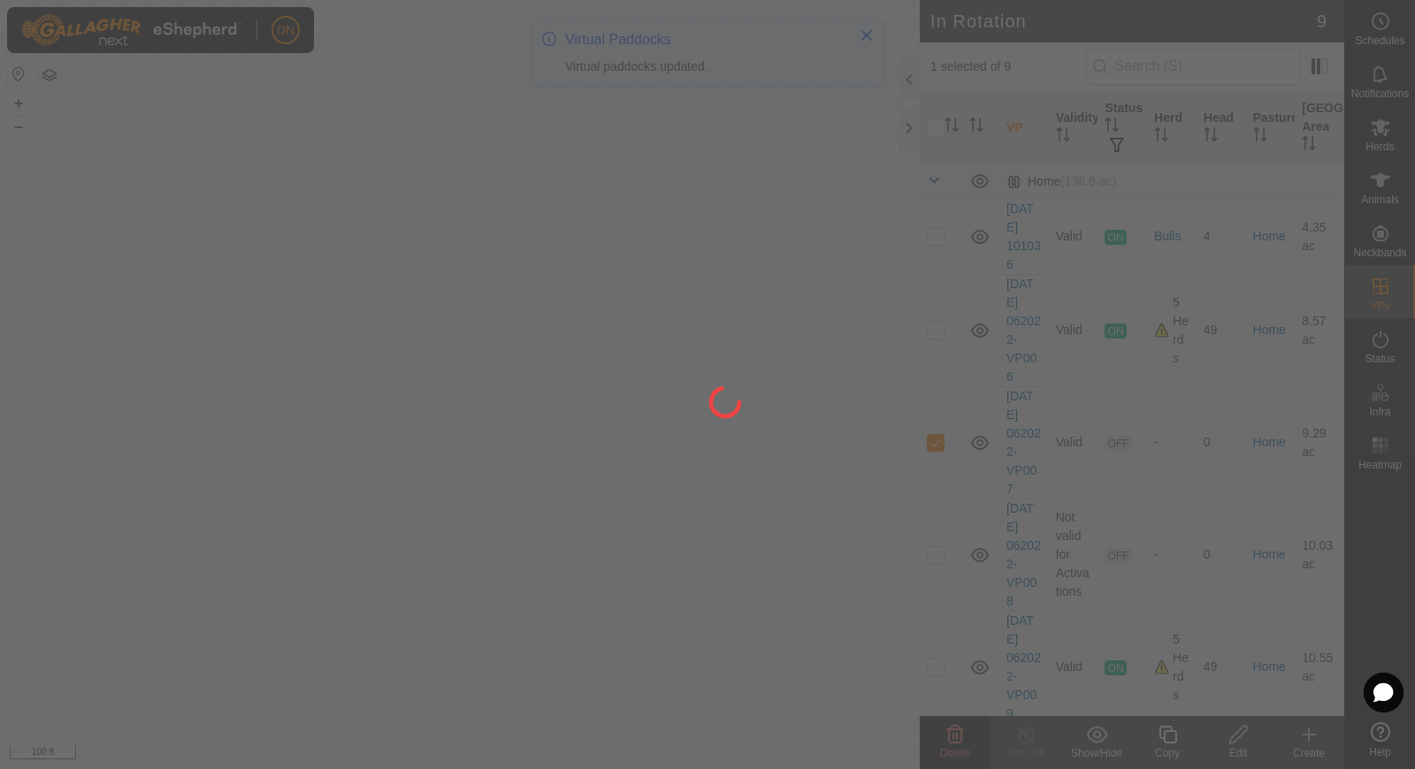
checkbox input "false"
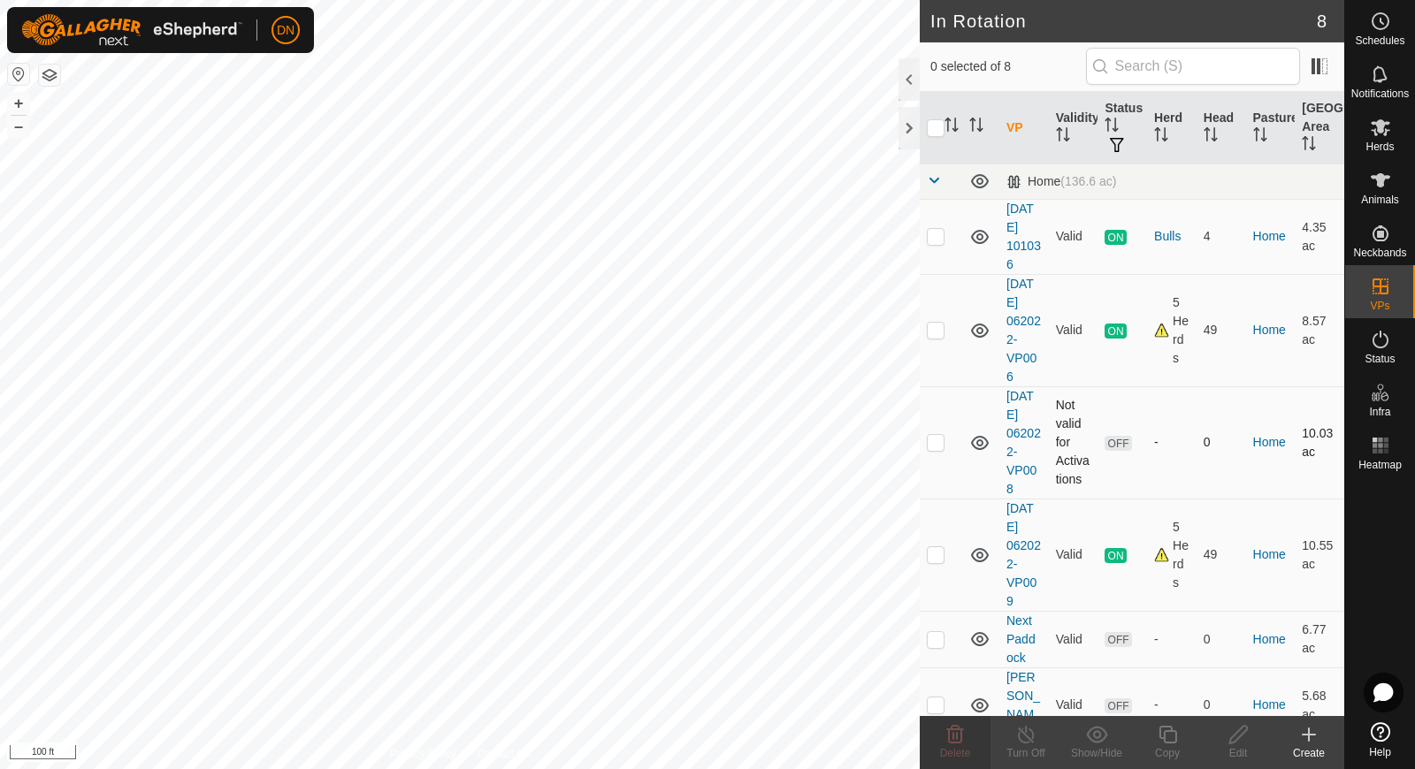
click at [935, 440] on p-checkbox at bounding box center [936, 442] width 18 height 14
checkbox input "true"
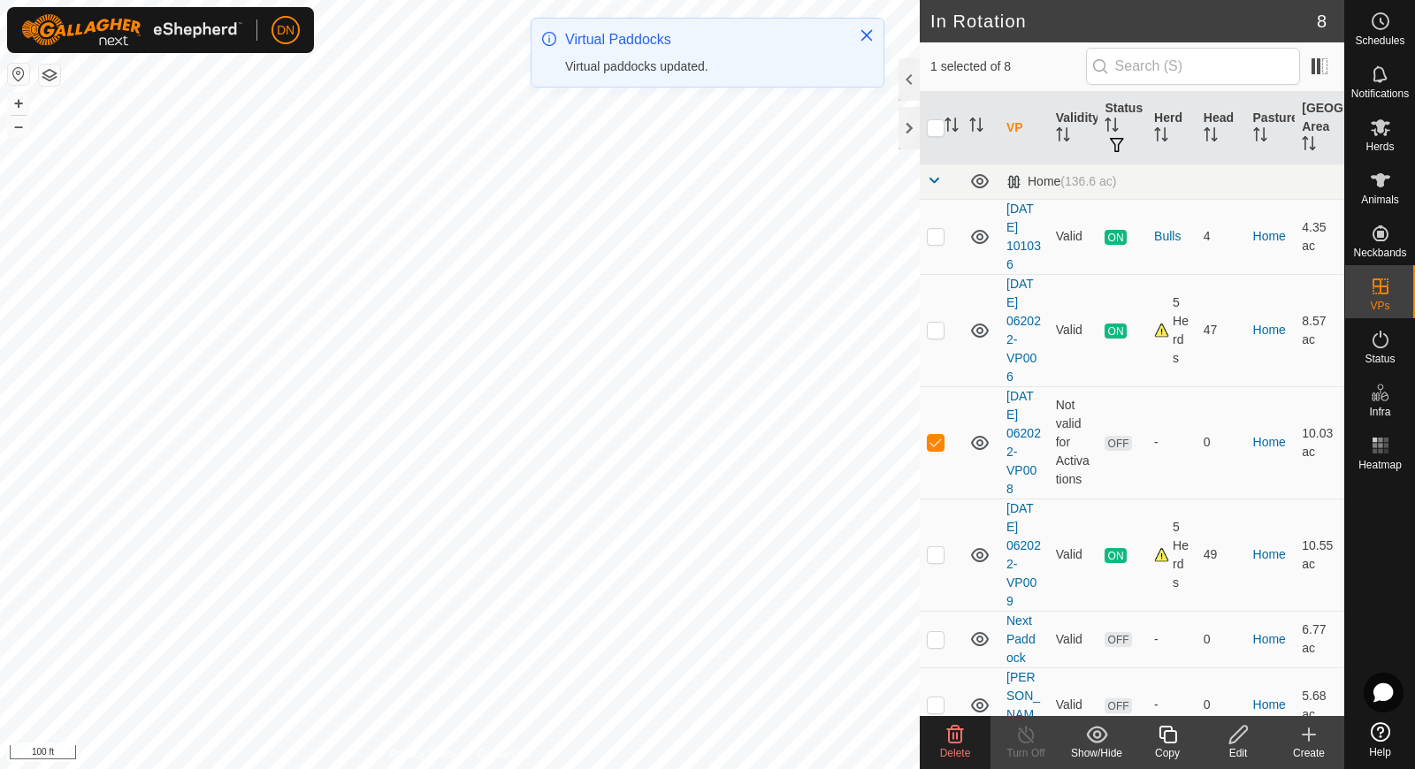
click at [952, 739] on icon at bounding box center [955, 734] width 21 height 21
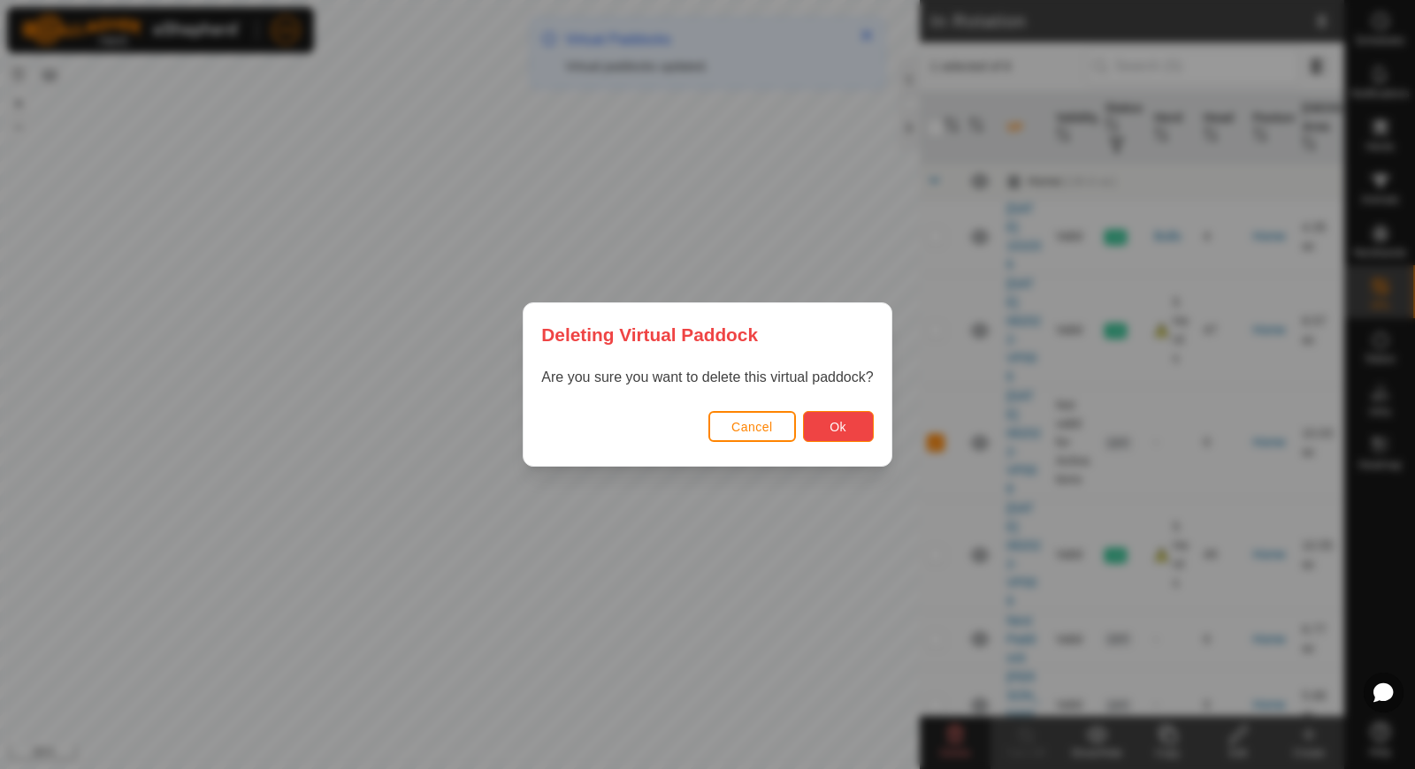
click at [853, 421] on button "Ok" at bounding box center [838, 426] width 71 height 31
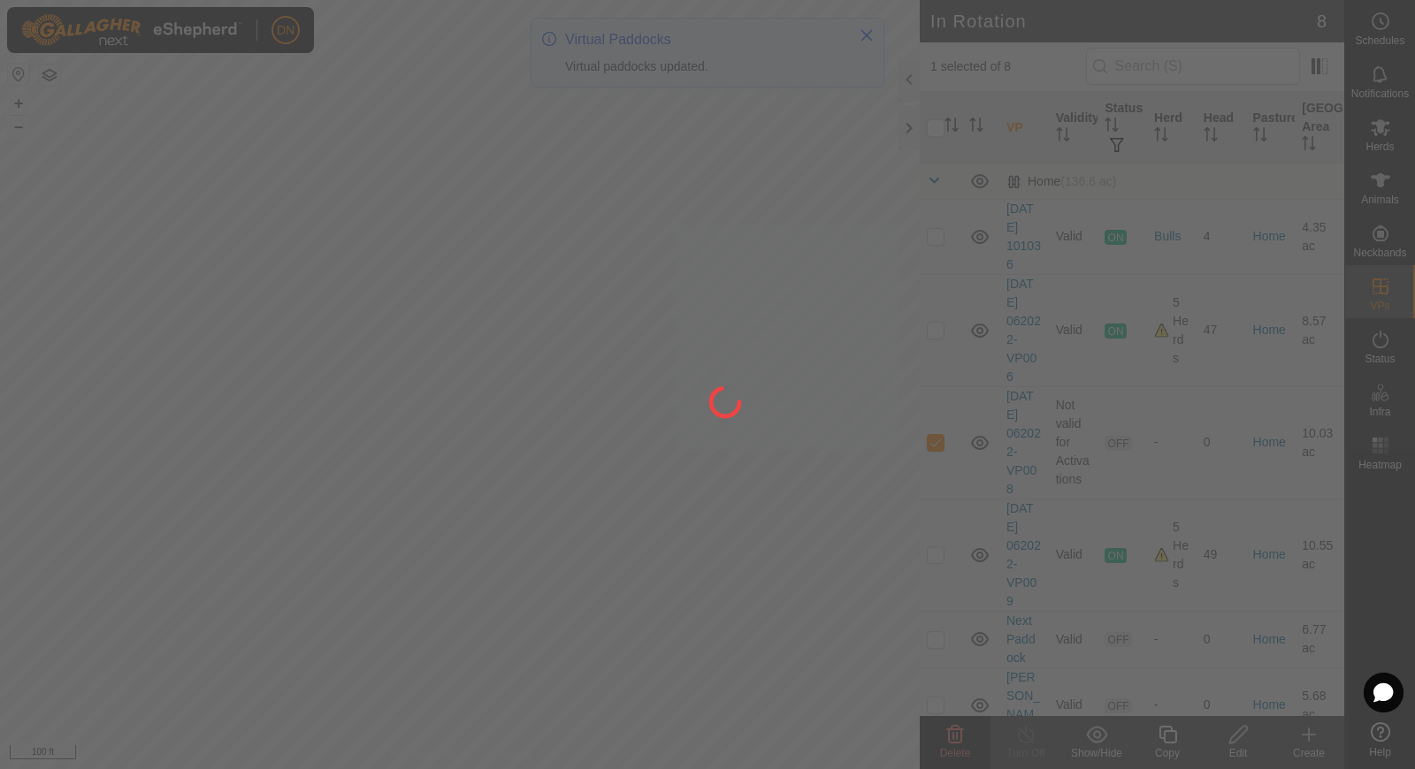
checkbox input "false"
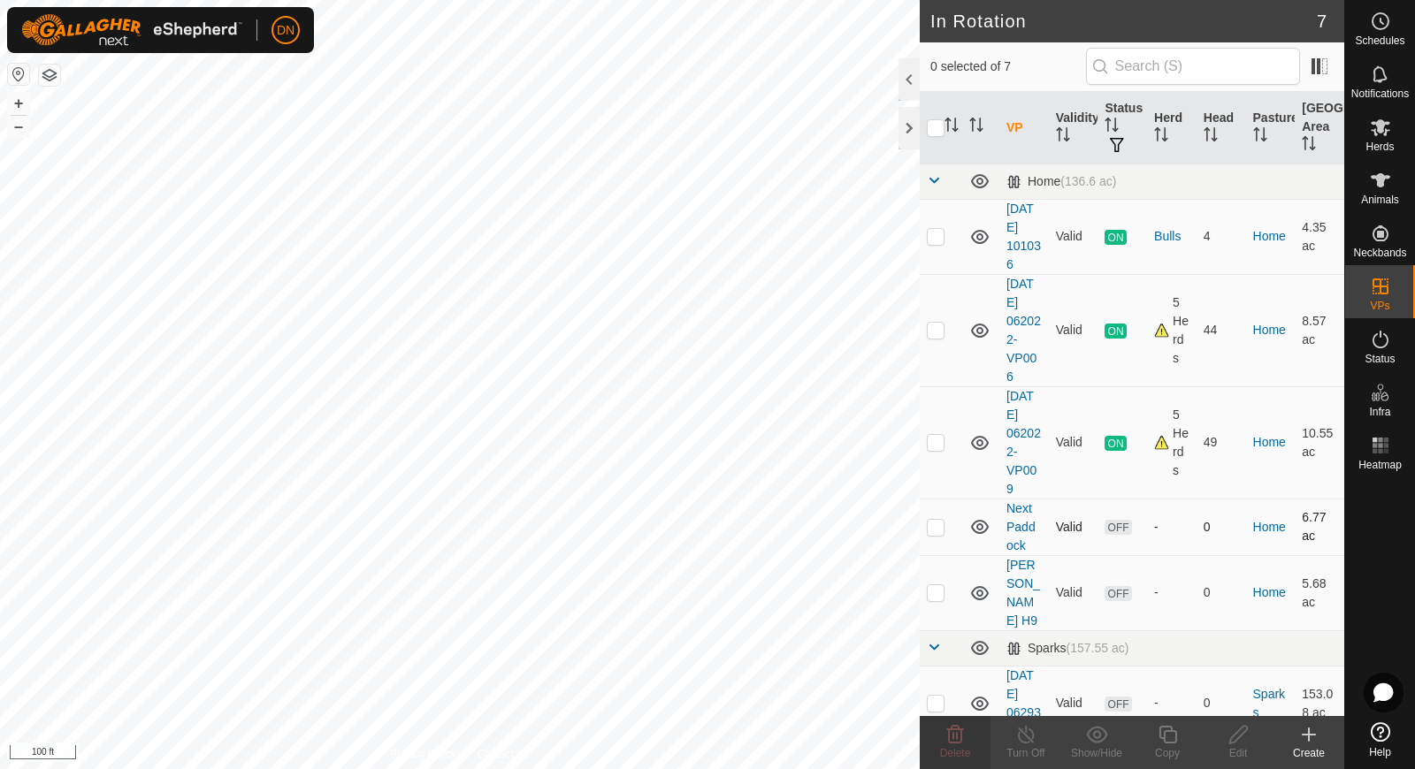
click at [937, 530] on p-checkbox at bounding box center [936, 527] width 18 height 14
checkbox input "true"
click at [954, 741] on icon at bounding box center [955, 734] width 21 height 21
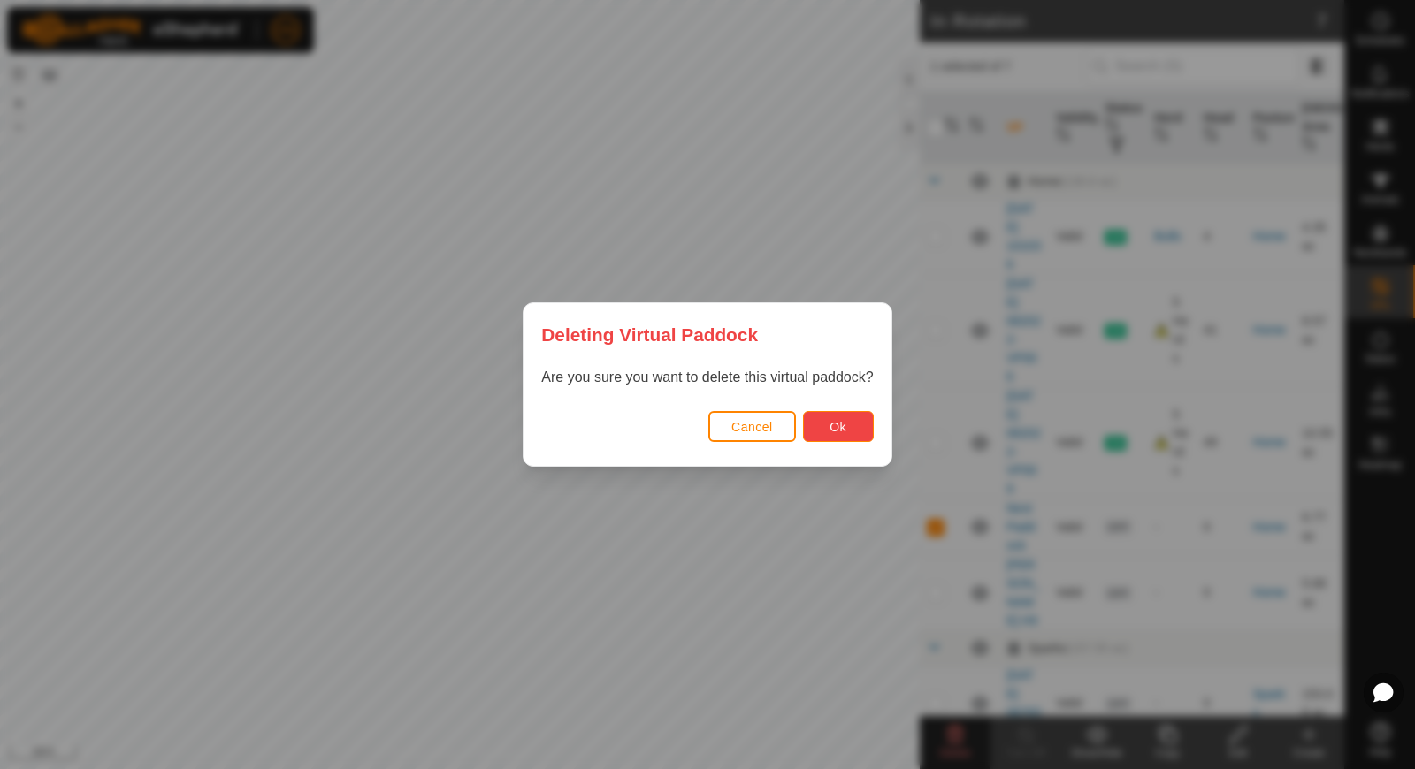
click at [848, 413] on button "Ok" at bounding box center [838, 426] width 71 height 31
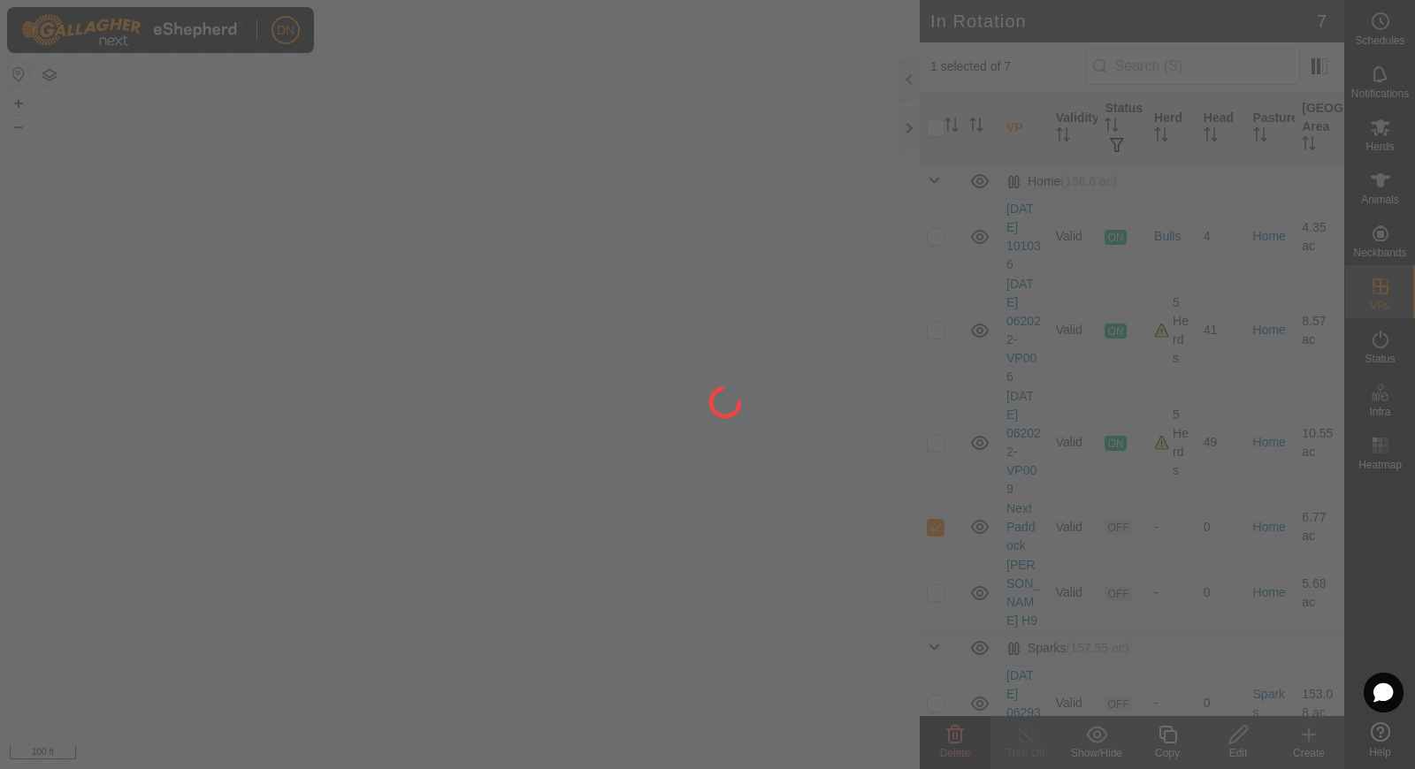
checkbox input "false"
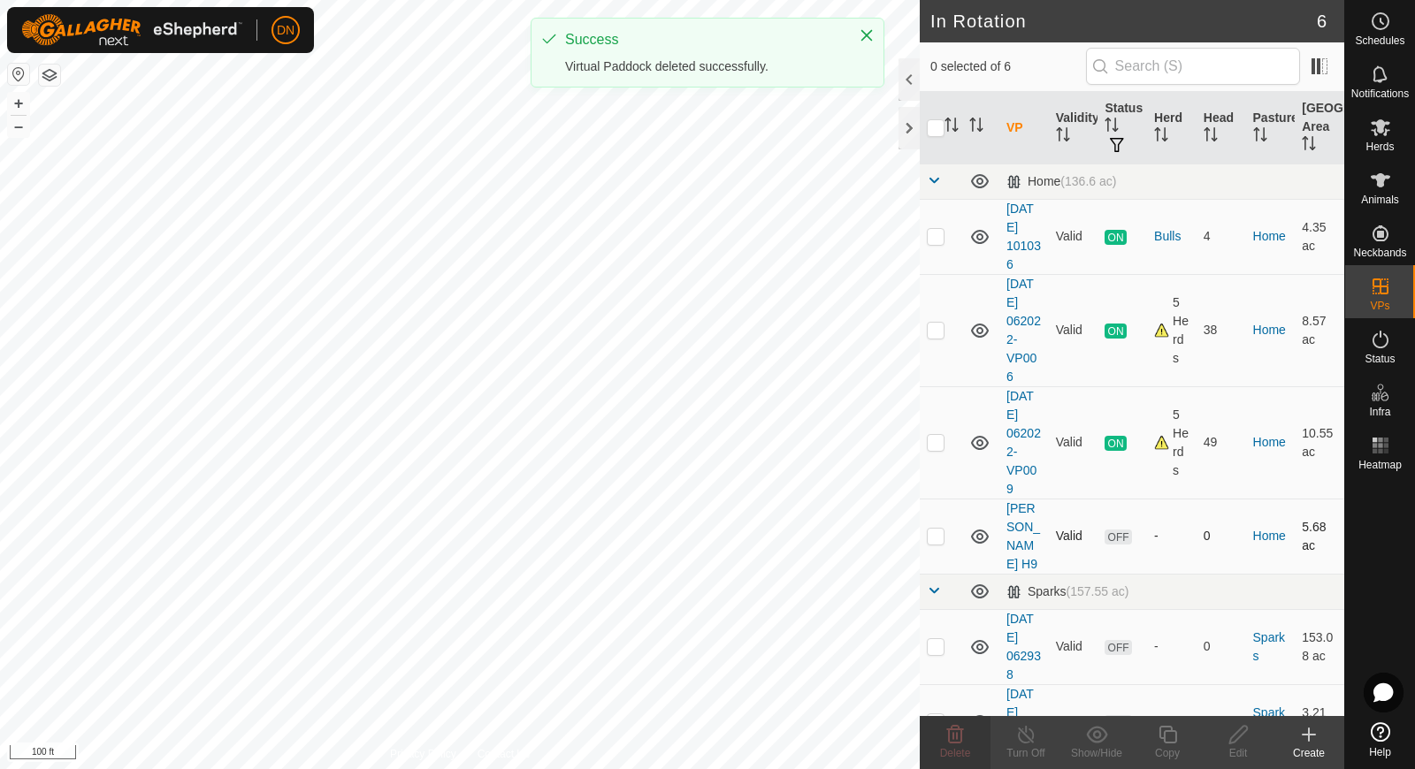
click at [932, 529] on p-checkbox at bounding box center [936, 536] width 18 height 14
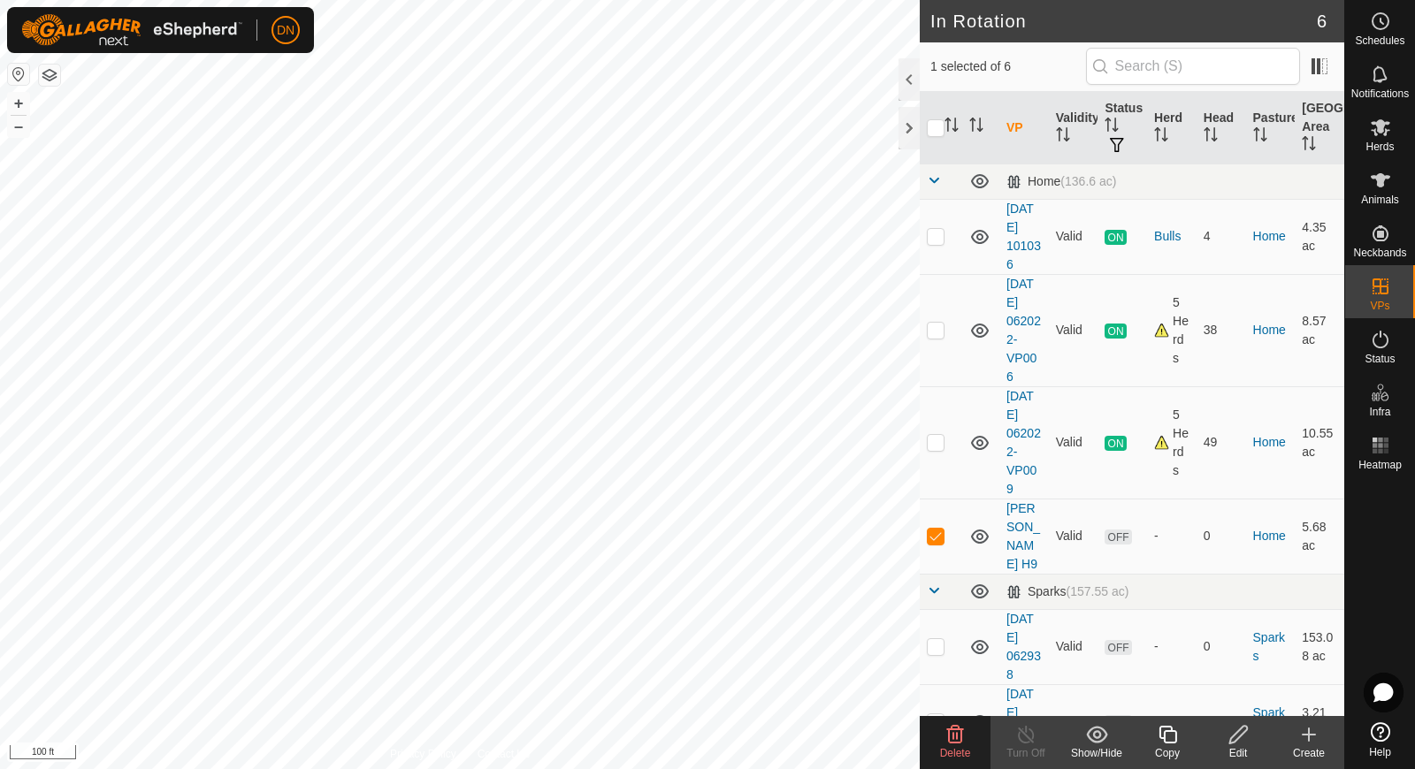
click at [944, 739] on delete-svg-icon at bounding box center [955, 734] width 71 height 21
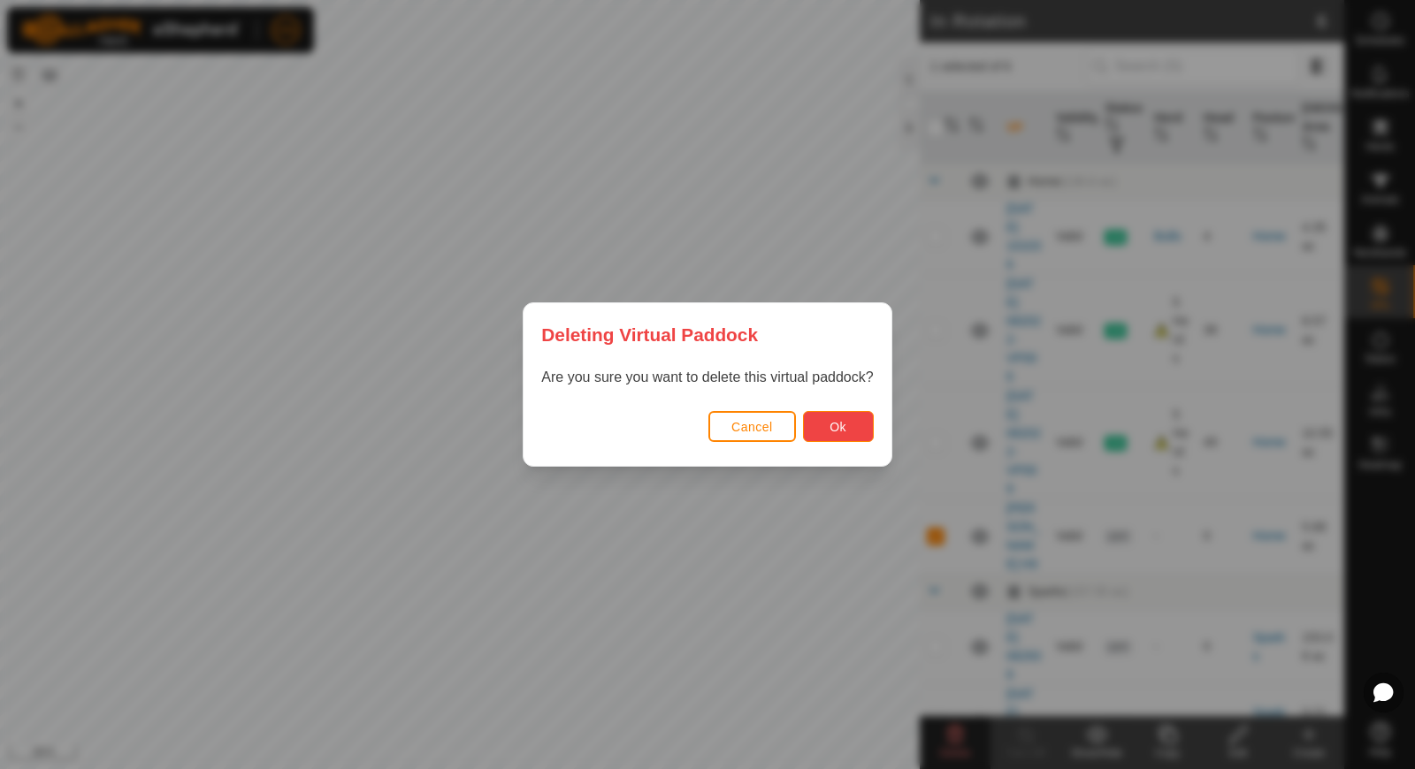
click at [836, 420] on span "Ok" at bounding box center [838, 427] width 17 height 14
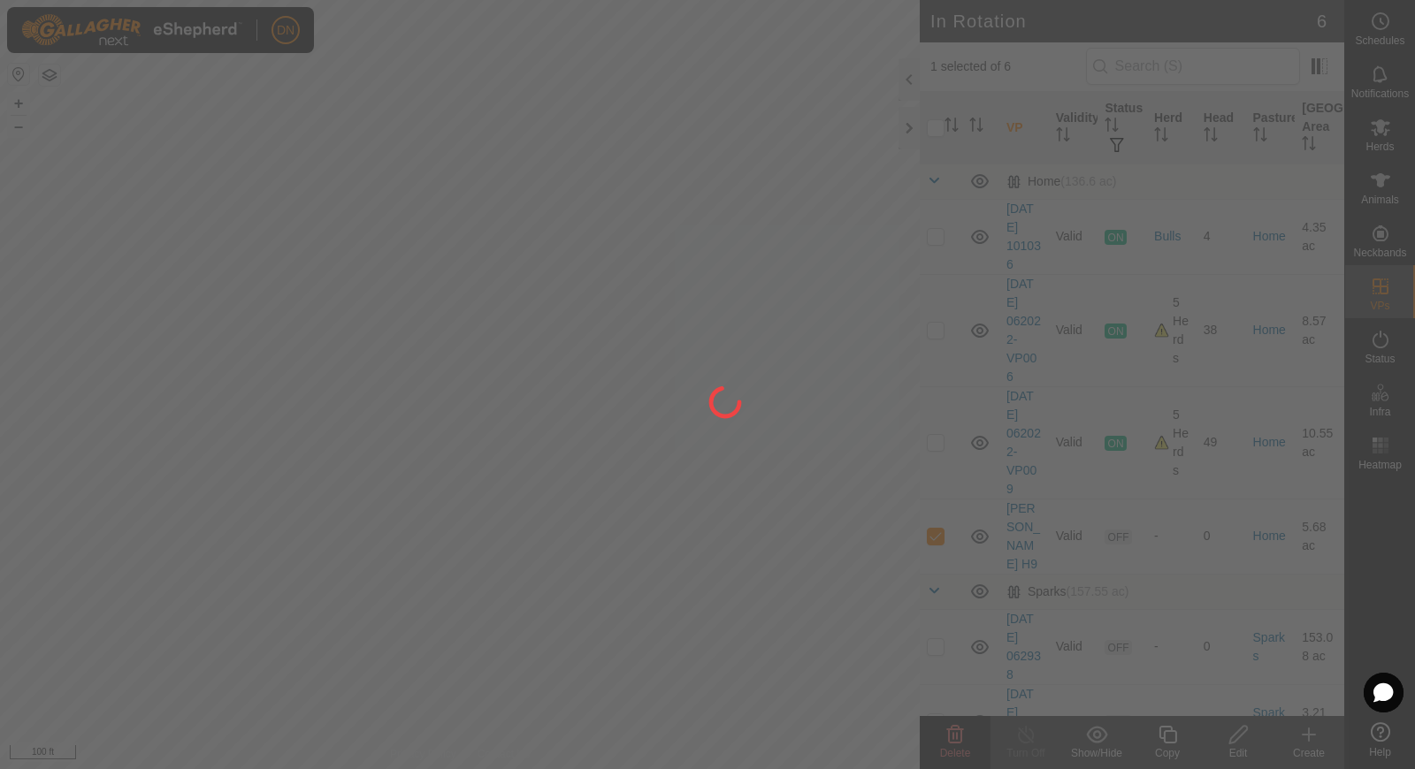
checkbox input "false"
